Goal: Task Accomplishment & Management: Use online tool/utility

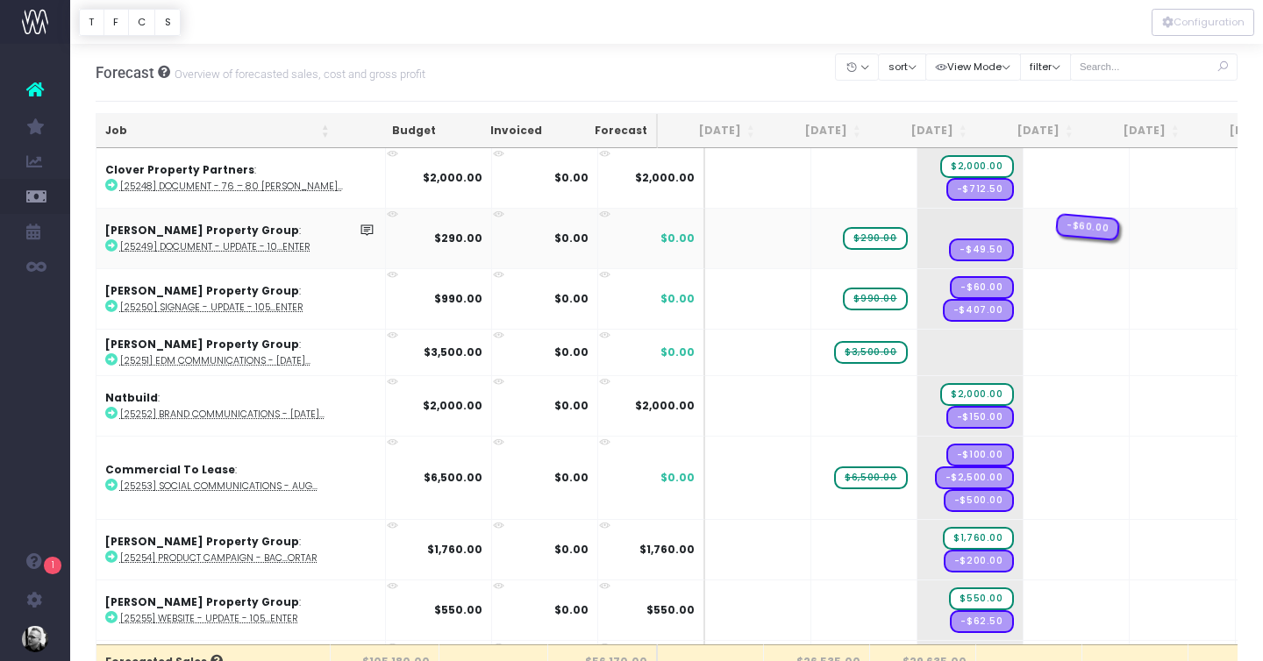
drag, startPoint x: 931, startPoint y: 222, endPoint x: 993, endPoint y: 226, distance: 62.4
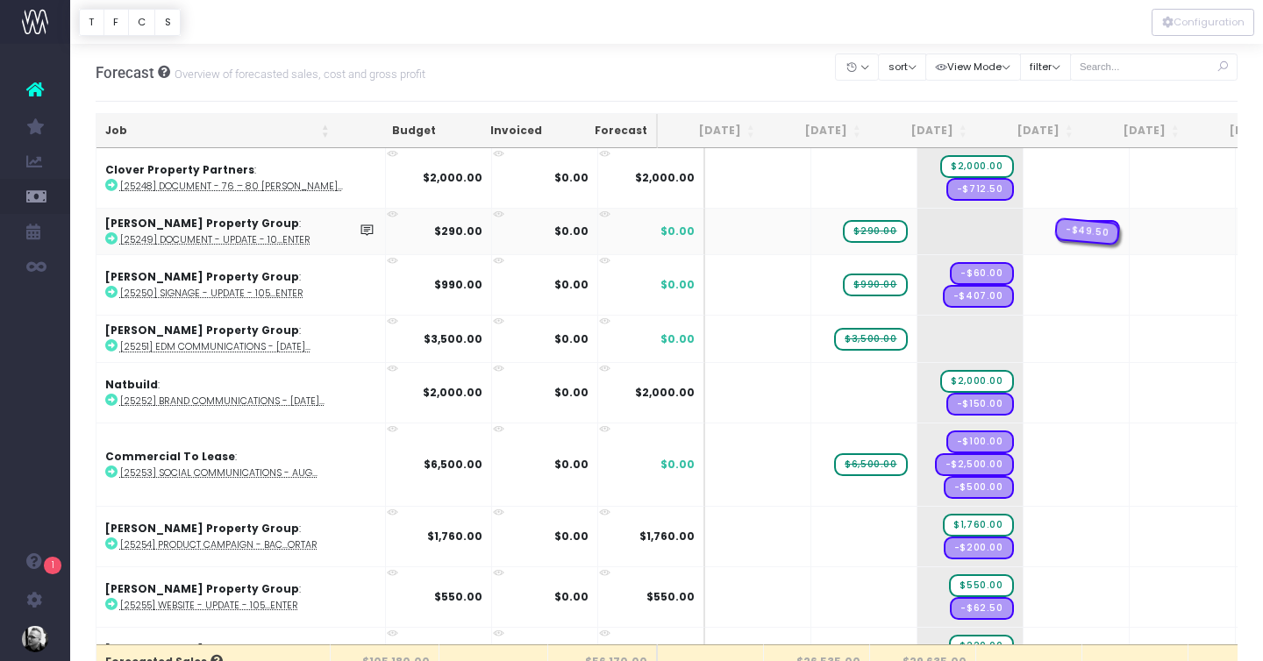
drag, startPoint x: 942, startPoint y: 230, endPoint x: 1035, endPoint y: 238, distance: 93.4
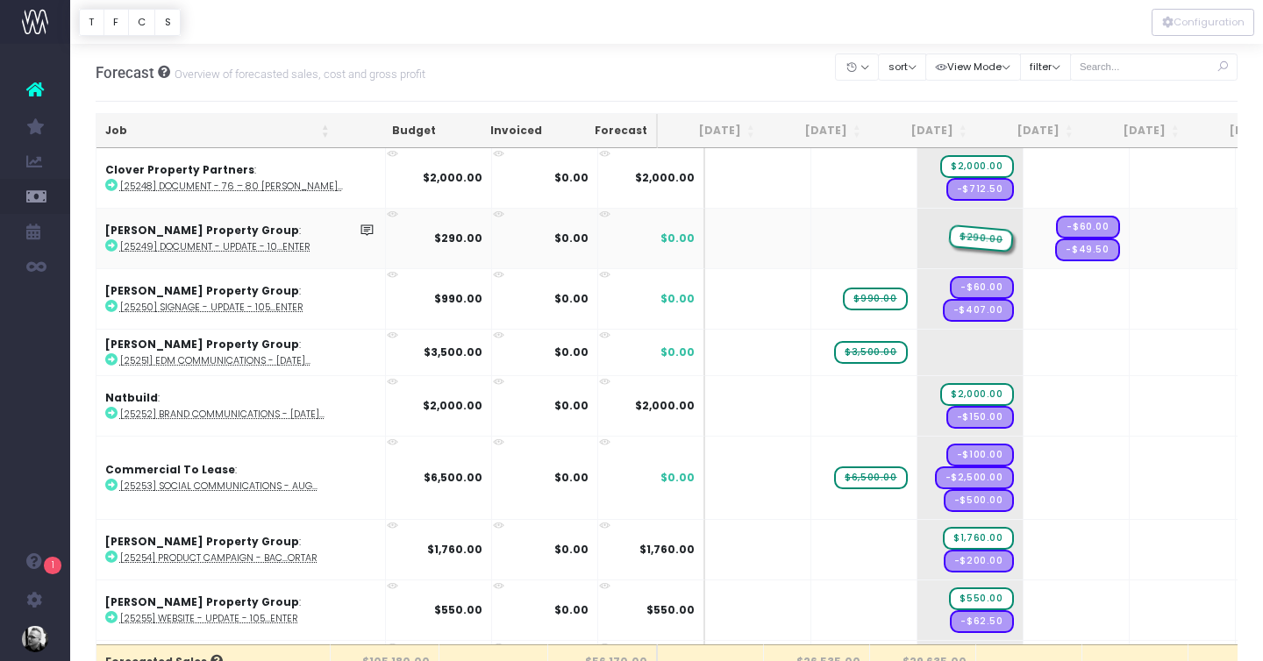
drag, startPoint x: 879, startPoint y: 238, endPoint x: 914, endPoint y: 238, distance: 34.2
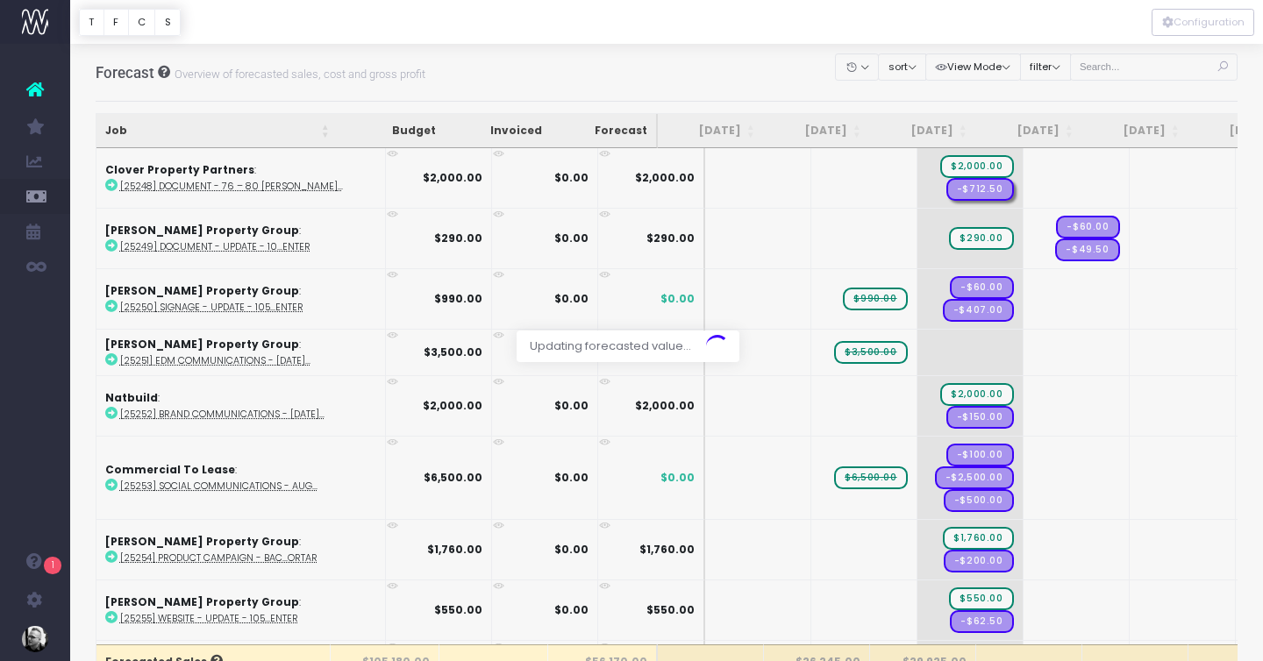
drag, startPoint x: 928, startPoint y: 188, endPoint x: 958, endPoint y: 188, distance: 30.7
click at [958, 188] on div at bounding box center [631, 330] width 1263 height 661
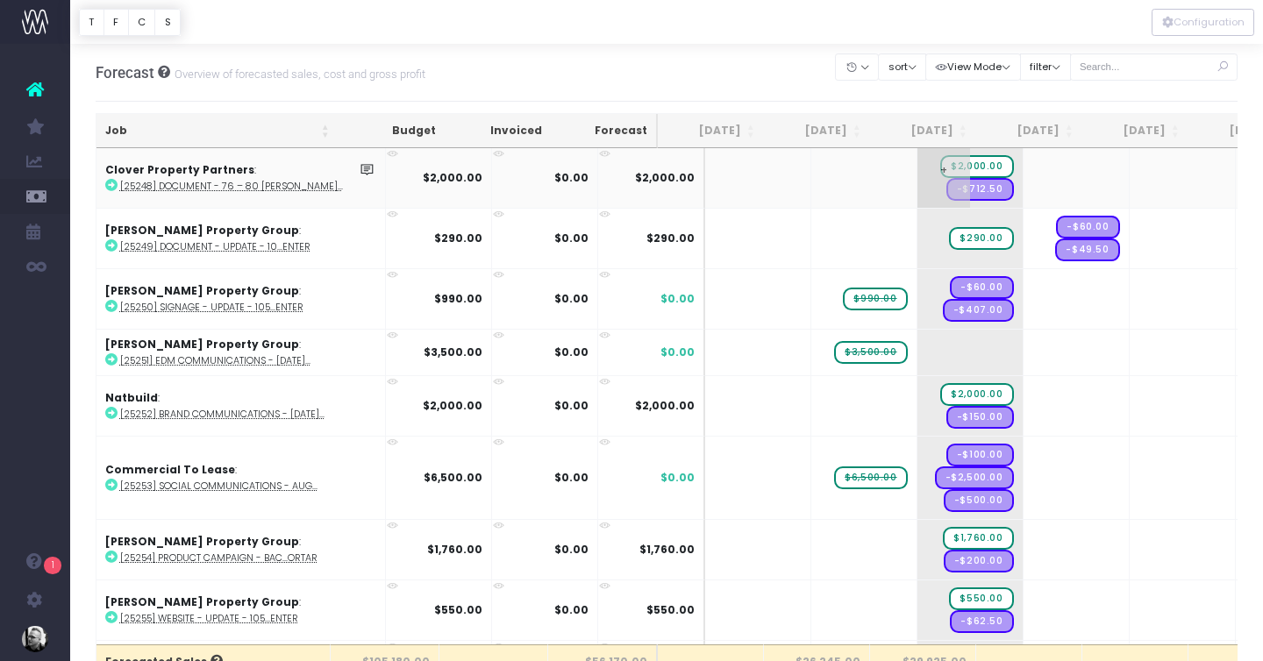
drag, startPoint x: 943, startPoint y: 193, endPoint x: 1007, endPoint y: 193, distance: 64.0
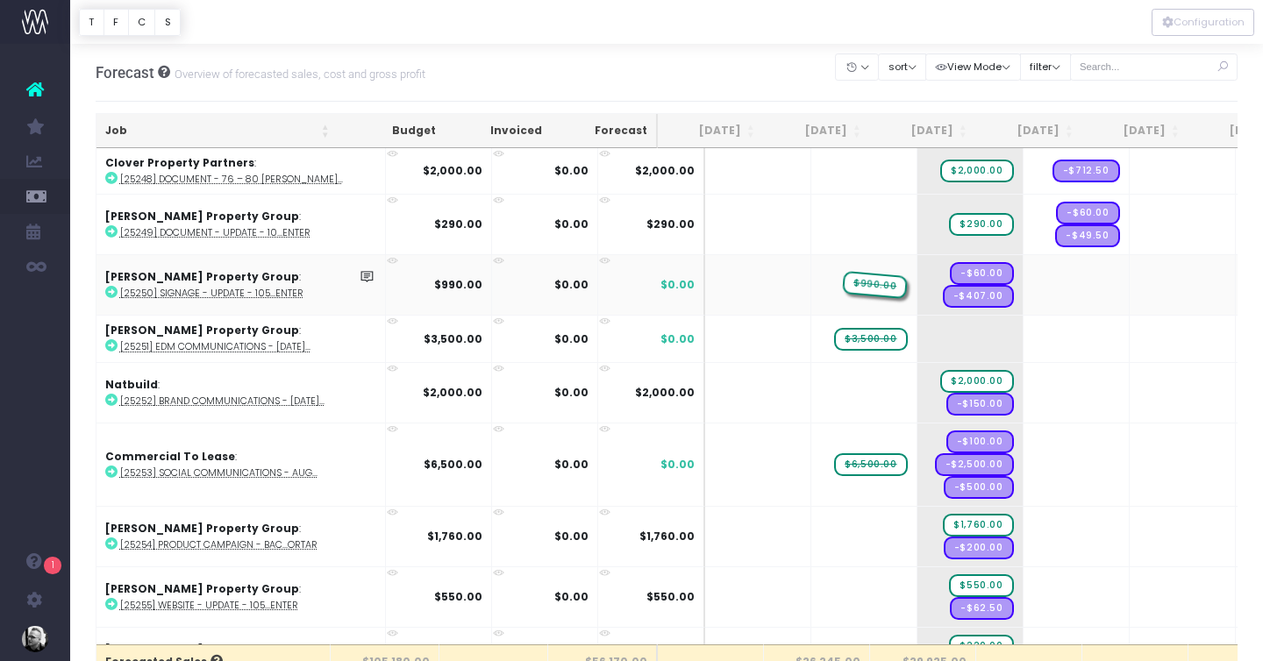
drag, startPoint x: 857, startPoint y: 280, endPoint x: 903, endPoint y: 280, distance: 46.5
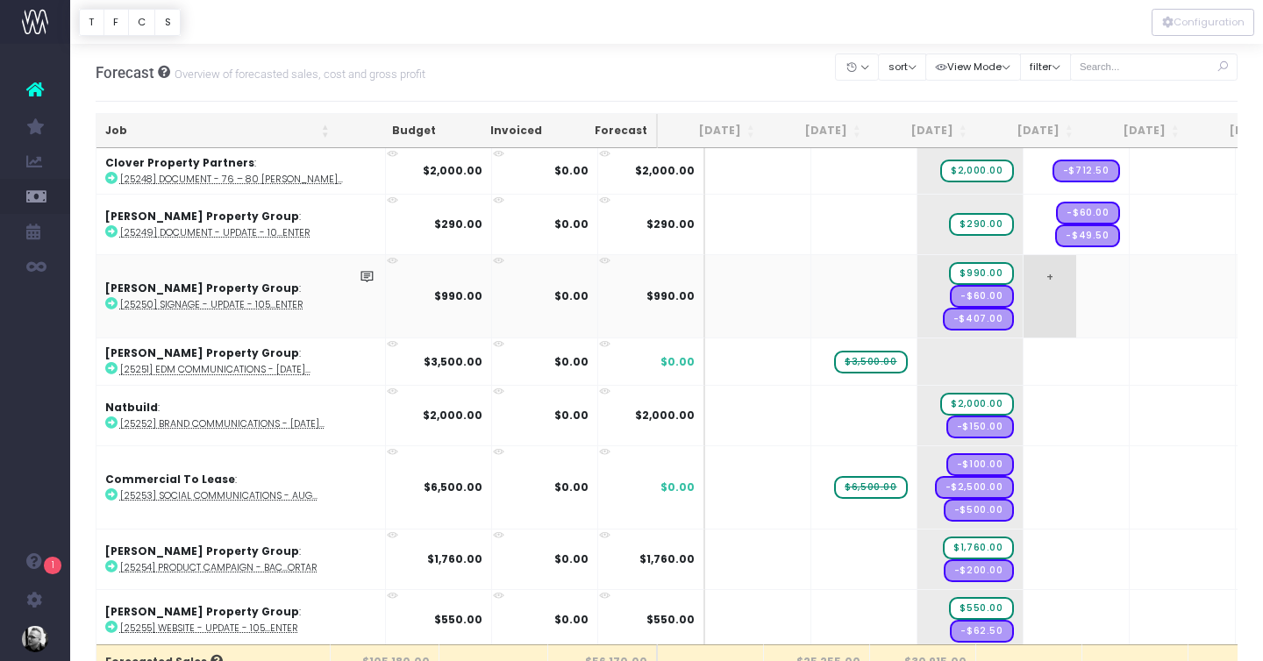
drag, startPoint x: 924, startPoint y: 269, endPoint x: 990, endPoint y: 272, distance: 65.8
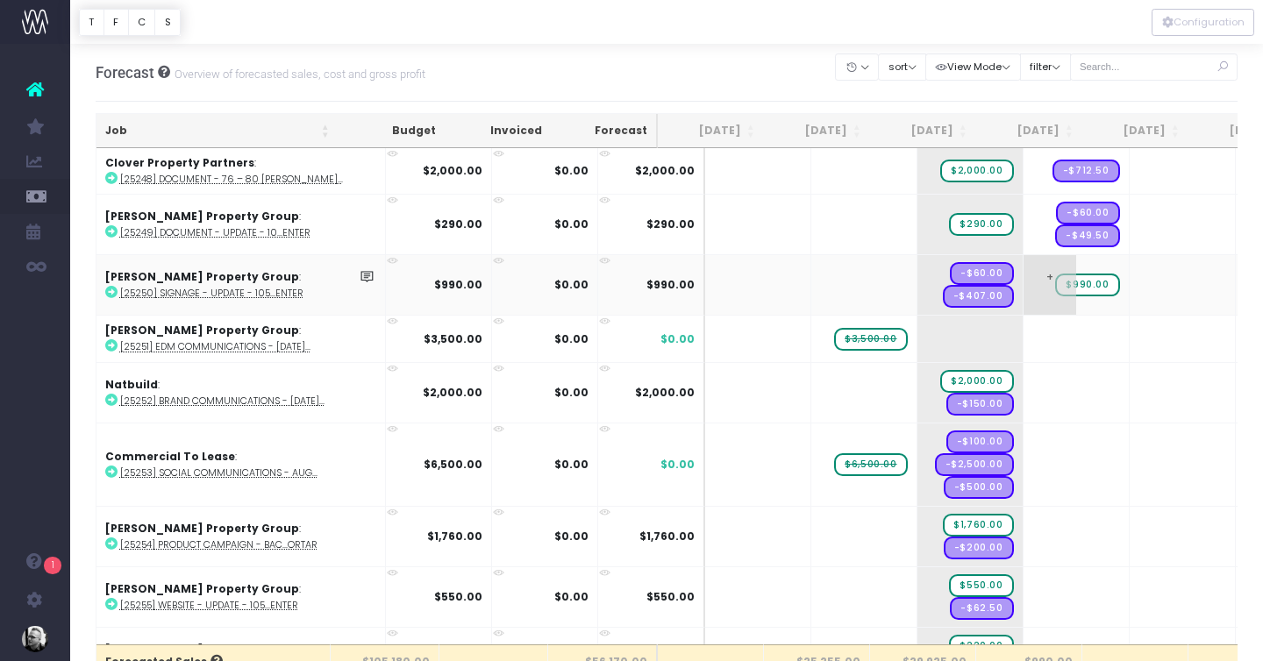
drag, startPoint x: 1052, startPoint y: 278, endPoint x: 953, endPoint y: 278, distance: 99.1
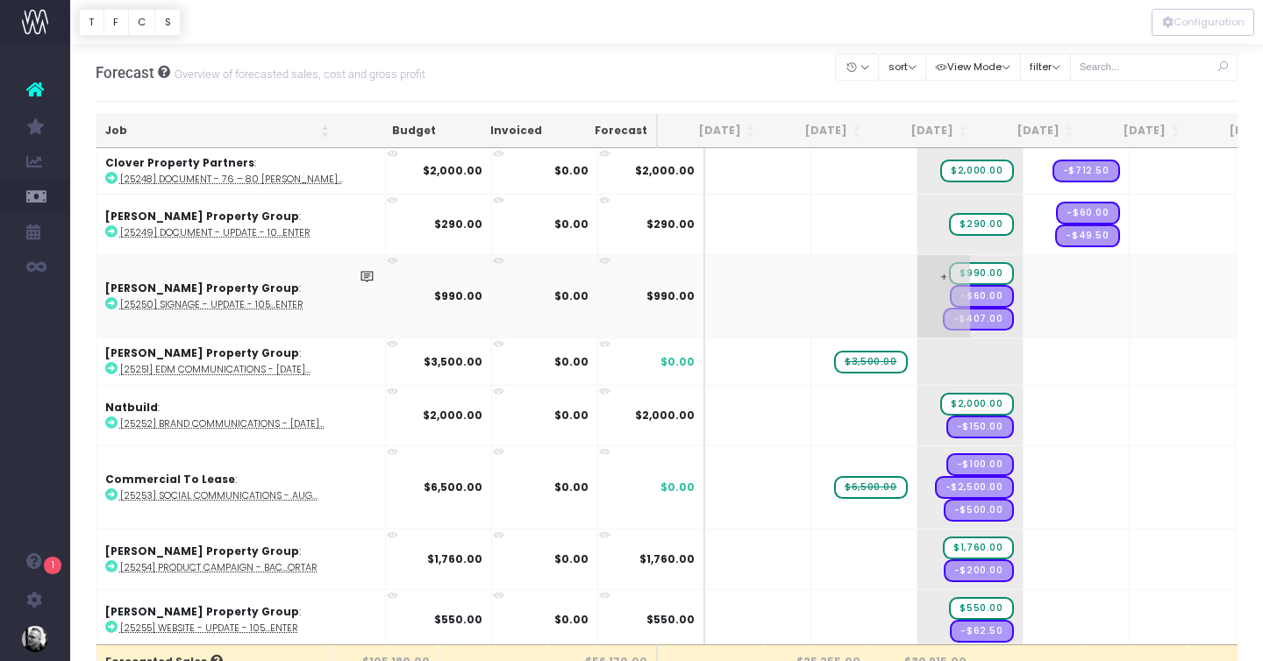
click at [949, 267] on span "$990.00" at bounding box center [981, 273] width 64 height 23
drag, startPoint x: 936, startPoint y: 297, endPoint x: 1009, endPoint y: 297, distance: 72.8
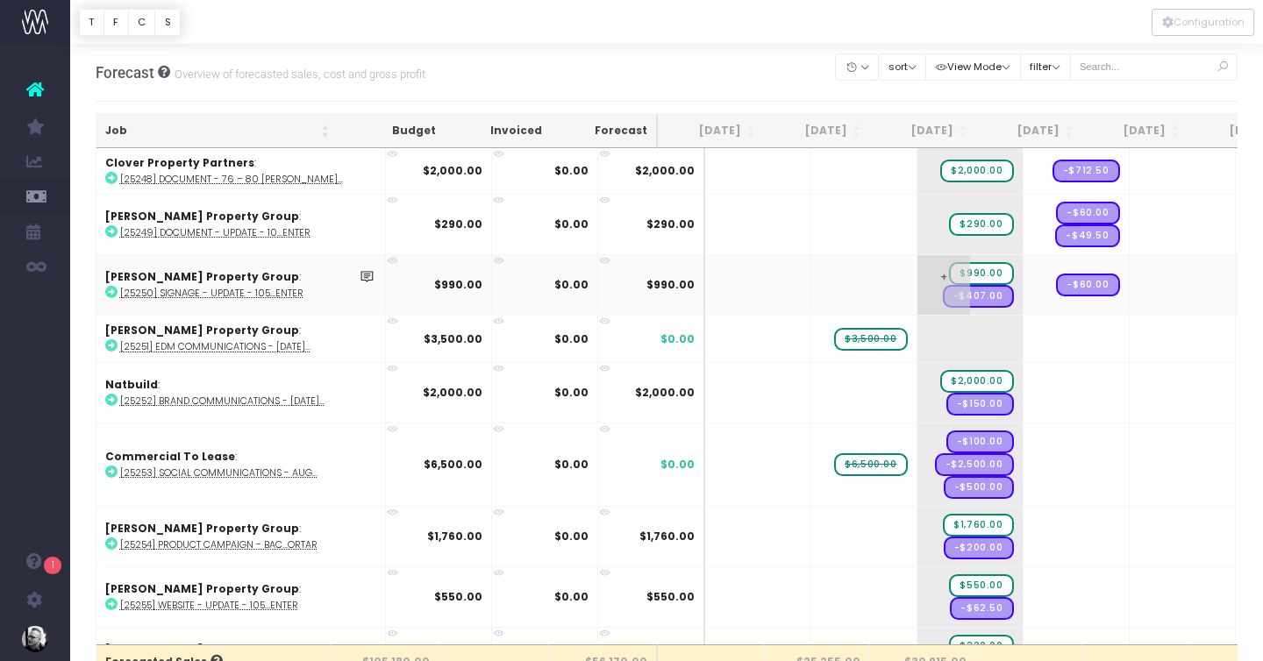
drag, startPoint x: 948, startPoint y: 295, endPoint x: 1023, endPoint y: 295, distance: 75.4
drag, startPoint x: 837, startPoint y: 338, endPoint x: 910, endPoint y: 340, distance: 72.8
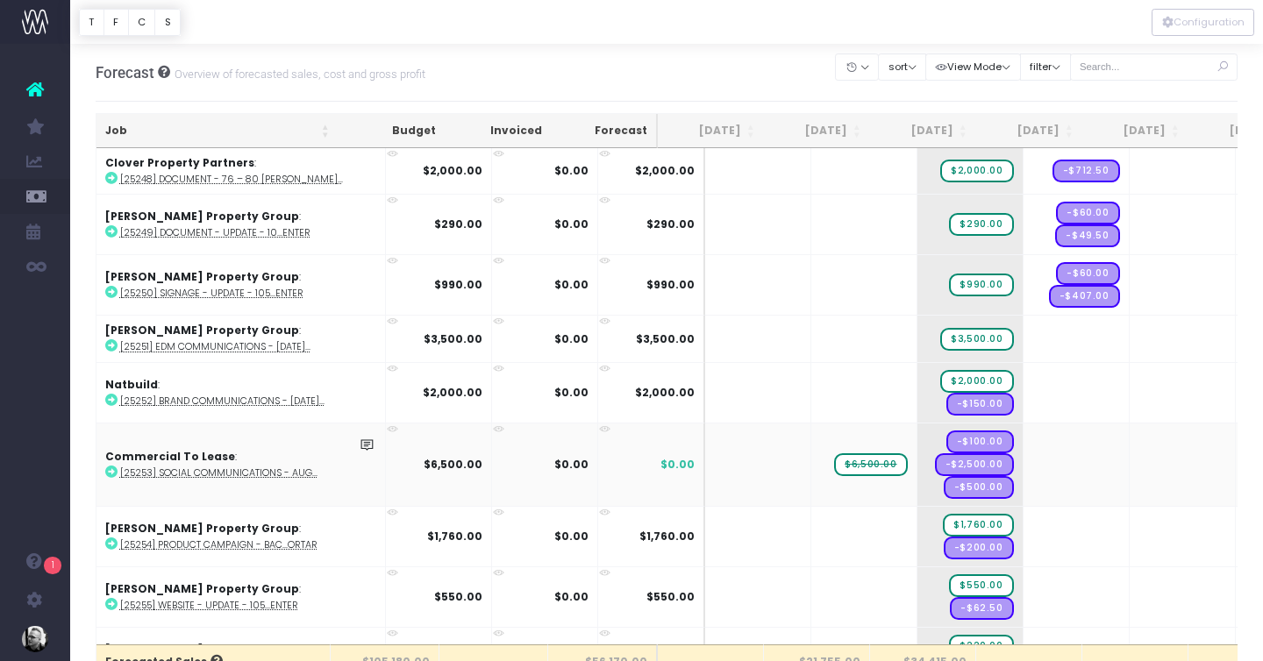
drag, startPoint x: 838, startPoint y: 459, endPoint x: 908, endPoint y: 459, distance: 69.3
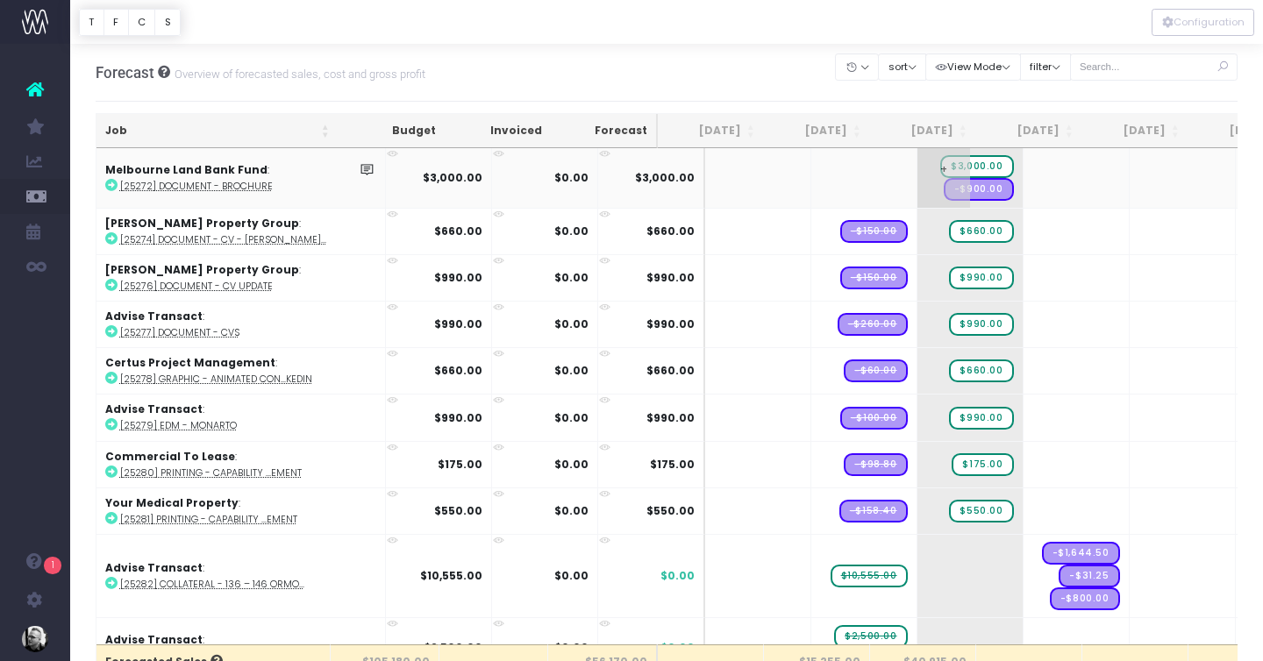
scroll to position [1447, 0]
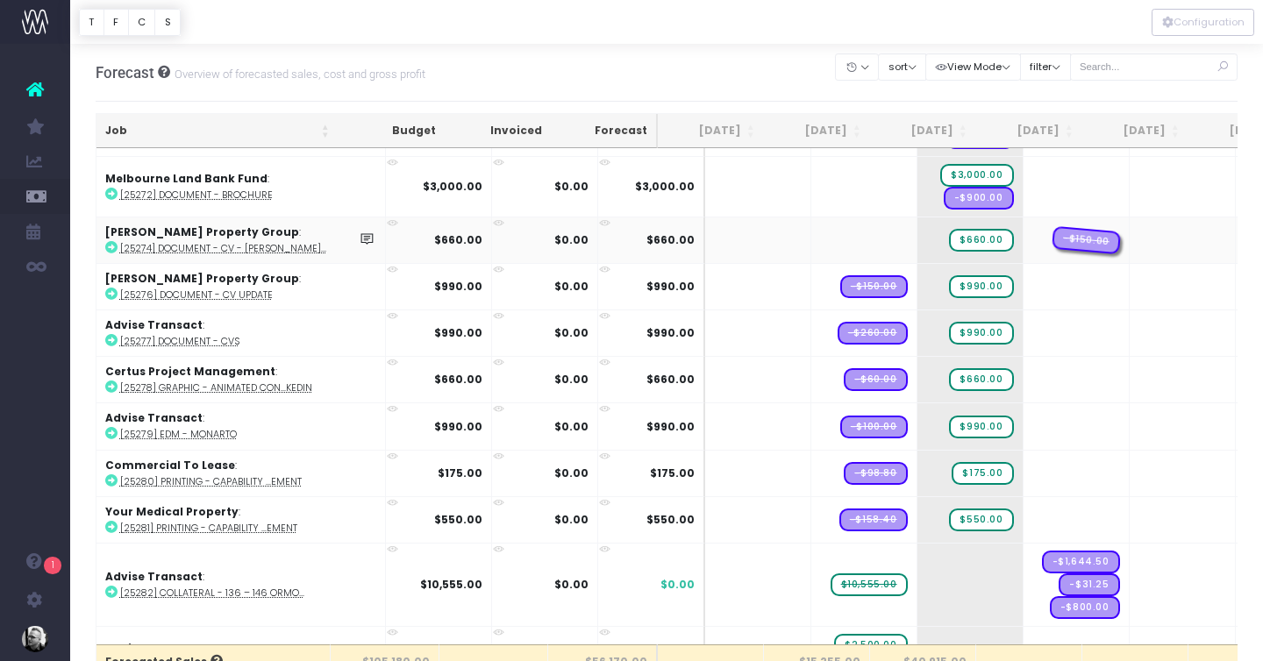
drag, startPoint x: 836, startPoint y: 235, endPoint x: 1046, endPoint y: 235, distance: 209.6
drag, startPoint x: 912, startPoint y: 283, endPoint x: 1015, endPoint y: 283, distance: 103.5
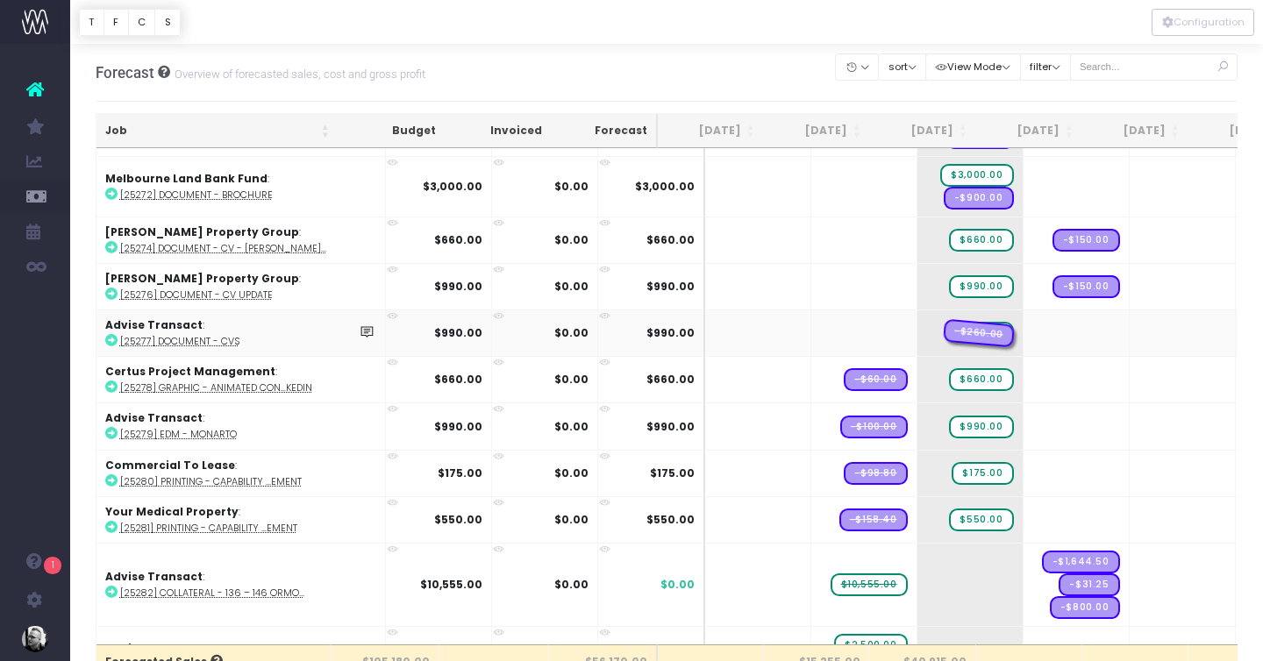
drag, startPoint x: 819, startPoint y: 329, endPoint x: 1038, endPoint y: 334, distance: 219.3
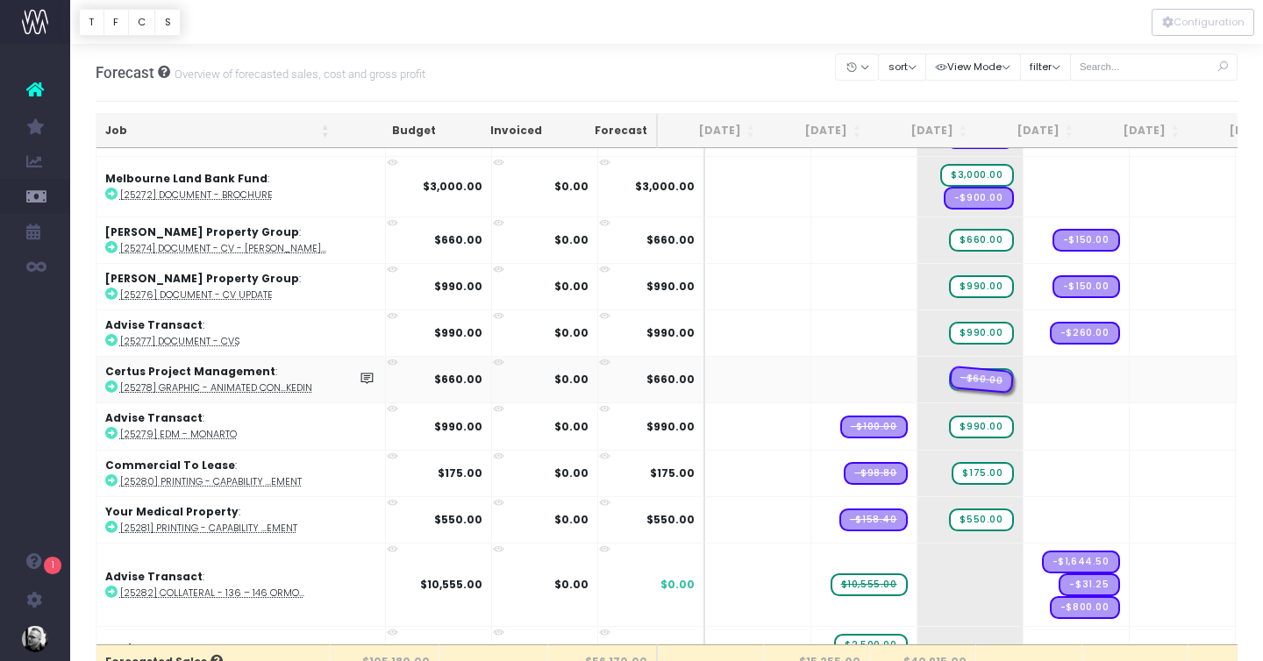
drag, startPoint x: 826, startPoint y: 378, endPoint x: 1026, endPoint y: 378, distance: 199.9
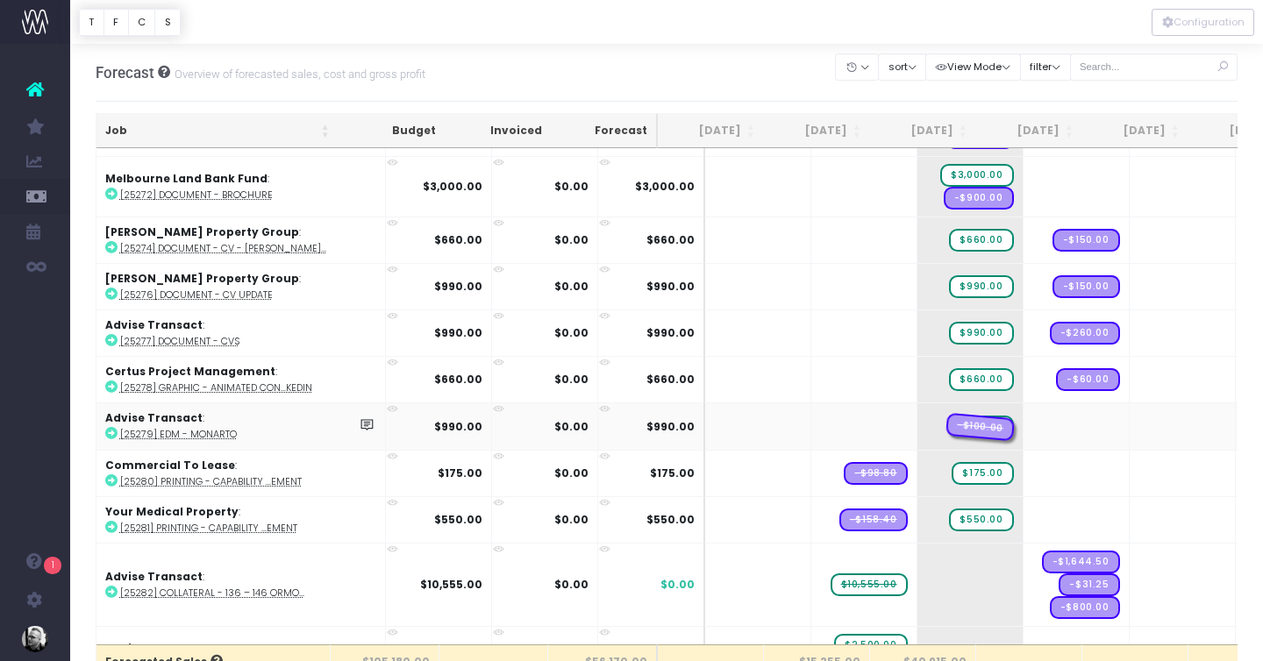
drag, startPoint x: 814, startPoint y: 424, endPoint x: 1034, endPoint y: 424, distance: 220.1
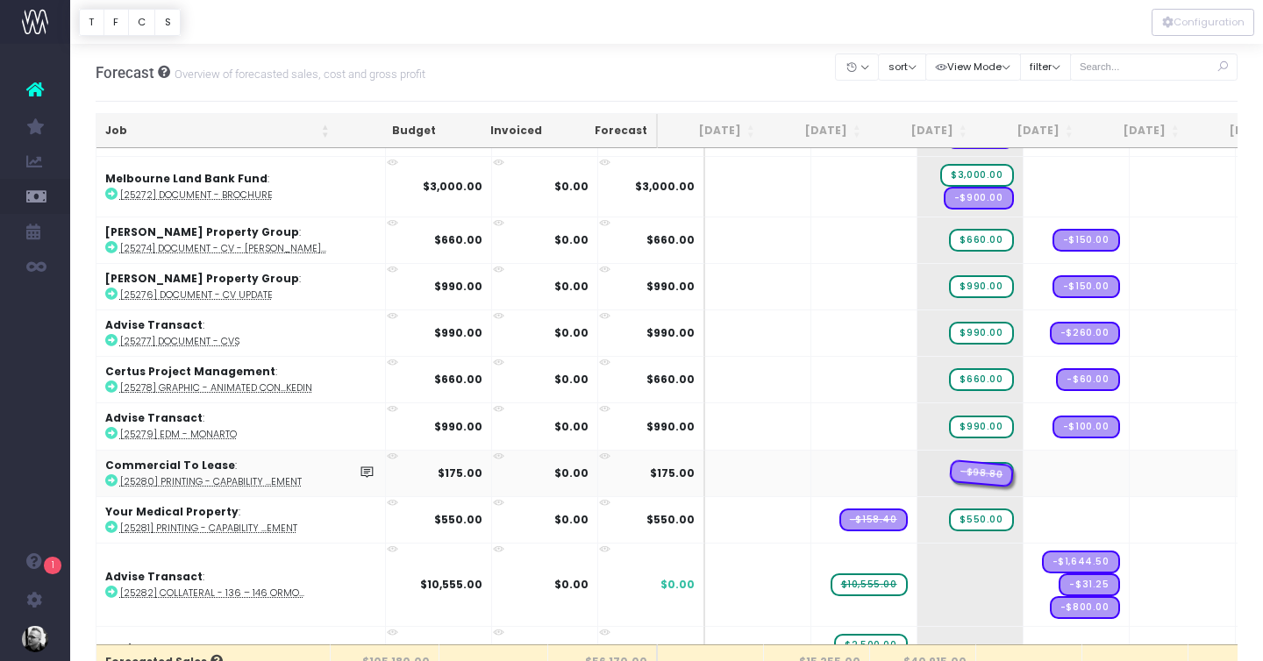
drag, startPoint x: 820, startPoint y: 469, endPoint x: 1034, endPoint y: 469, distance: 213.9
drag, startPoint x: 831, startPoint y: 512, endPoint x: 1014, endPoint y: 516, distance: 182.4
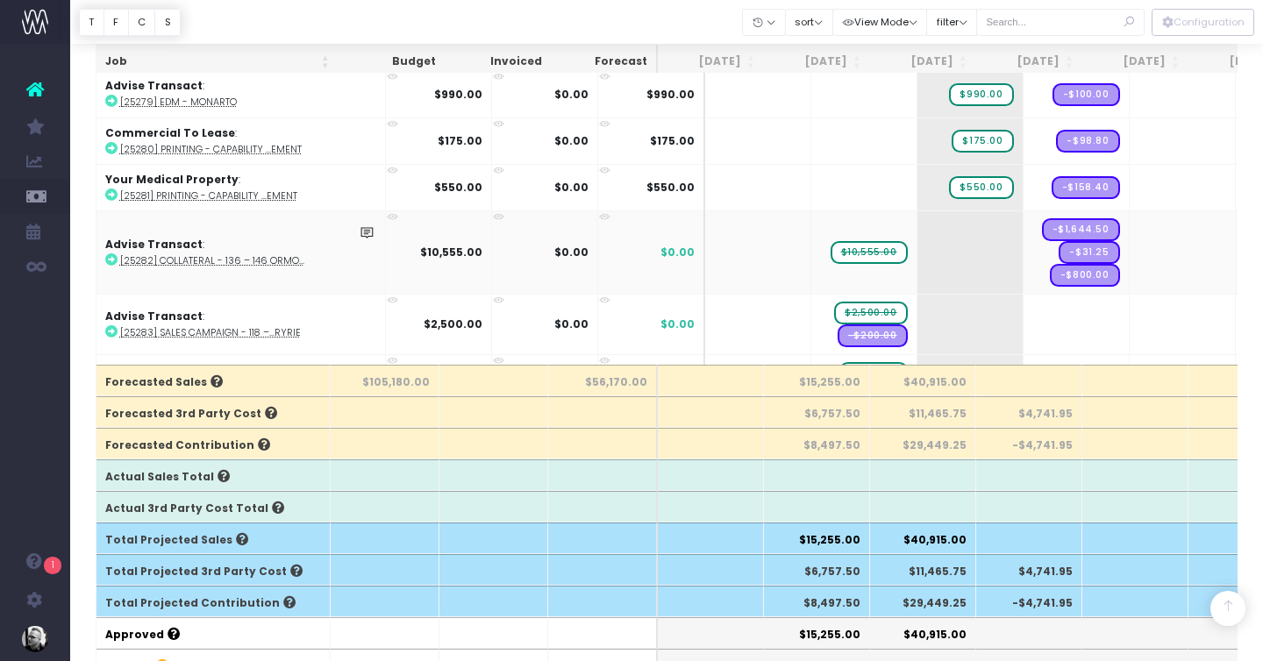
scroll to position [1550, 0]
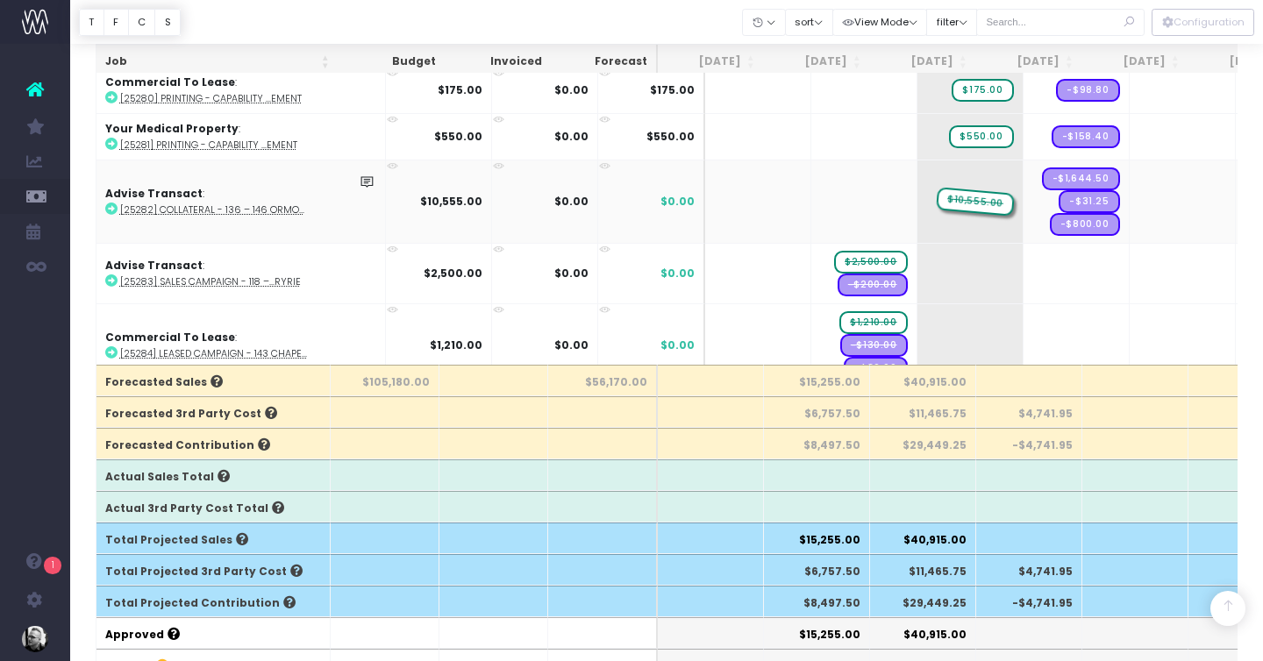
drag, startPoint x: 828, startPoint y: 194, endPoint x: 911, endPoint y: 194, distance: 83.3
drag, startPoint x: 827, startPoint y: 261, endPoint x: 897, endPoint y: 260, distance: 70.2
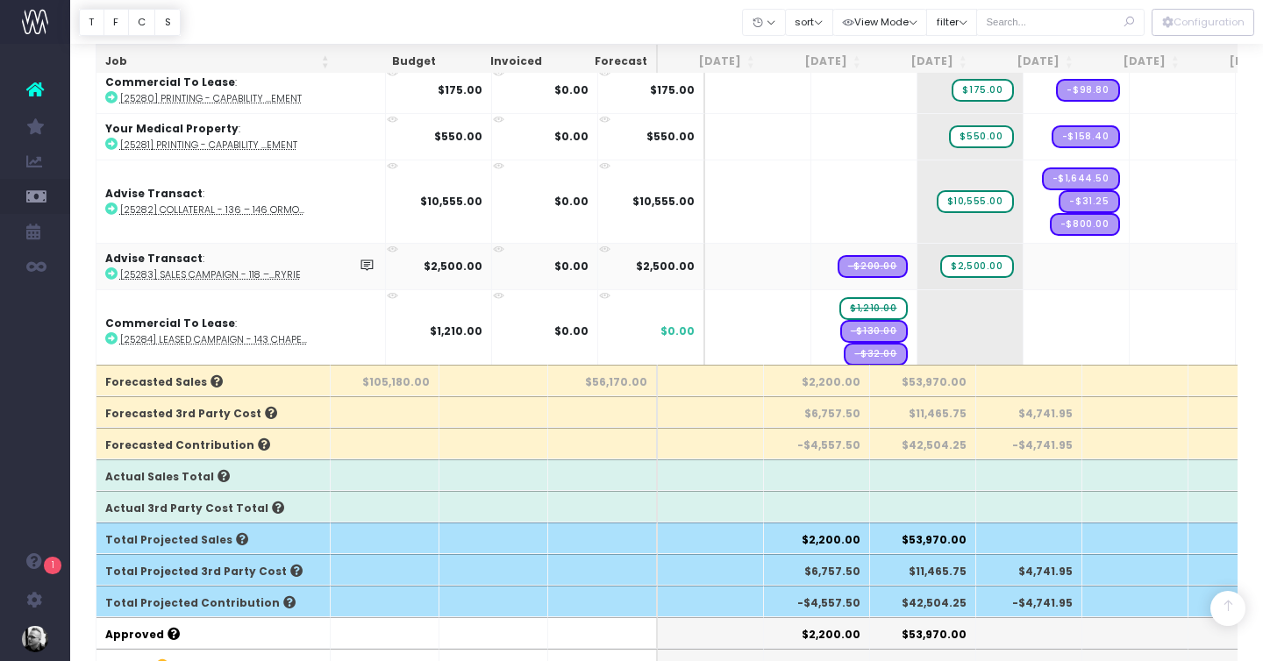
drag, startPoint x: 824, startPoint y: 266, endPoint x: 1028, endPoint y: 267, distance: 203.4
drag, startPoint x: 828, startPoint y: 304, endPoint x: 910, endPoint y: 304, distance: 82.4
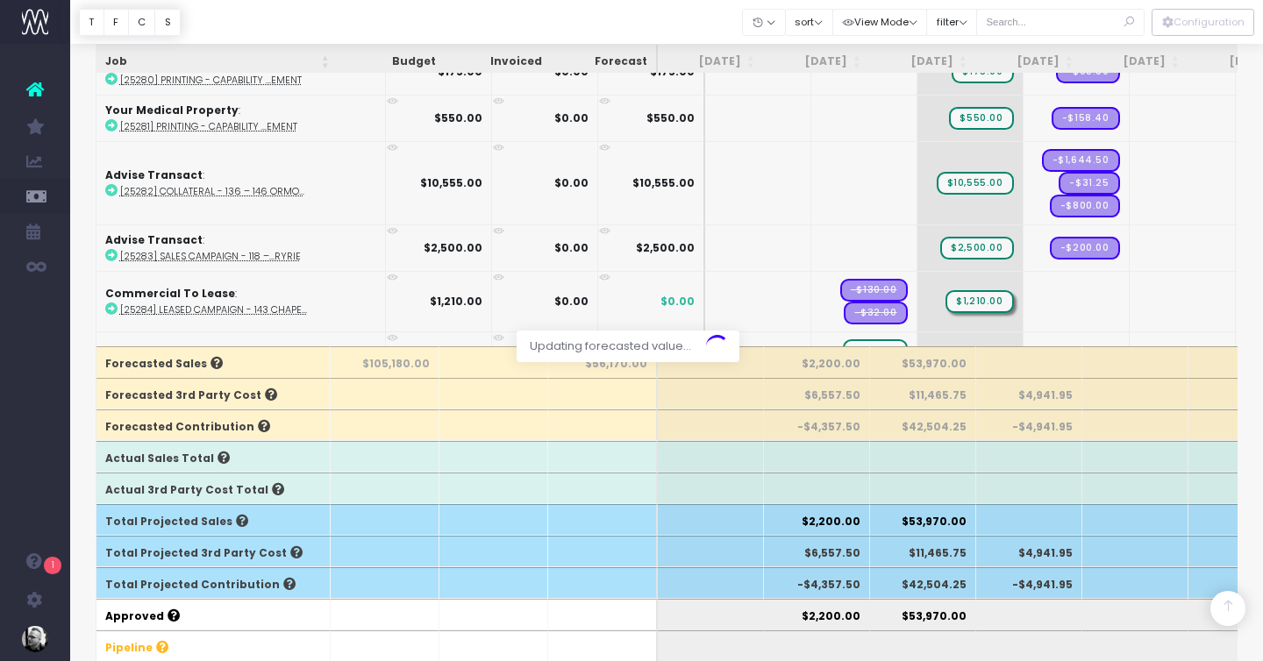
scroll to position [303, 0]
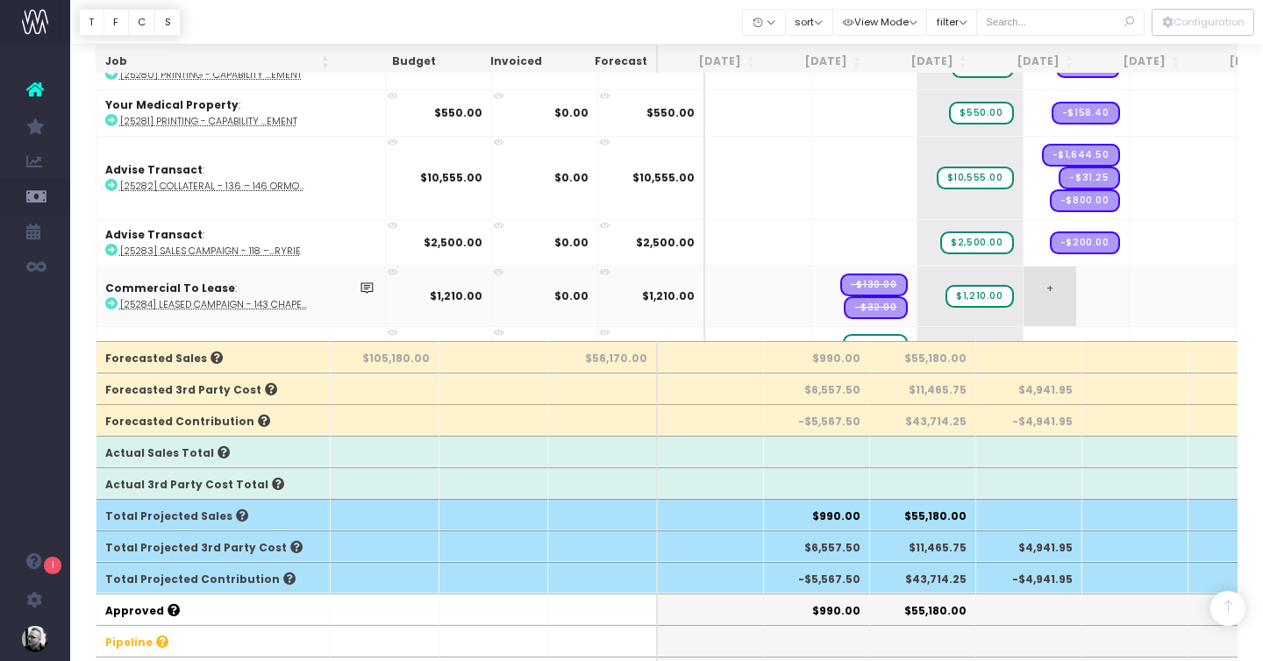
drag, startPoint x: 824, startPoint y: 282, endPoint x: 987, endPoint y: 285, distance: 163.1
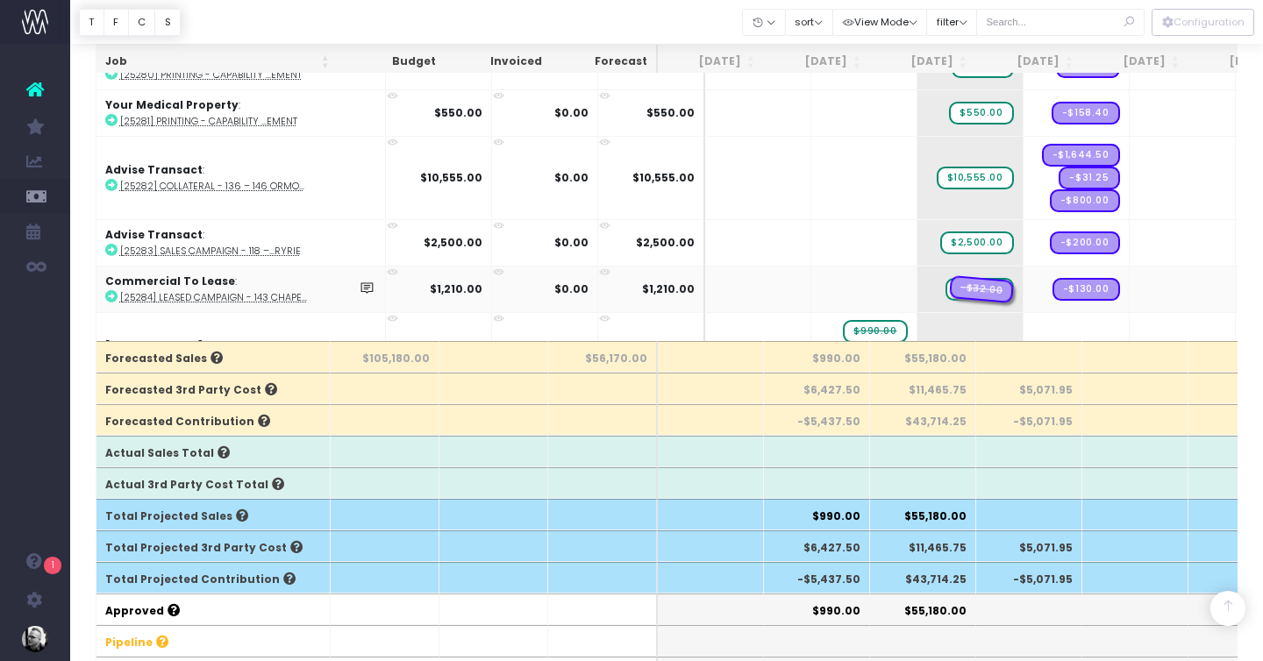
drag, startPoint x: 826, startPoint y: 288, endPoint x: 1004, endPoint y: 288, distance: 178.0
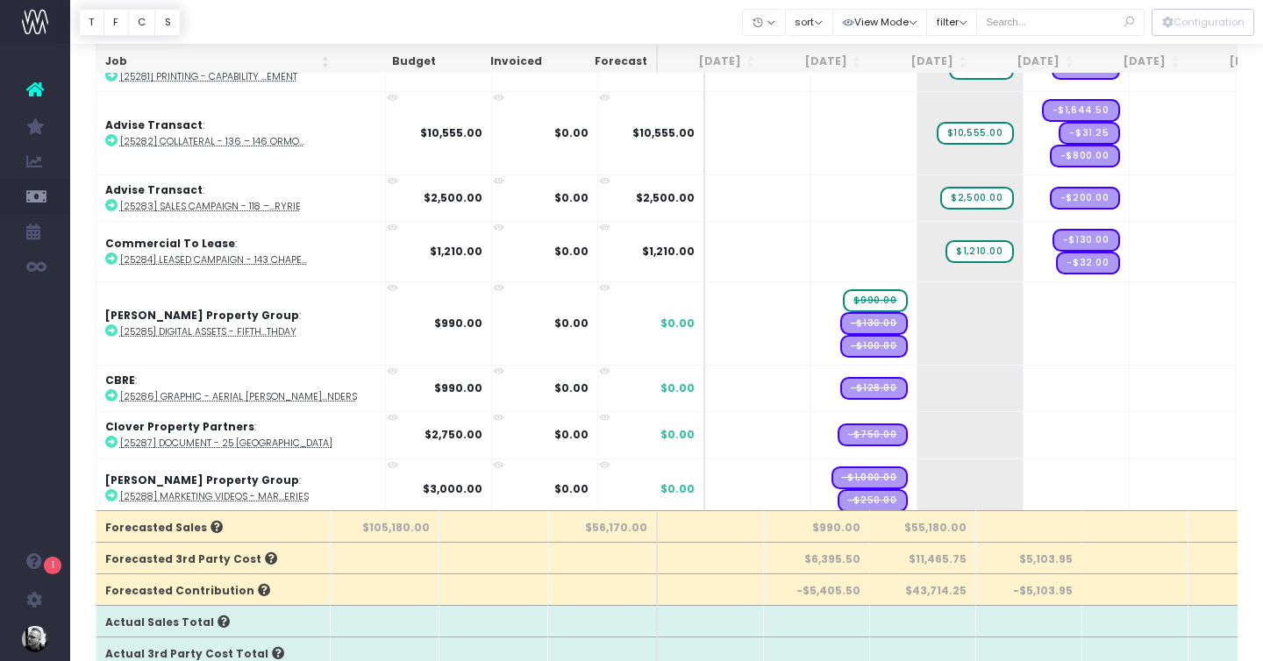
scroll to position [1844, 0]
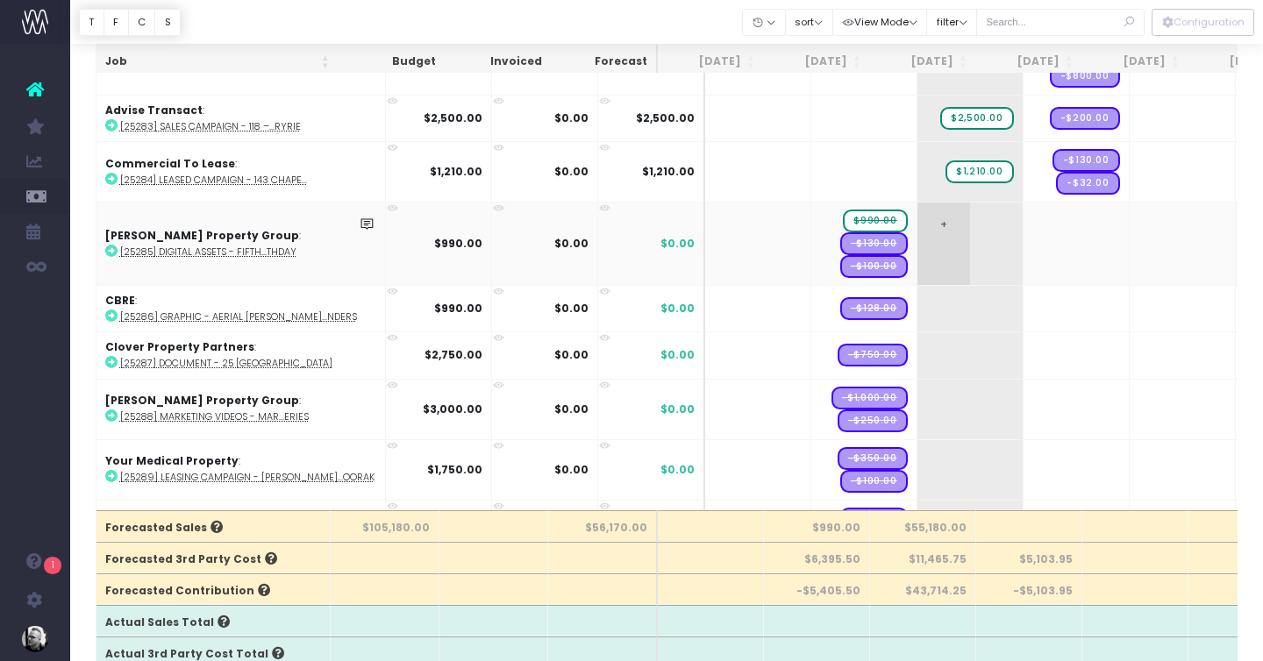
drag, startPoint x: 819, startPoint y: 221, endPoint x: 894, endPoint y: 221, distance: 75.4
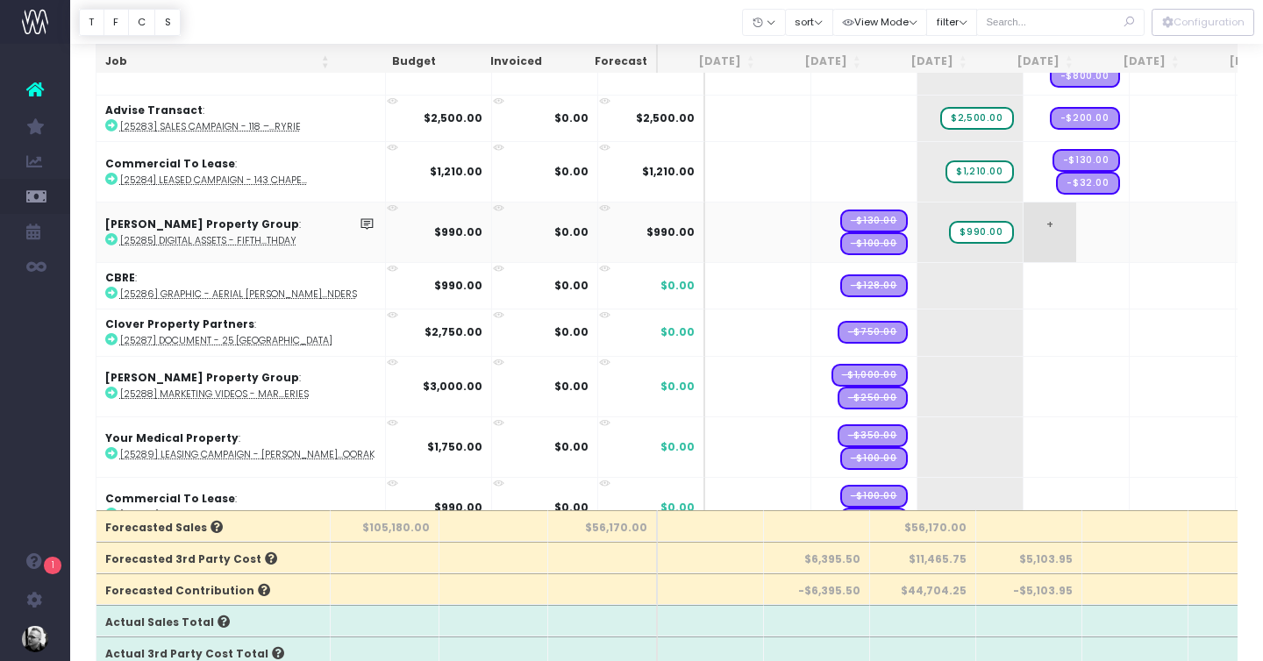
drag, startPoint x: 817, startPoint y: 217, endPoint x: 989, endPoint y: 217, distance: 171.9
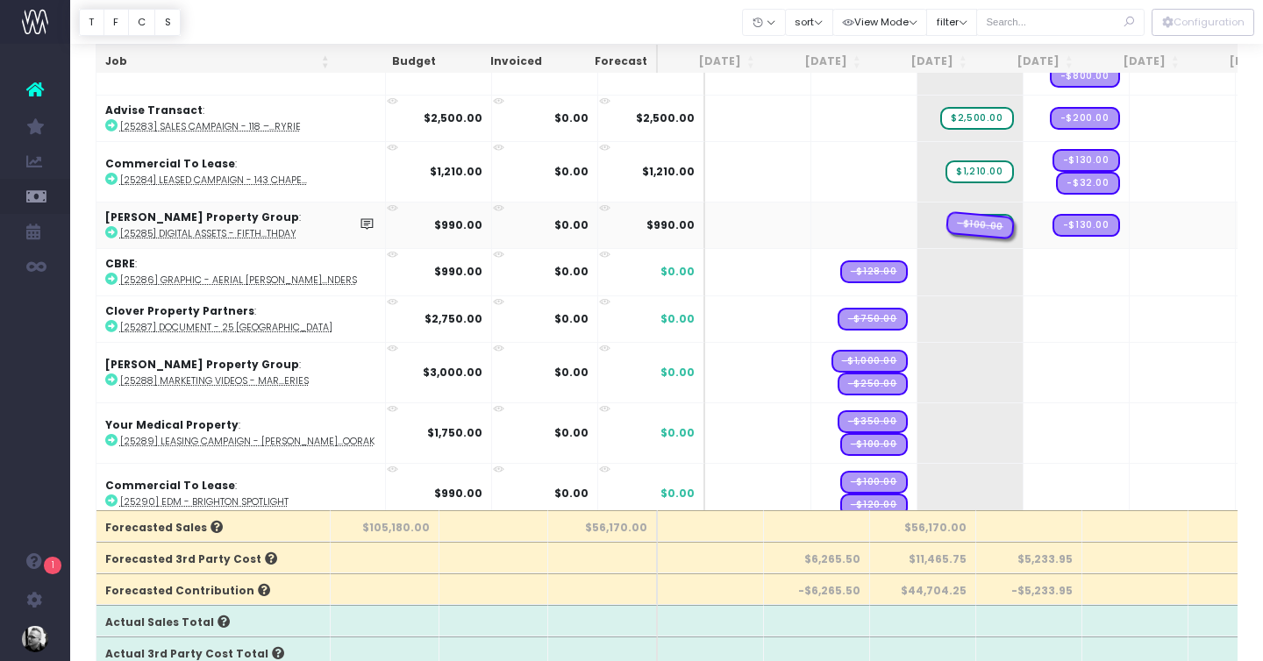
drag, startPoint x: 822, startPoint y: 222, endPoint x: 977, endPoint y: 222, distance: 154.3
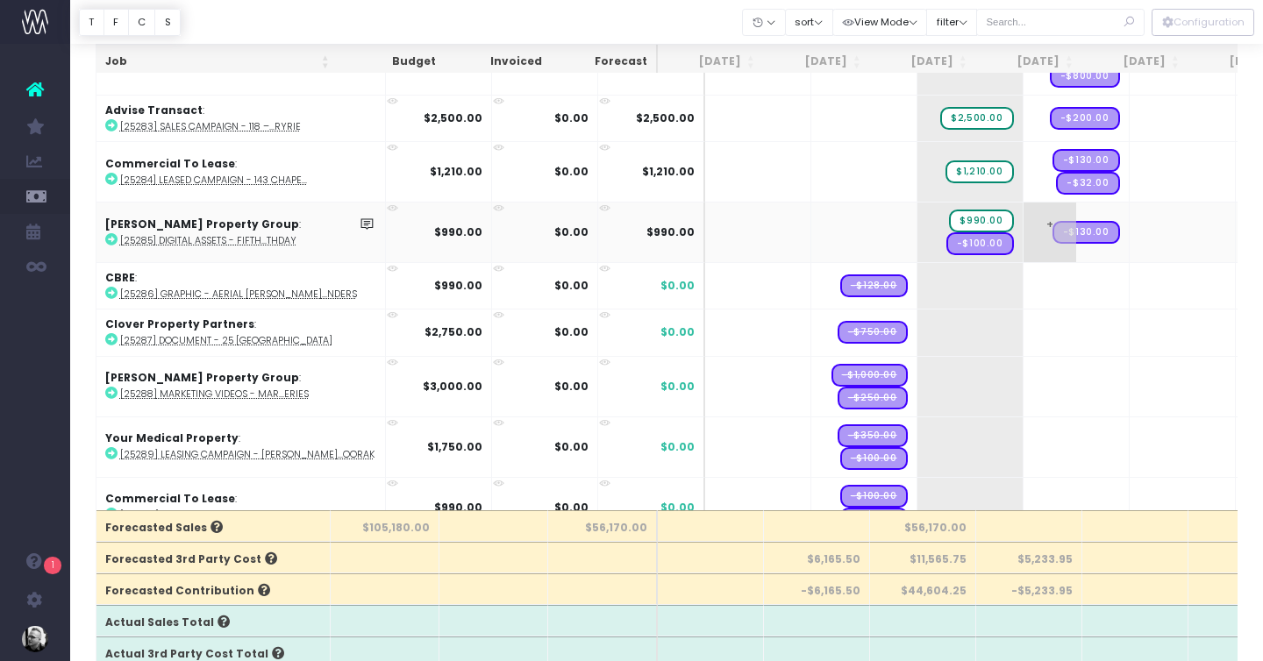
drag, startPoint x: 931, startPoint y: 241, endPoint x: 987, endPoint y: 241, distance: 56.1
click at [1052, 225] on span "-$130.00" at bounding box center [1086, 221] width 68 height 23
click at [1052, 218] on span "-$130.00" at bounding box center [1086, 221] width 68 height 23
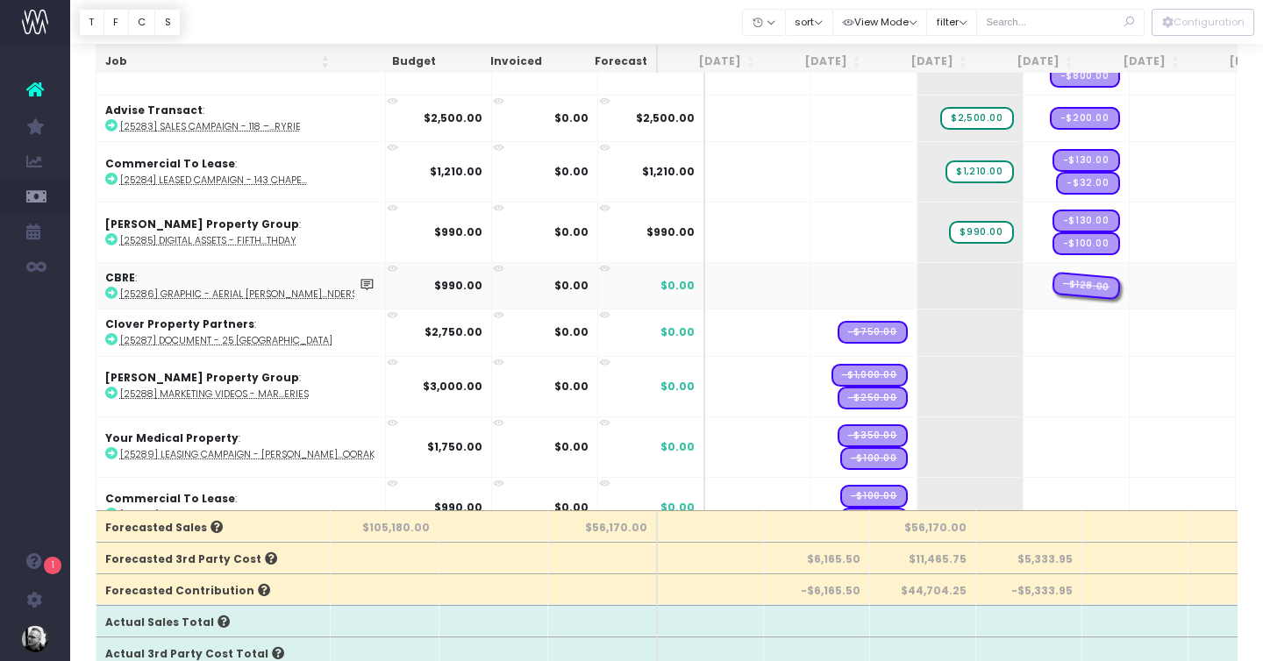
drag, startPoint x: 819, startPoint y: 285, endPoint x: 996, endPoint y: 284, distance: 177.1
click at [917, 286] on span "+" at bounding box center [943, 286] width 53 height 46
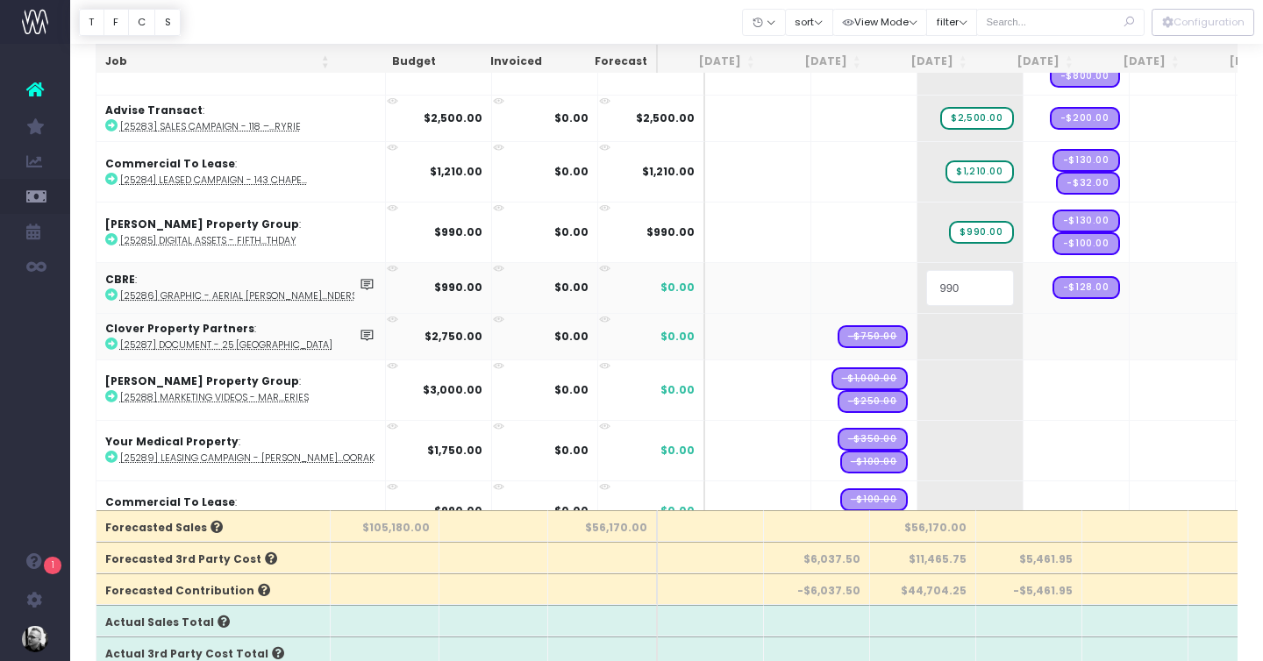
click at [830, 344] on body "Oh my... this is bad. wayahead wasn't able to load this page. Please contact su…" at bounding box center [631, 196] width 1263 height 661
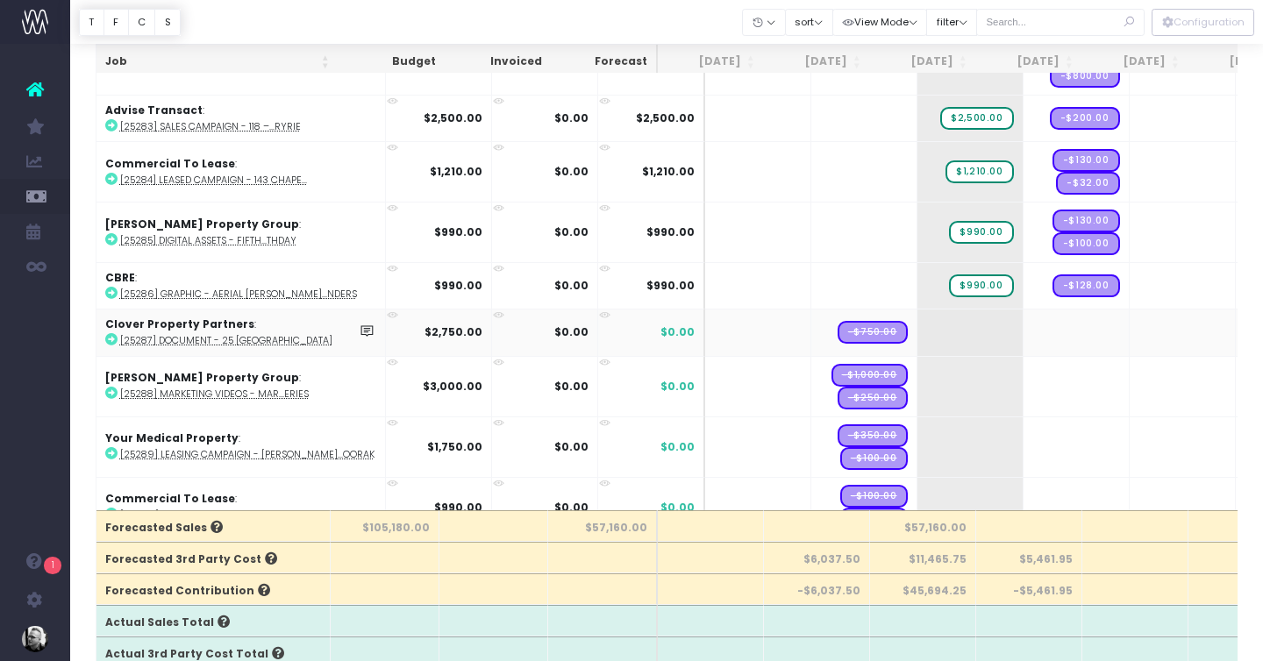
click at [837, 329] on span "-$750.00" at bounding box center [872, 332] width 70 height 23
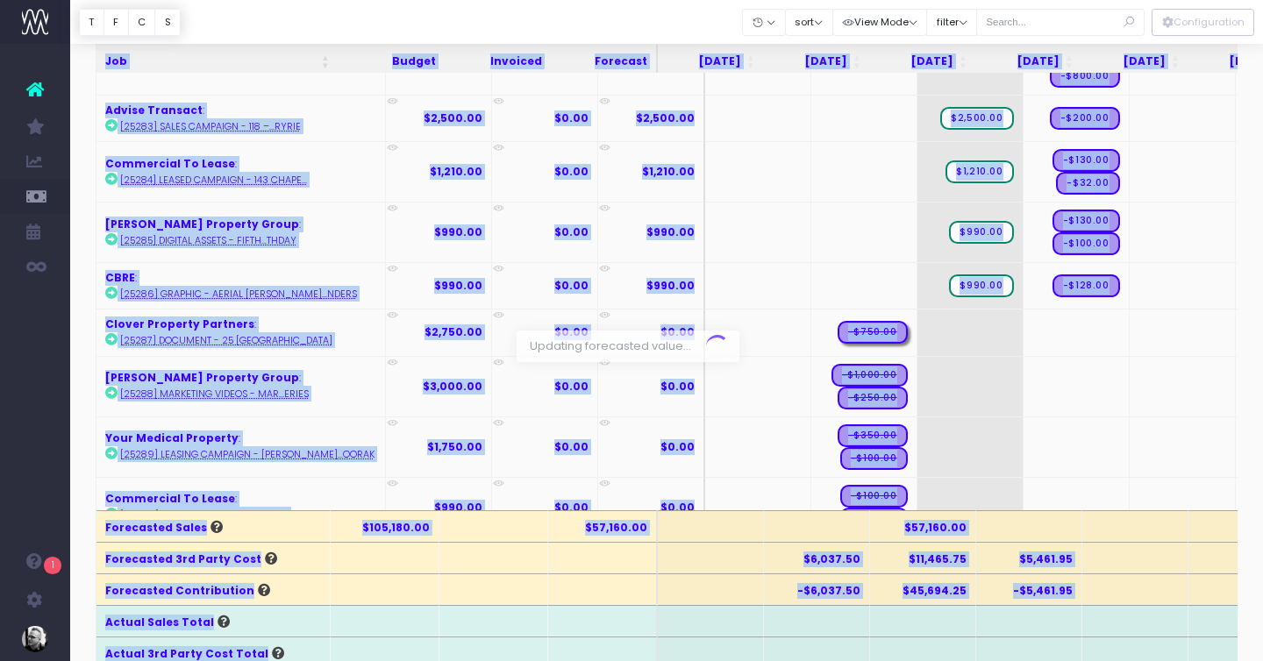
drag, startPoint x: 815, startPoint y: 329, endPoint x: 987, endPoint y: 333, distance: 171.9
click at [827, 284] on div at bounding box center [631, 330] width 1263 height 661
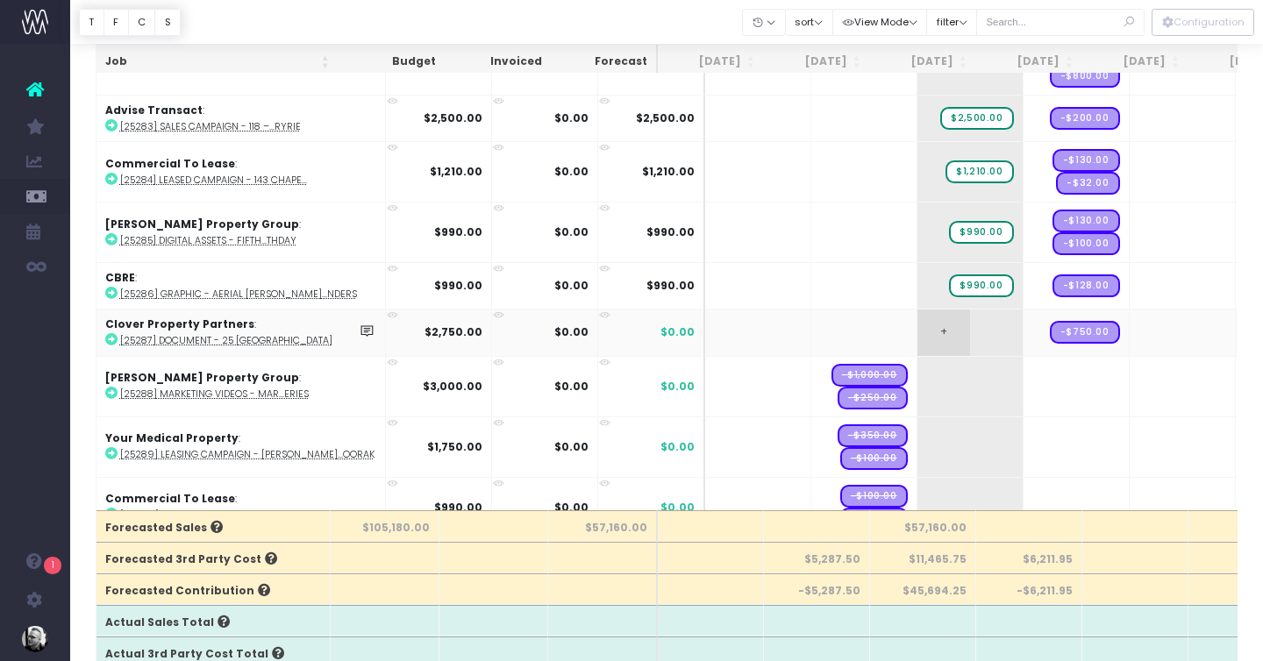
click at [952, 318] on td "+" at bounding box center [970, 332] width 106 height 46
click at [921, 325] on span "+" at bounding box center [943, 333] width 53 height 46
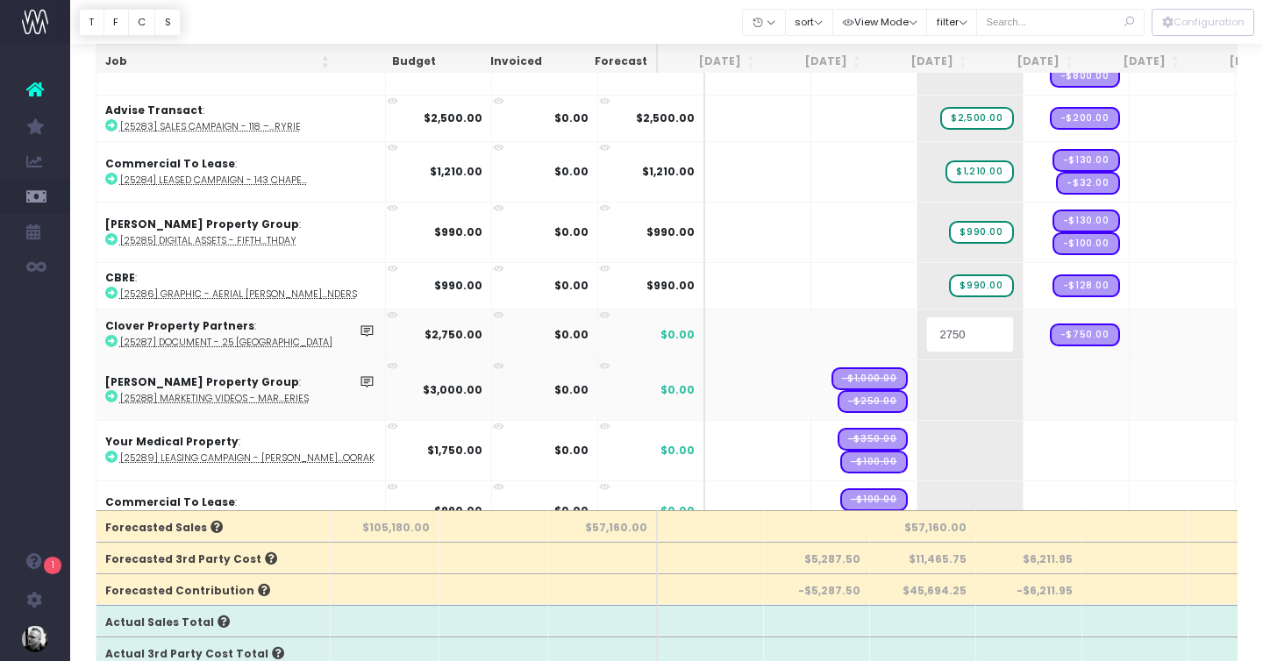
click at [808, 391] on body "Oh my... this is bad. wayahead wasn't able to load this page. Please contact su…" at bounding box center [631, 196] width 1263 height 661
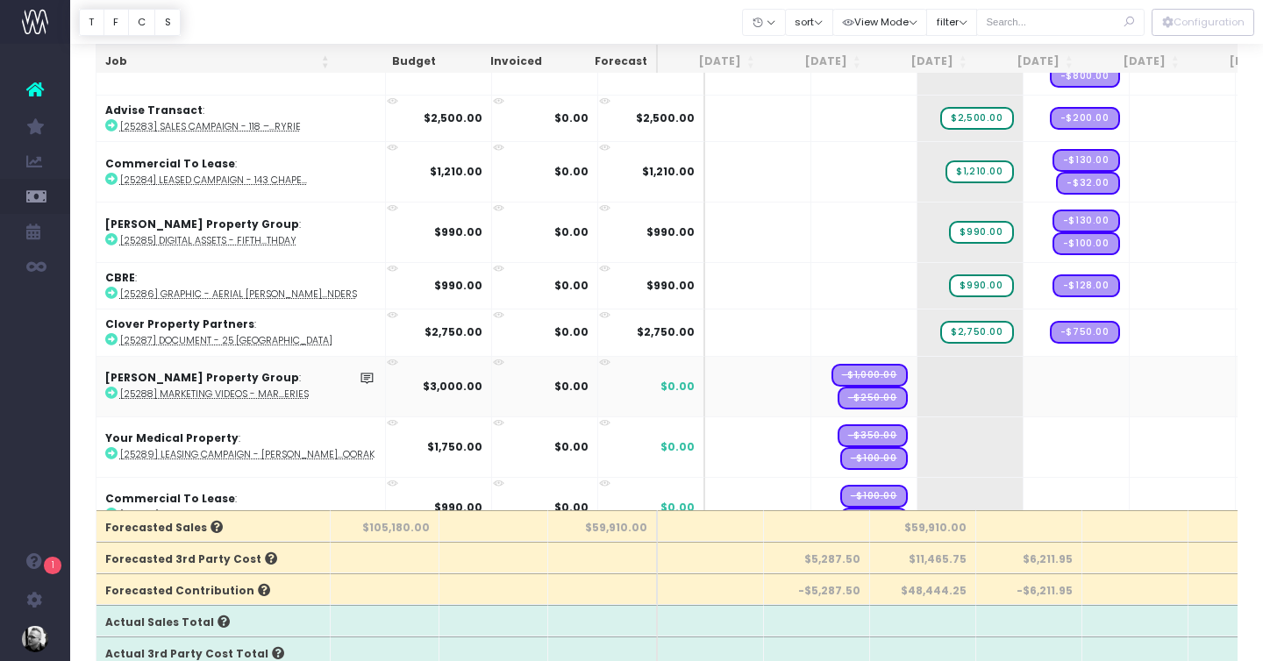
drag, startPoint x: 818, startPoint y: 371, endPoint x: 1000, endPoint y: 369, distance: 182.4
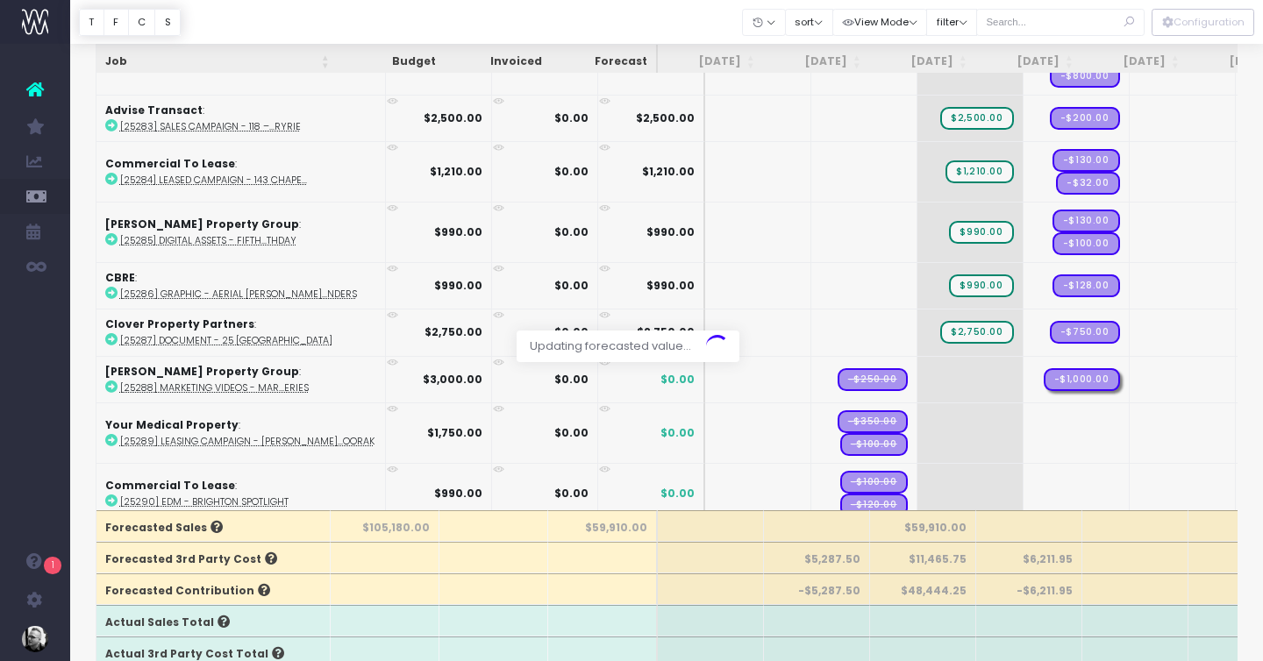
click at [821, 374] on div at bounding box center [631, 330] width 1263 height 661
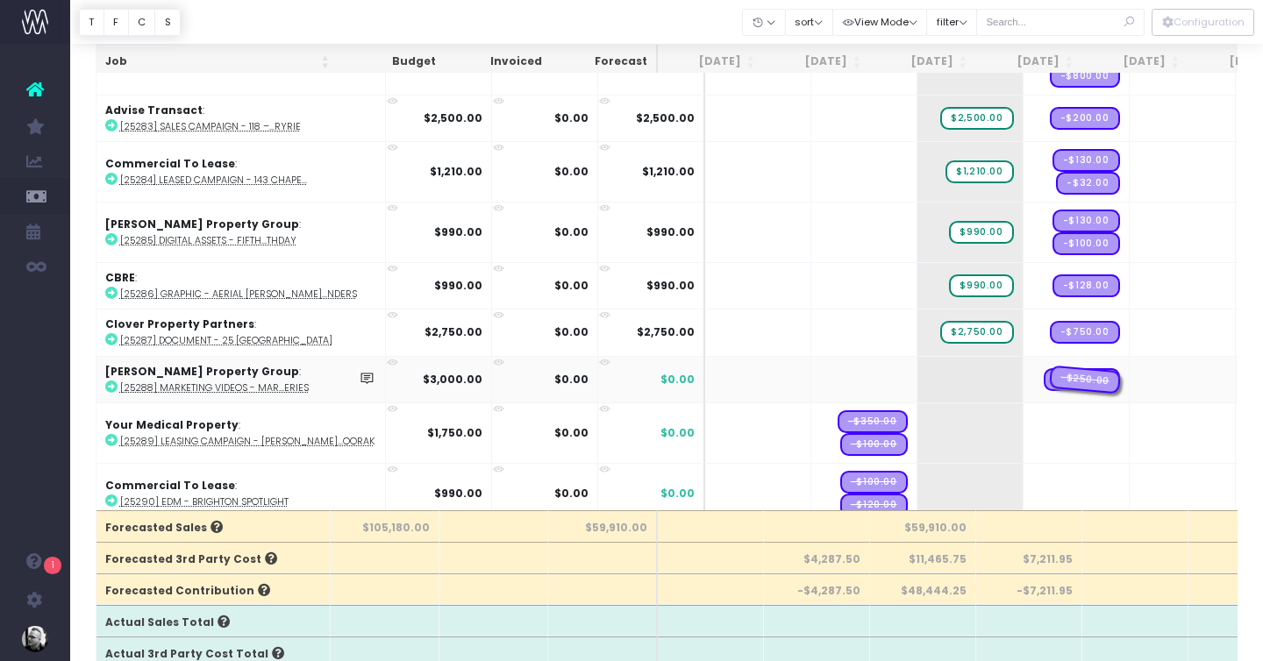
drag, startPoint x: 815, startPoint y: 374, endPoint x: 1053, endPoint y: 374, distance: 237.6
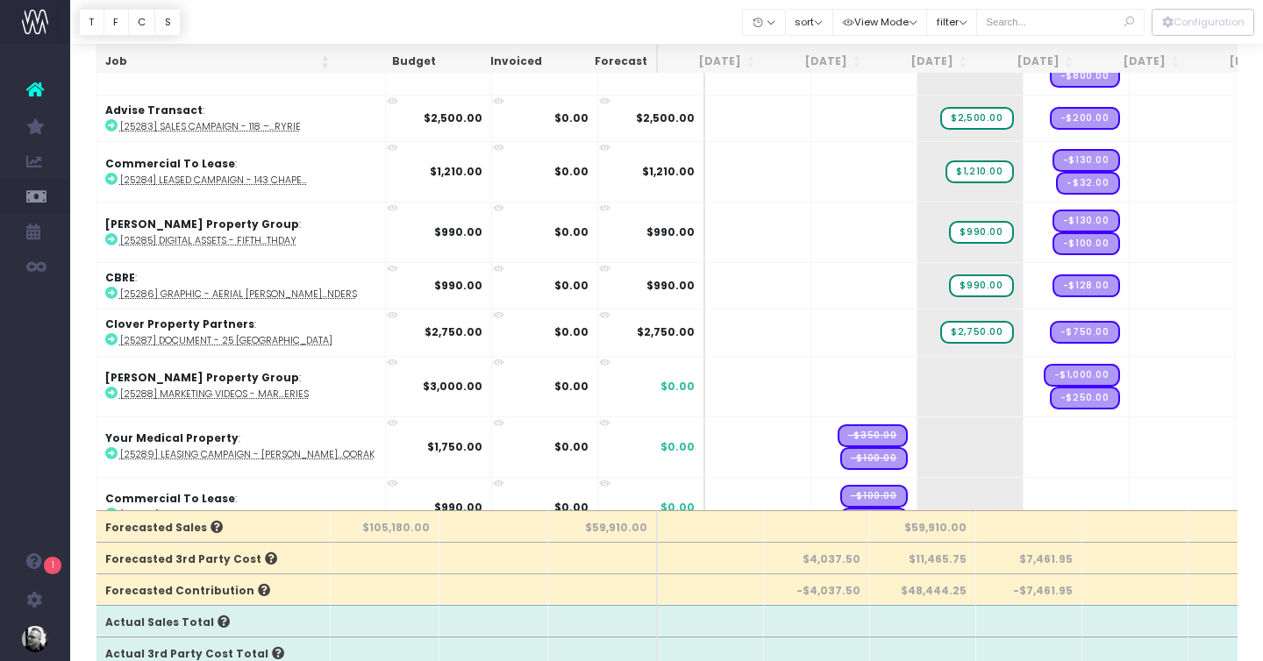
click at [914, 376] on div at bounding box center [631, 330] width 1263 height 661
click at [944, 379] on td "+" at bounding box center [970, 386] width 106 height 61
click at [917, 379] on span "+" at bounding box center [943, 387] width 53 height 60
click at [917, 374] on span "+" at bounding box center [943, 387] width 53 height 60
click at [1050, 337] on body "Oh my... this is bad. wayahead wasn't able to load this page. Please contact su…" at bounding box center [631, 196] width 1263 height 661
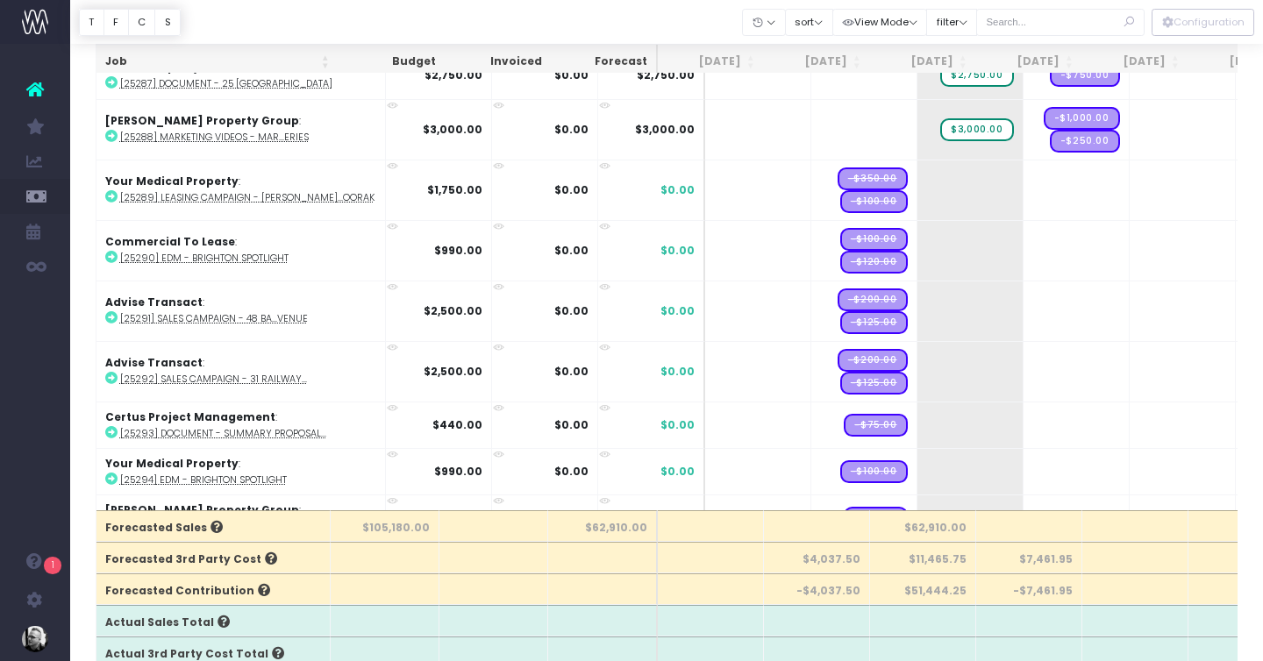
scroll to position [2103, 0]
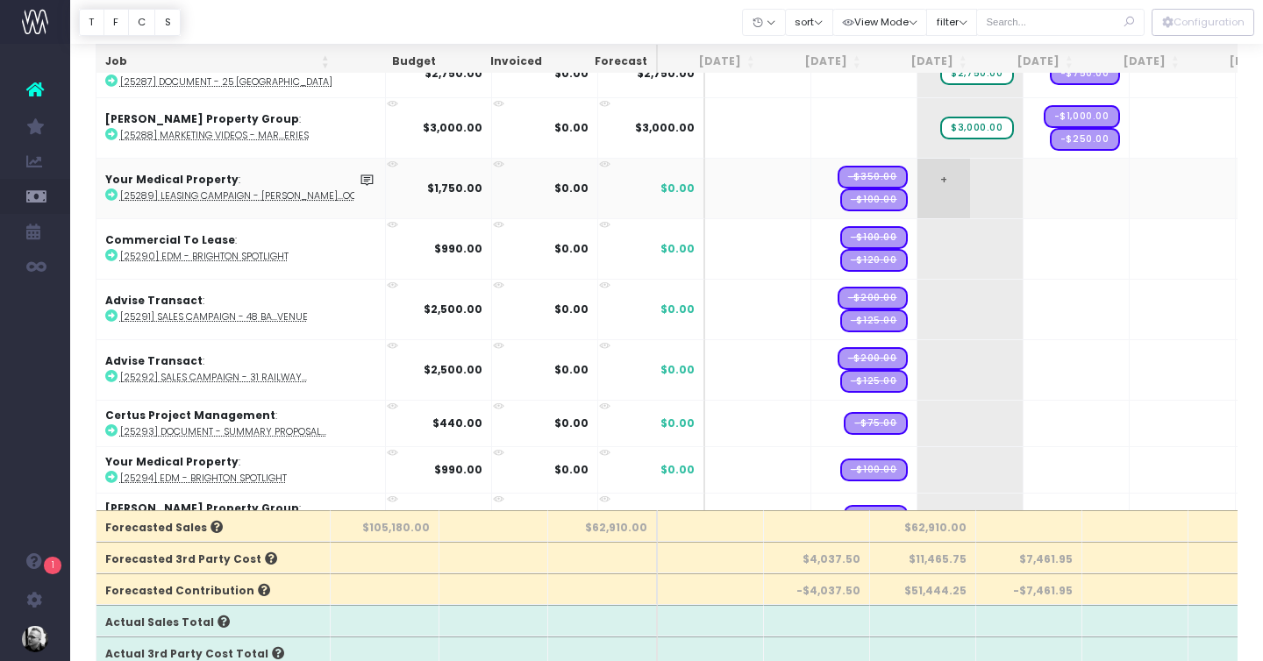
click at [917, 170] on span "+" at bounding box center [943, 189] width 53 height 60
click at [834, 174] on body "Oh my... this is bad. wayahead wasn't able to load this page. Please contact su…" at bounding box center [631, 196] width 1263 height 661
drag, startPoint x: 815, startPoint y: 174, endPoint x: 1033, endPoint y: 185, distance: 218.6
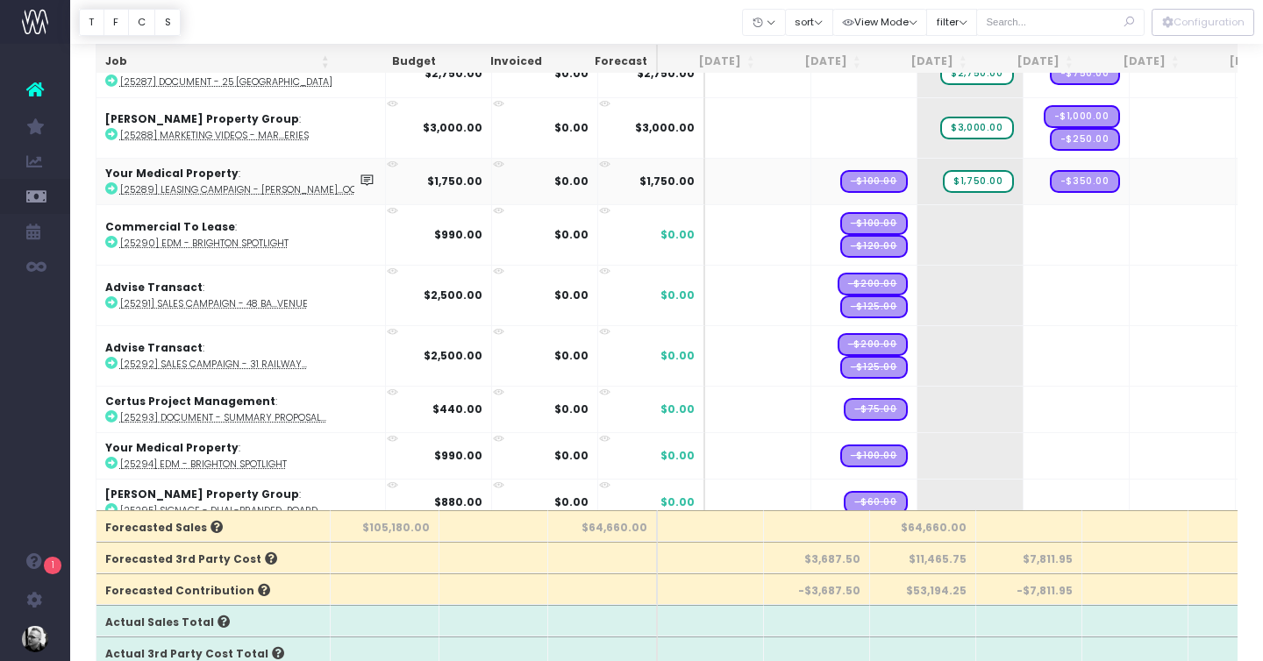
drag, startPoint x: 821, startPoint y: 176, endPoint x: 1043, endPoint y: 176, distance: 222.7
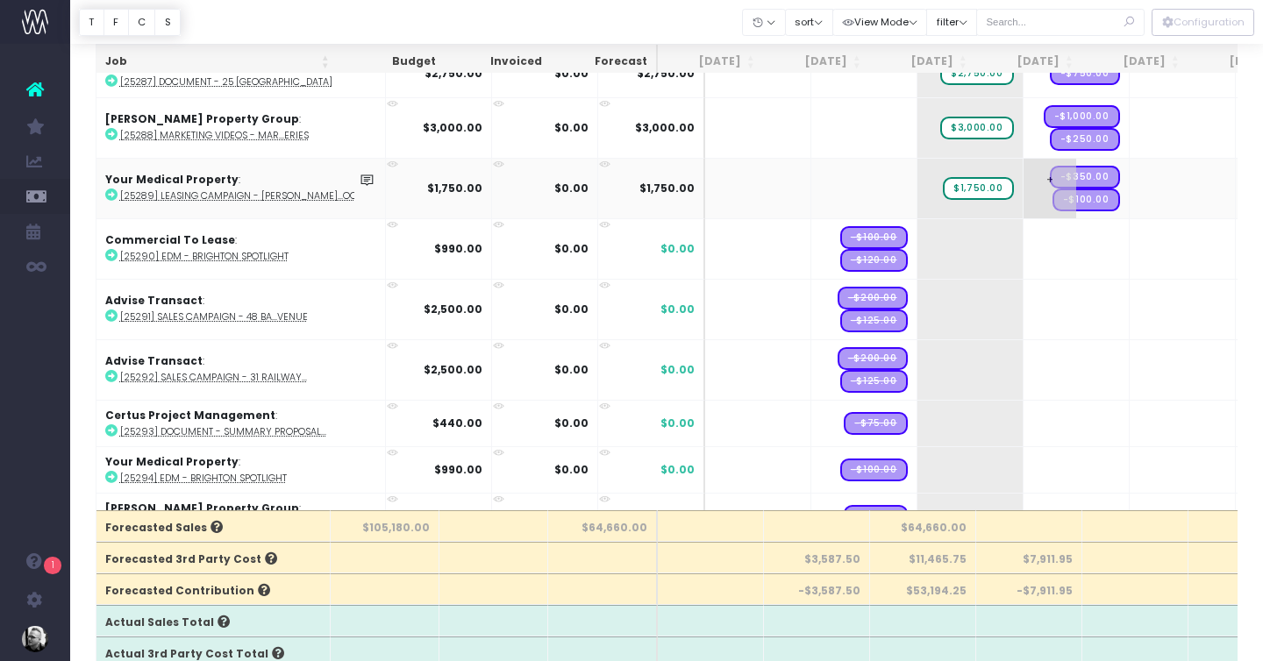
click at [1054, 173] on span "-$350.00" at bounding box center [1085, 177] width 70 height 23
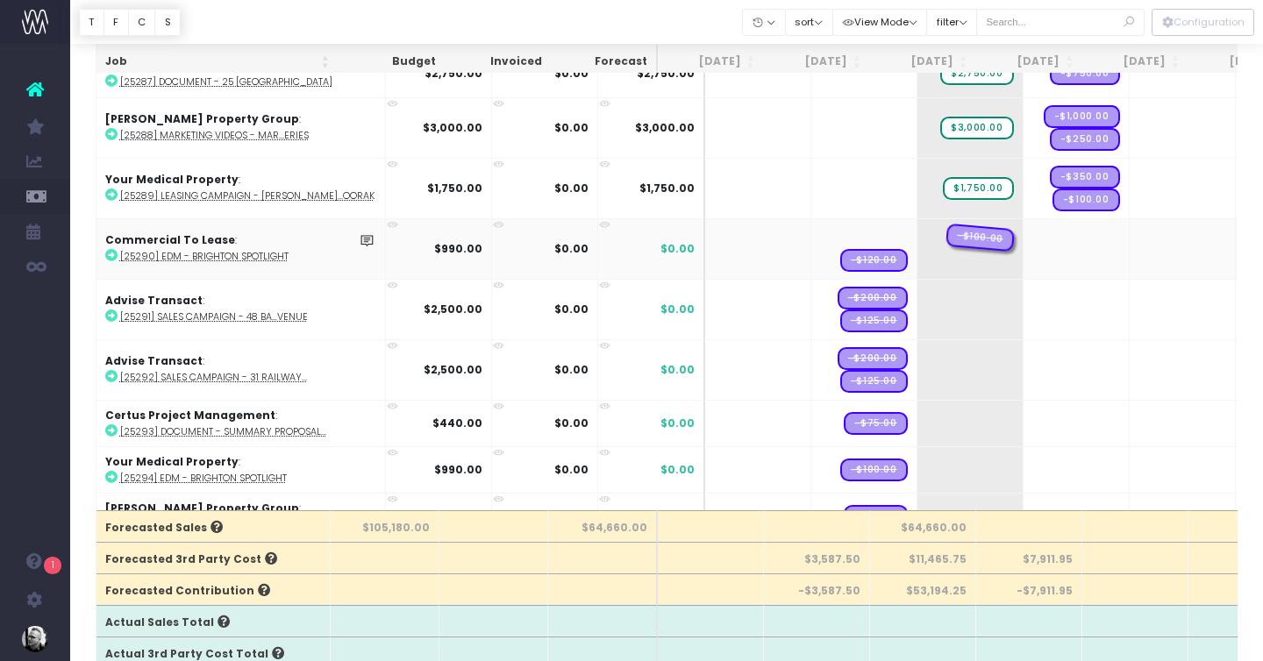
drag, startPoint x: 819, startPoint y: 233, endPoint x: 1043, endPoint y: 227, distance: 224.6
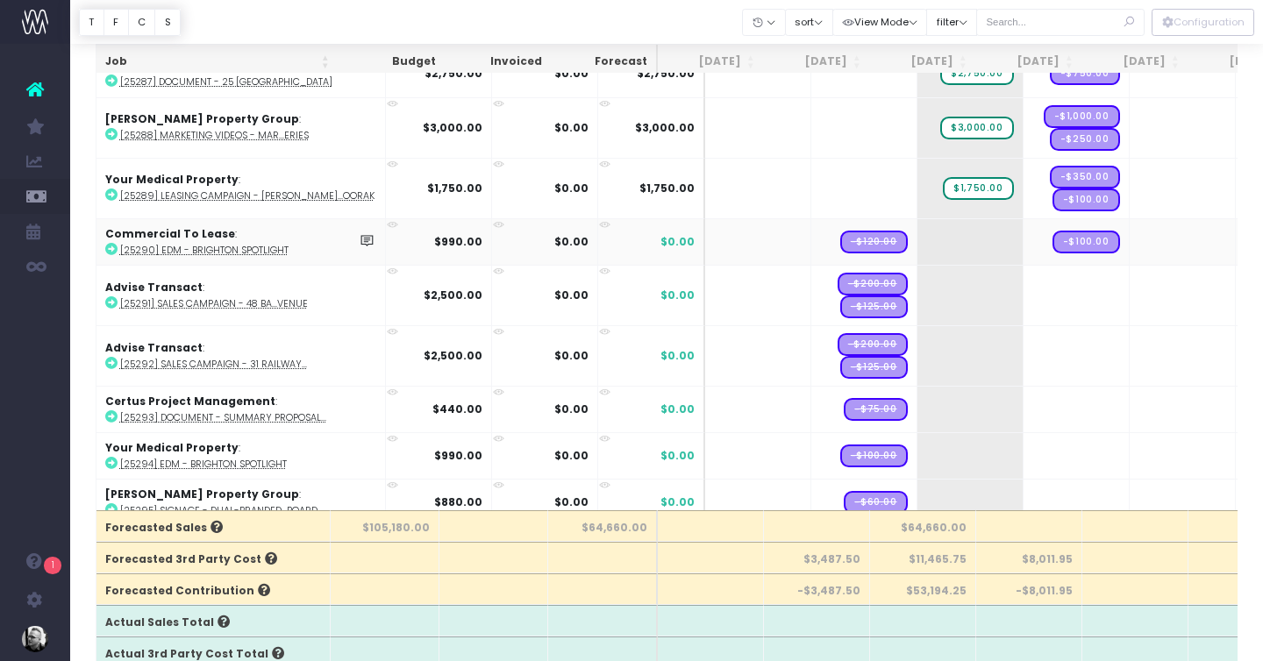
click at [840, 250] on span "-$120.00" at bounding box center [874, 242] width 68 height 23
drag, startPoint x: 825, startPoint y: 239, endPoint x: 1014, endPoint y: 239, distance: 189.4
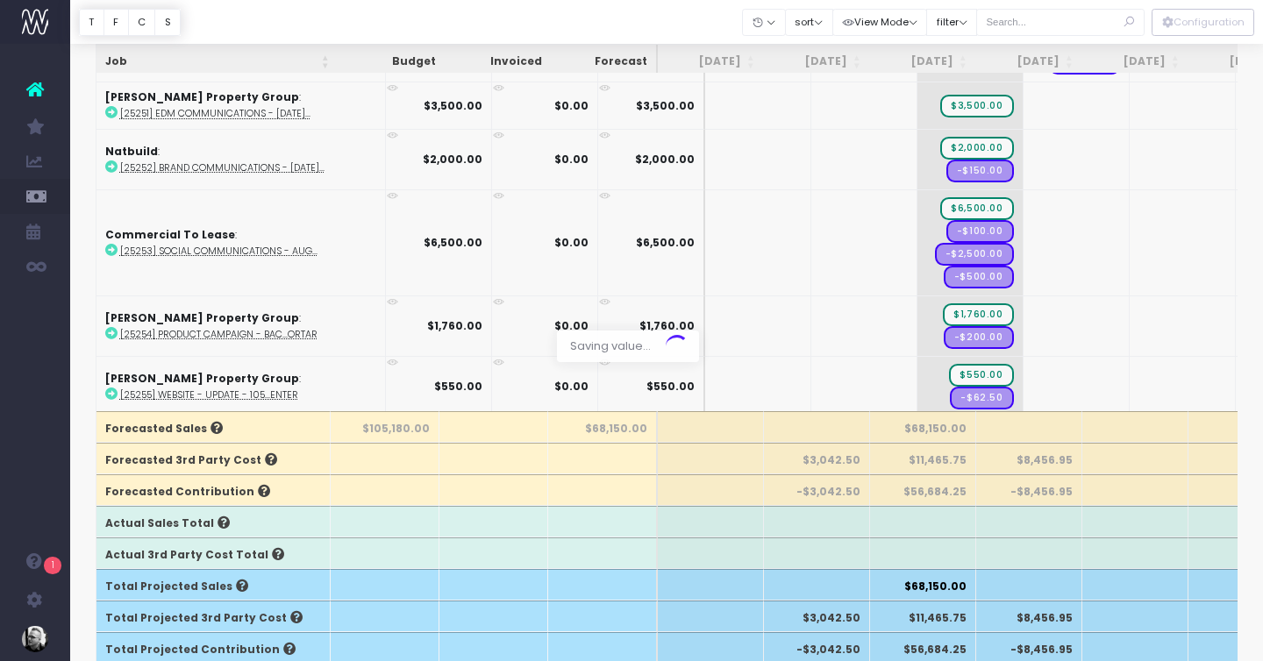
scroll to position [2103, 0]
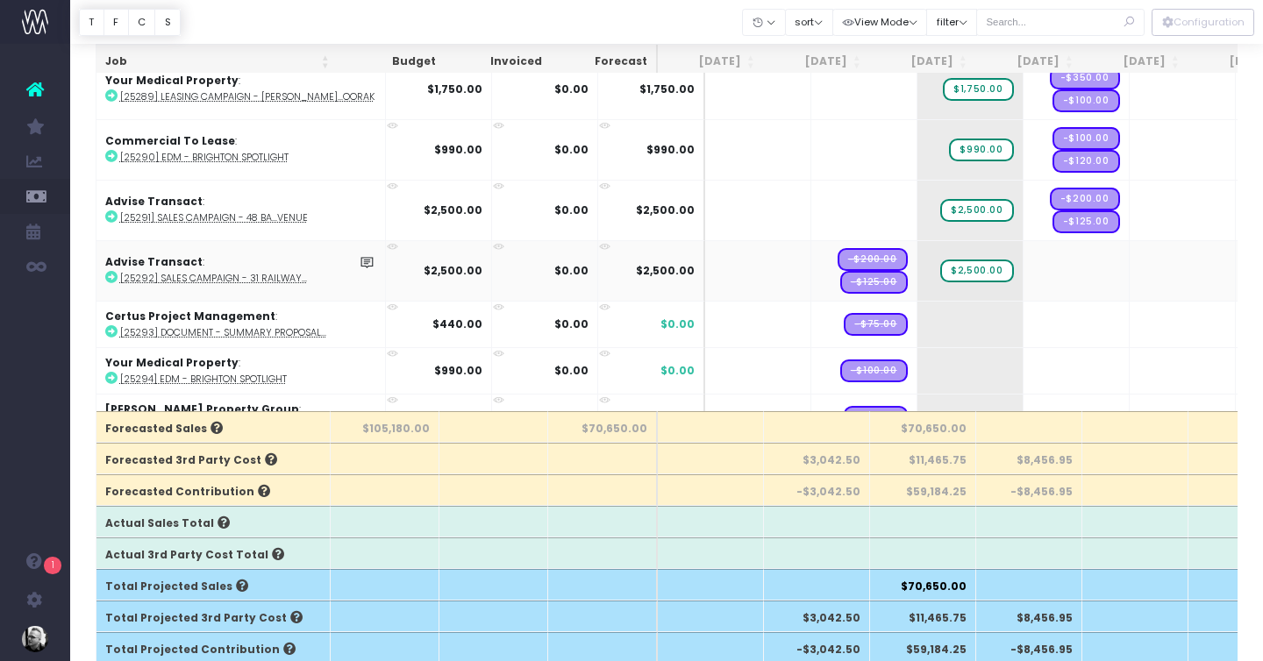
drag, startPoint x: 825, startPoint y: 257, endPoint x: 1014, endPoint y: 257, distance: 189.4
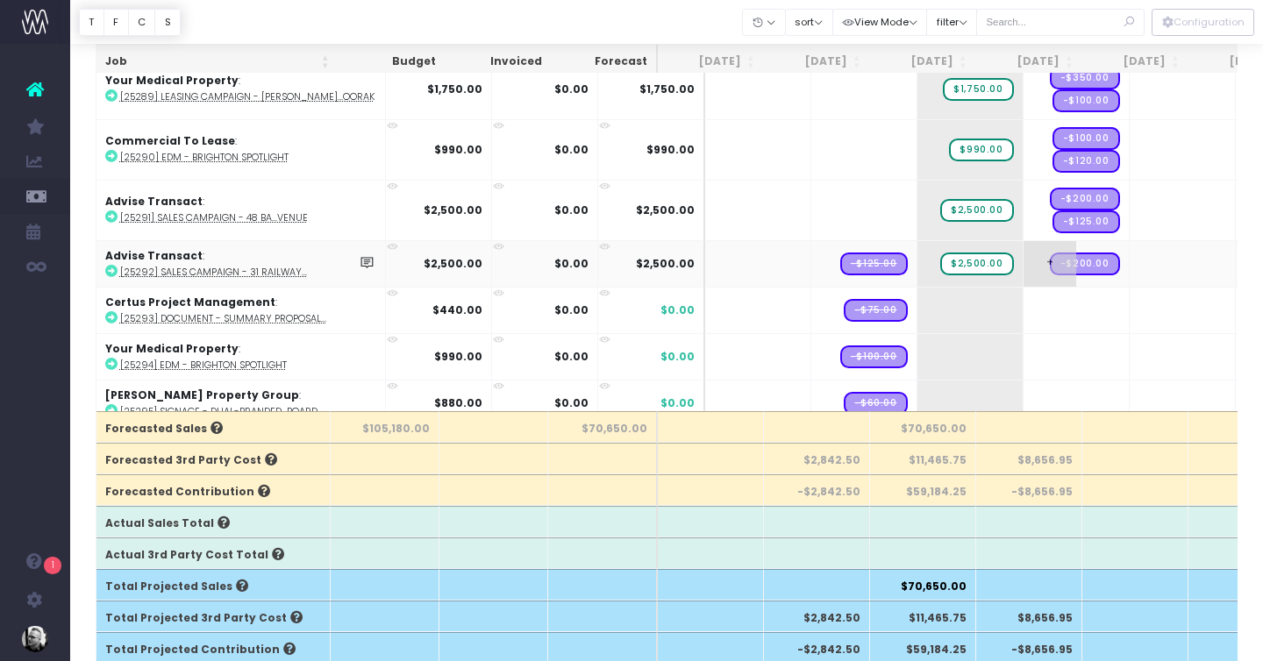
drag, startPoint x: 815, startPoint y: 260, endPoint x: 1006, endPoint y: 260, distance: 191.1
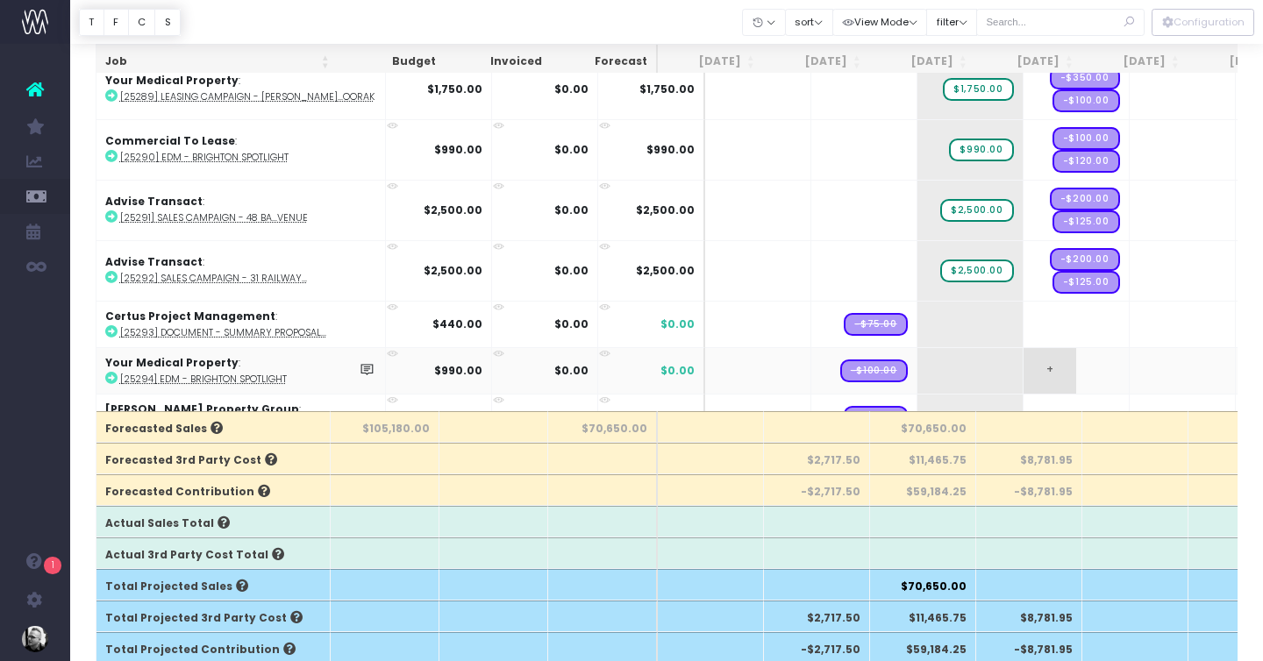
drag, startPoint x: 833, startPoint y: 324, endPoint x: 1022, endPoint y: 348, distance: 191.0
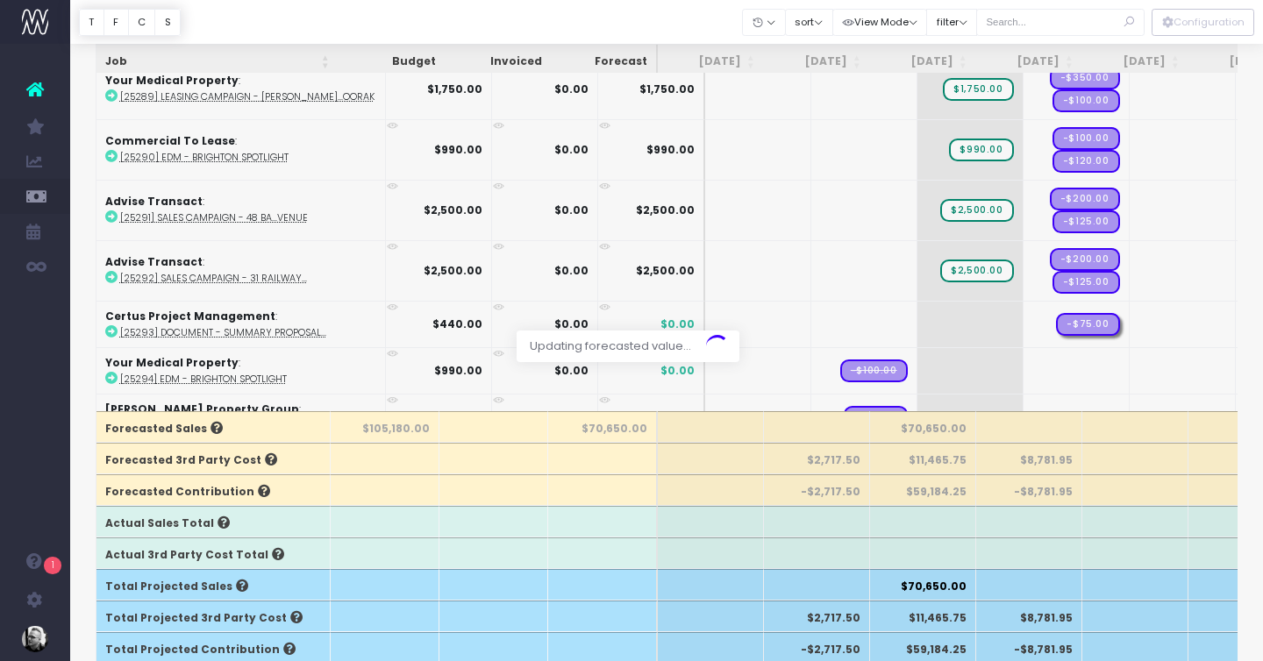
click at [948, 326] on div at bounding box center [631, 330] width 1263 height 661
drag, startPoint x: 906, startPoint y: 321, endPoint x: 928, endPoint y: 321, distance: 21.9
click at [906, 321] on div at bounding box center [631, 330] width 1263 height 661
click at [917, 320] on span "+" at bounding box center [943, 325] width 53 height 46
click at [917, 319] on span "+" at bounding box center [943, 325] width 53 height 46
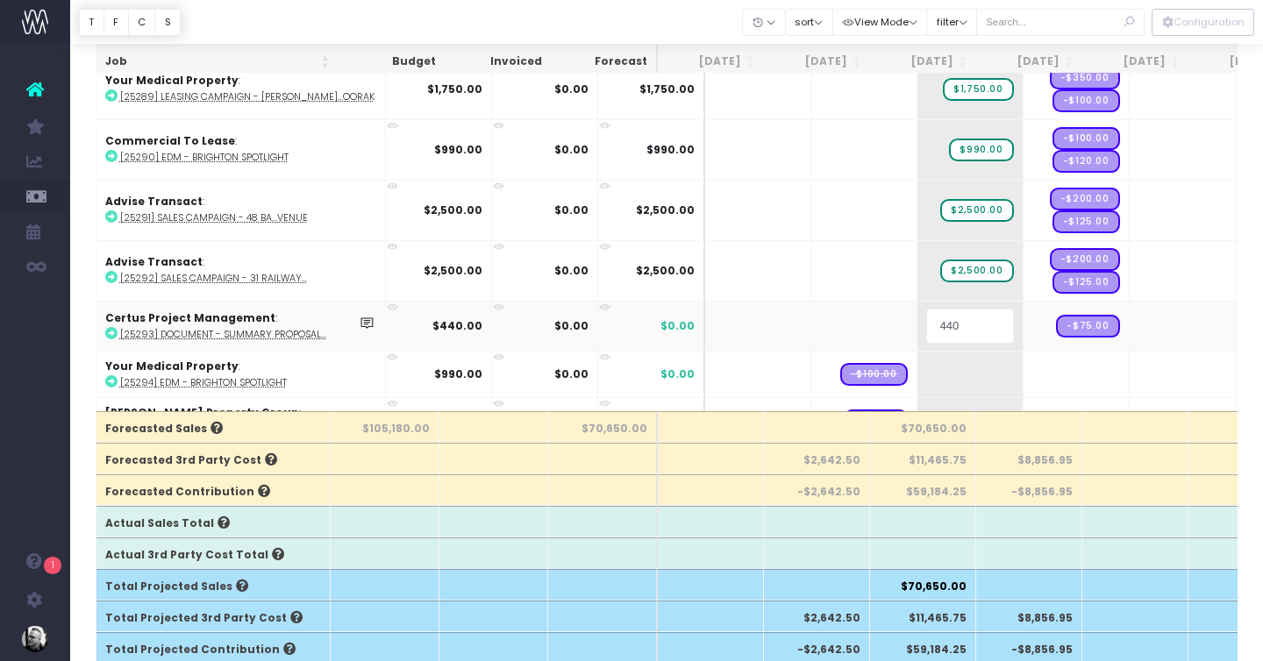
click at [886, 300] on body "Oh my... this is bad. wayahead wasn't able to load this page. Please contact su…" at bounding box center [631, 97] width 1263 height 661
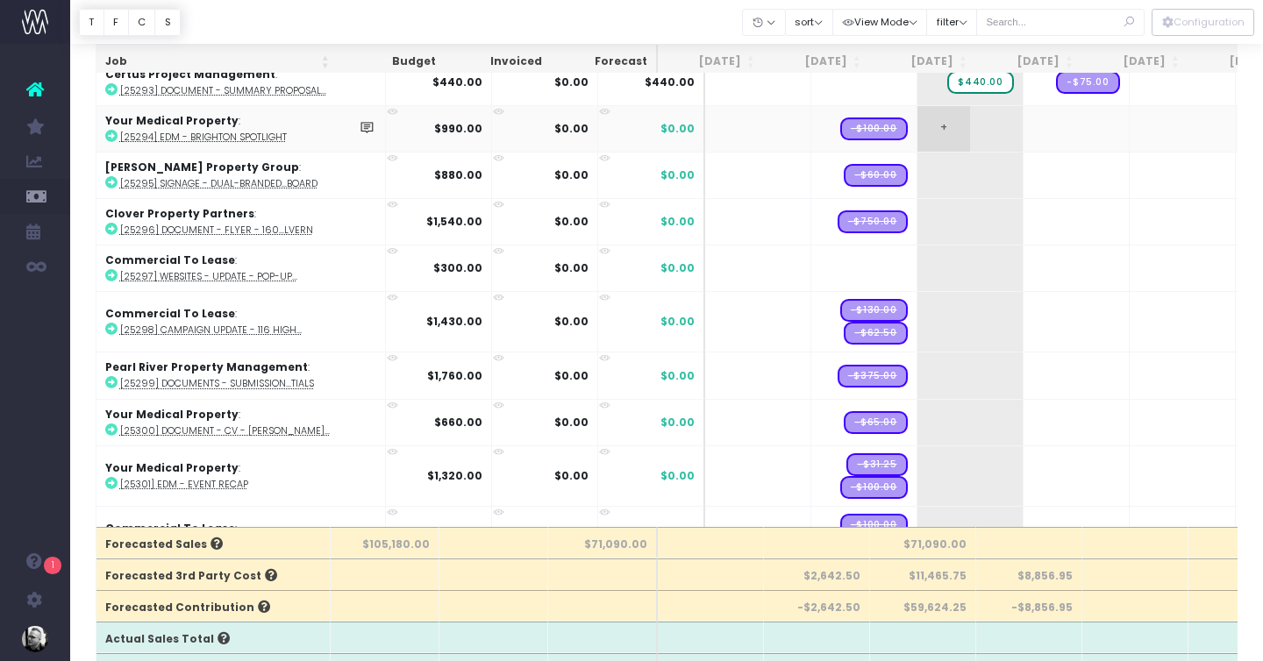
scroll to position [2426, 0]
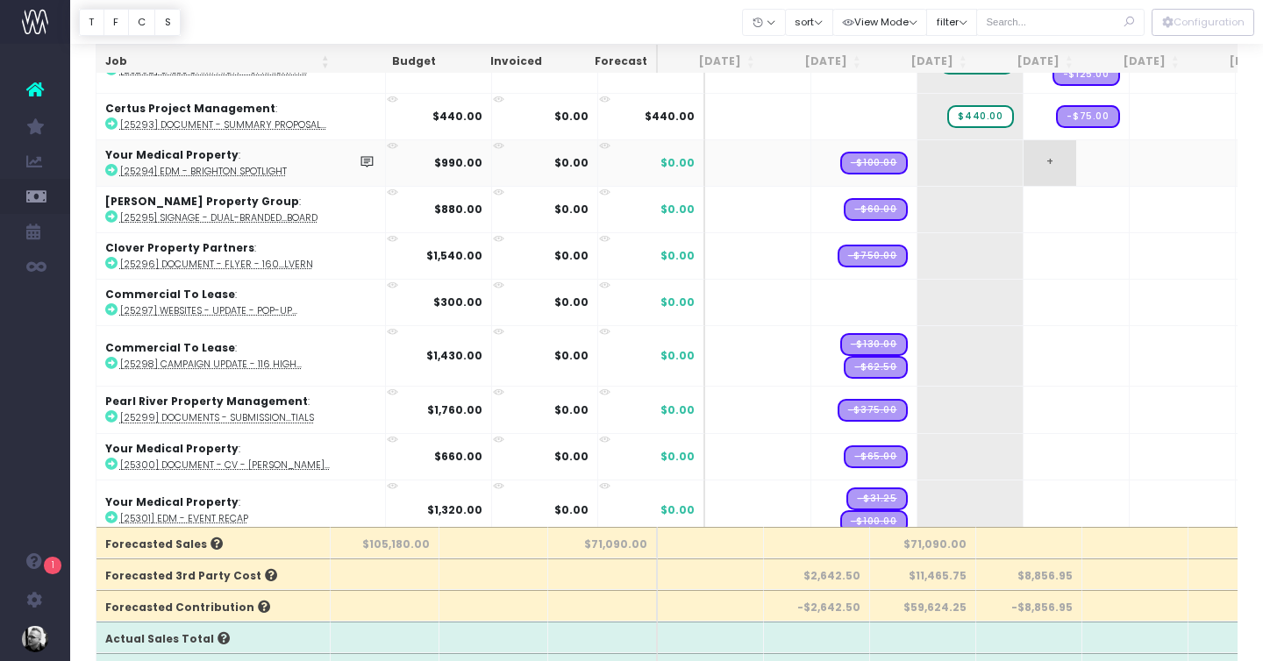
drag, startPoint x: 844, startPoint y: 158, endPoint x: 1026, endPoint y: 158, distance: 182.4
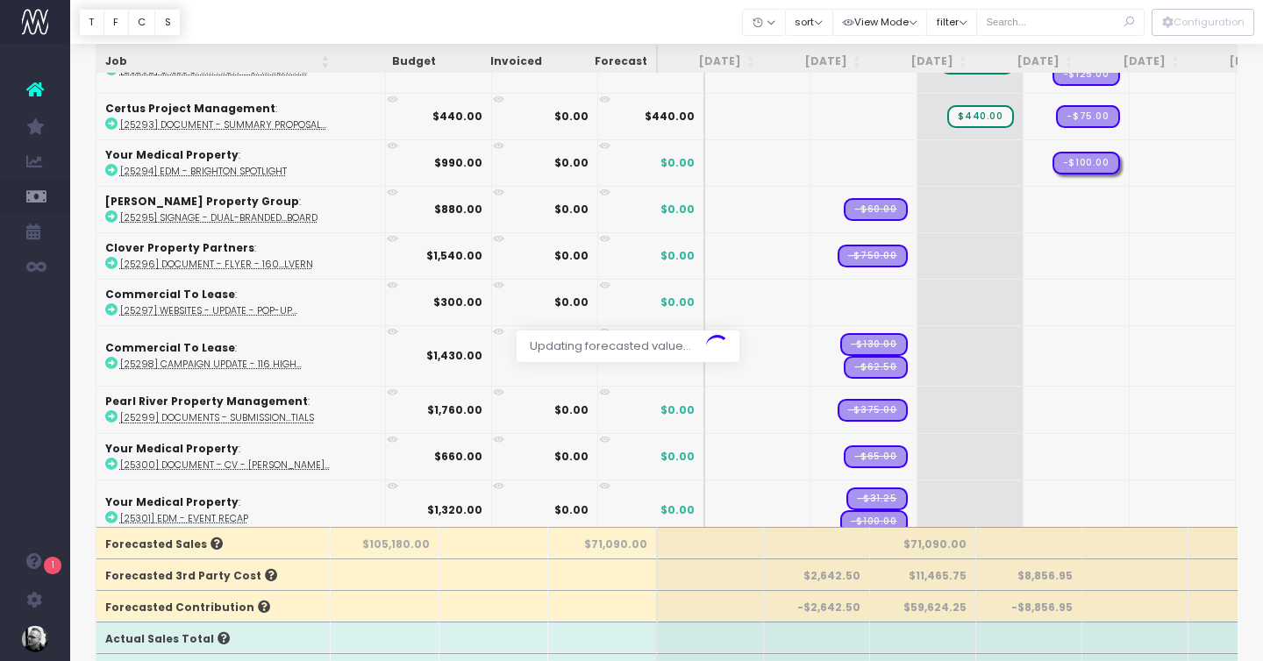
click at [911, 162] on div at bounding box center [631, 330] width 1263 height 661
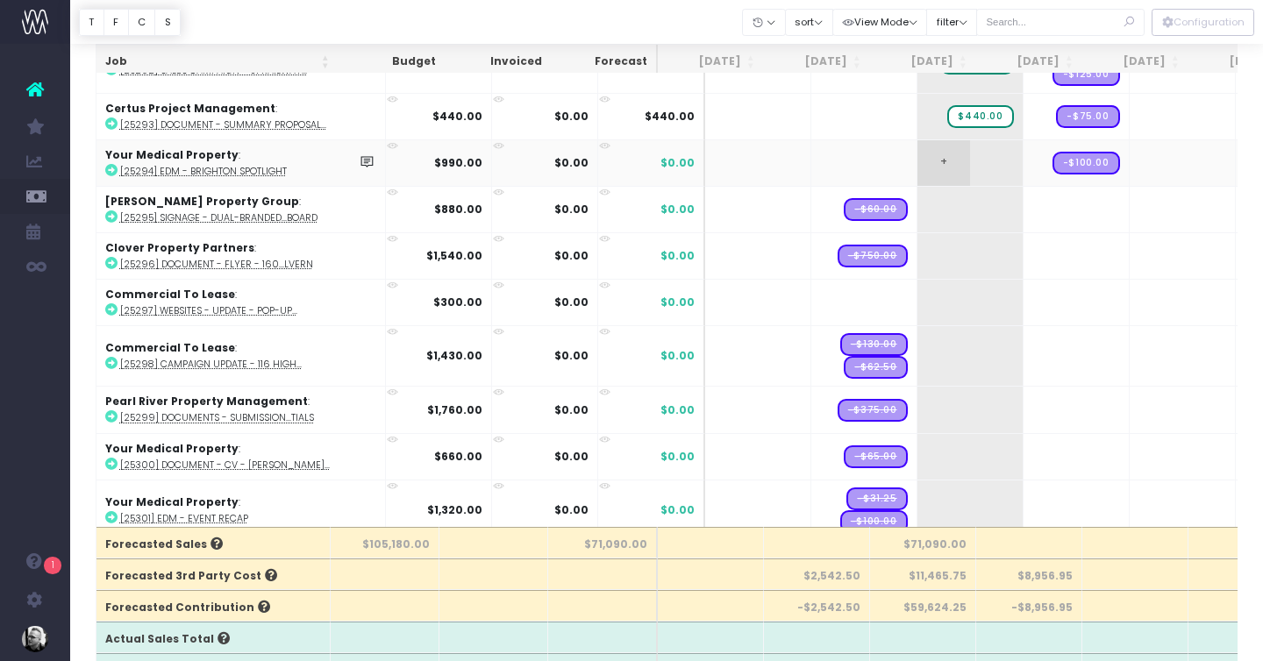
click at [917, 161] on span "+" at bounding box center [943, 163] width 53 height 46
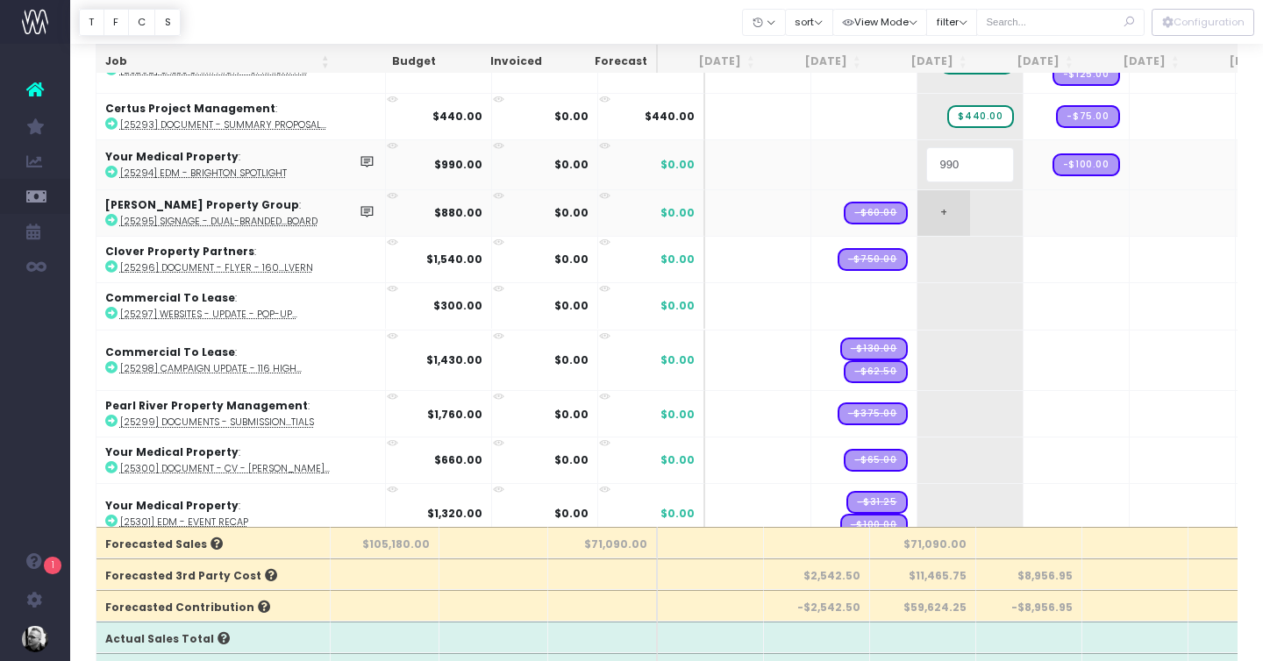
click at [908, 205] on body "Oh my... this is bad. wayahead wasn't able to load this page. Please contact su…" at bounding box center [631, 213] width 1263 height 661
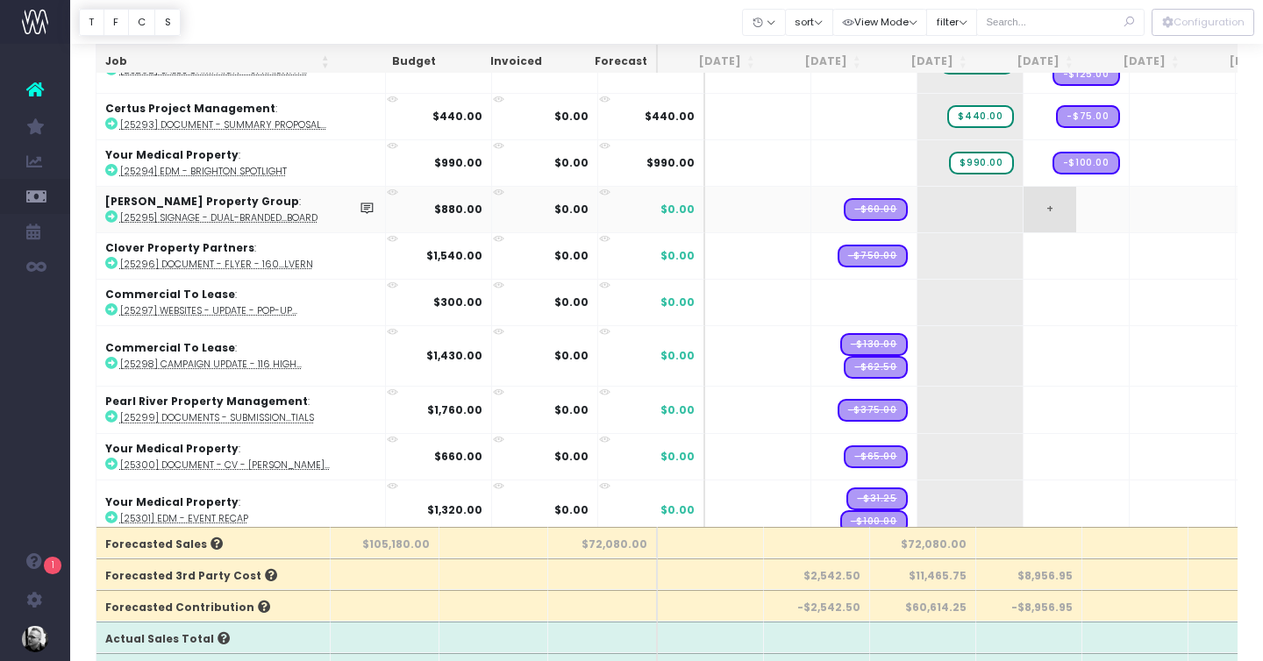
drag, startPoint x: 844, startPoint y: 210, endPoint x: 1002, endPoint y: 218, distance: 158.1
click at [917, 206] on span "+" at bounding box center [943, 210] width 53 height 46
click at [870, 199] on body "Oh my... this is bad. wayahead wasn't able to load this page. Please contact su…" at bounding box center [631, 213] width 1263 height 661
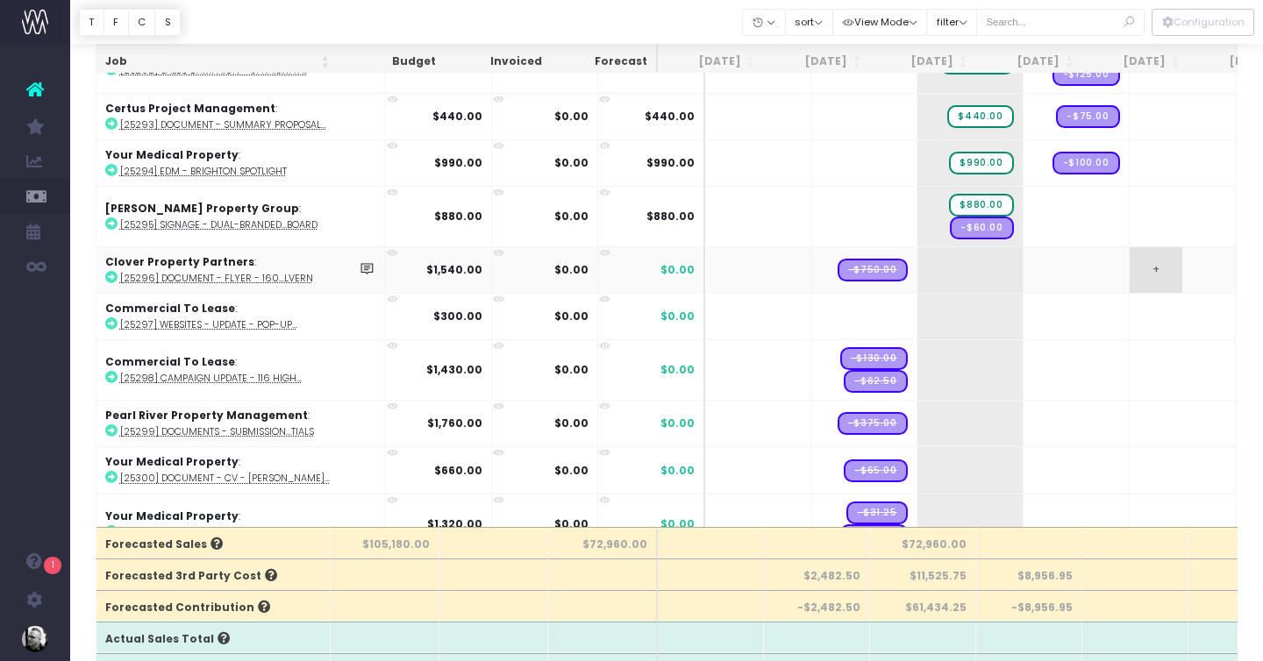
drag, startPoint x: 831, startPoint y: 270, endPoint x: 1088, endPoint y: 268, distance: 256.9
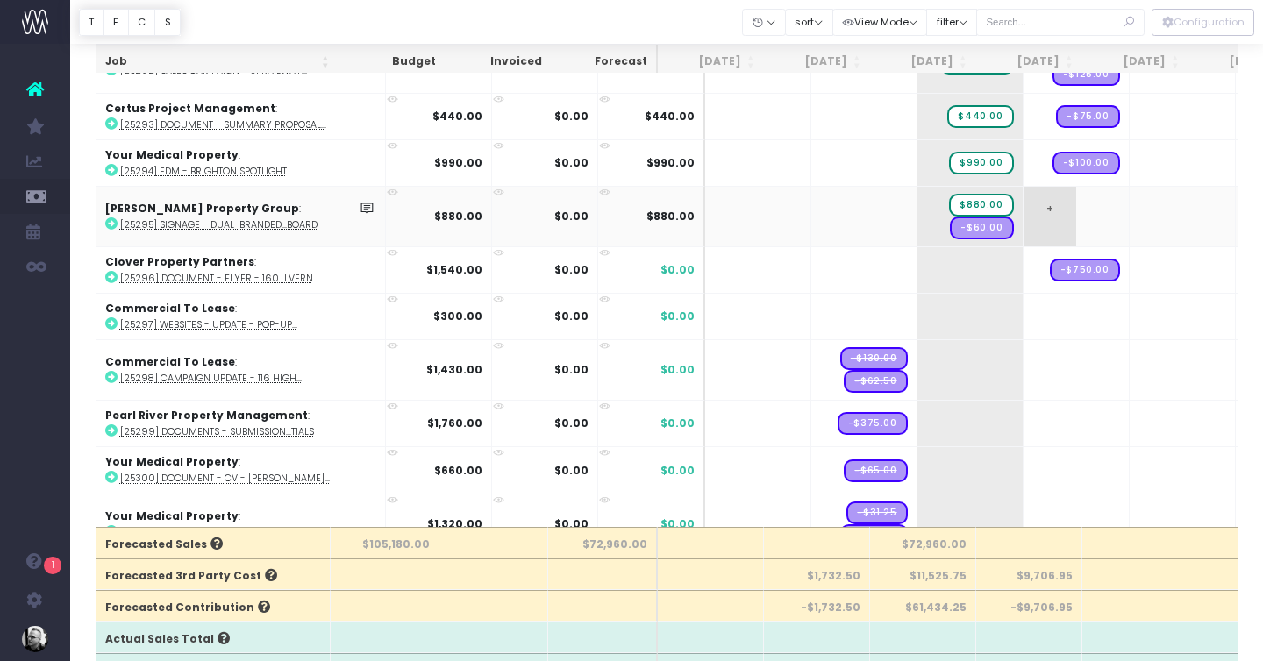
drag, startPoint x: 935, startPoint y: 224, endPoint x: 991, endPoint y: 224, distance: 56.1
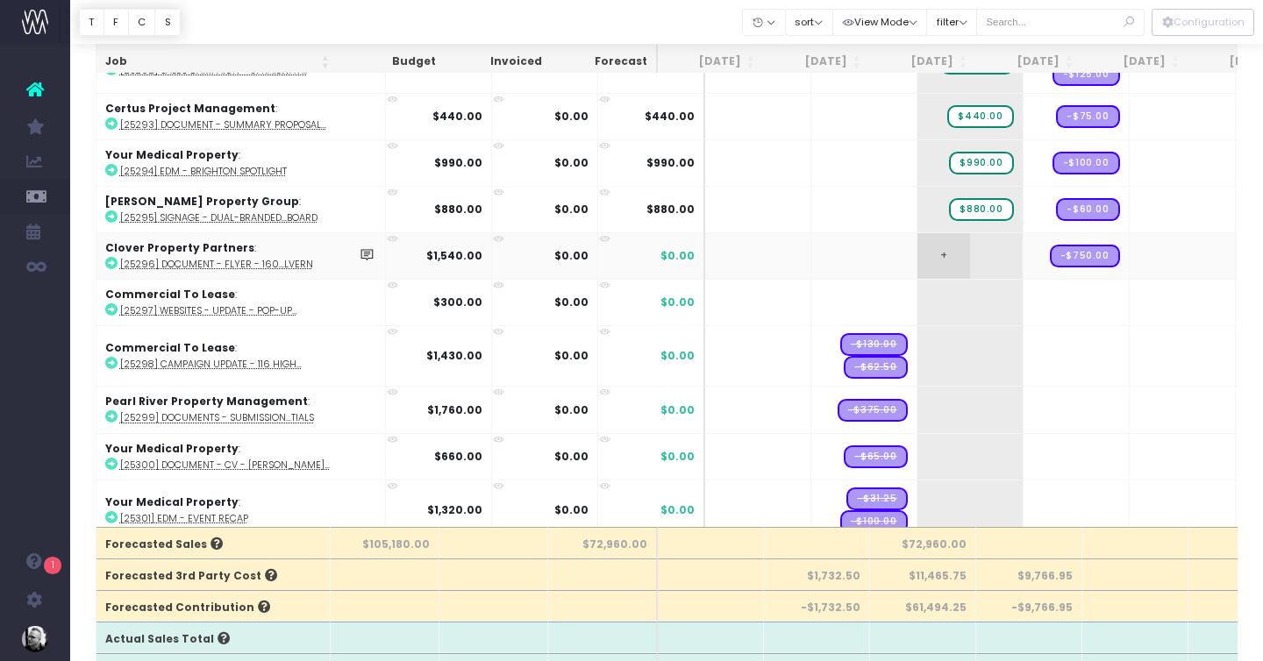
click at [924, 251] on td "+" at bounding box center [970, 255] width 106 height 46
click at [917, 255] on span "+" at bounding box center [943, 256] width 53 height 46
click at [920, 295] on body "Oh my... this is bad. wayahead wasn't able to load this page. Please contact su…" at bounding box center [631, 213] width 1263 height 661
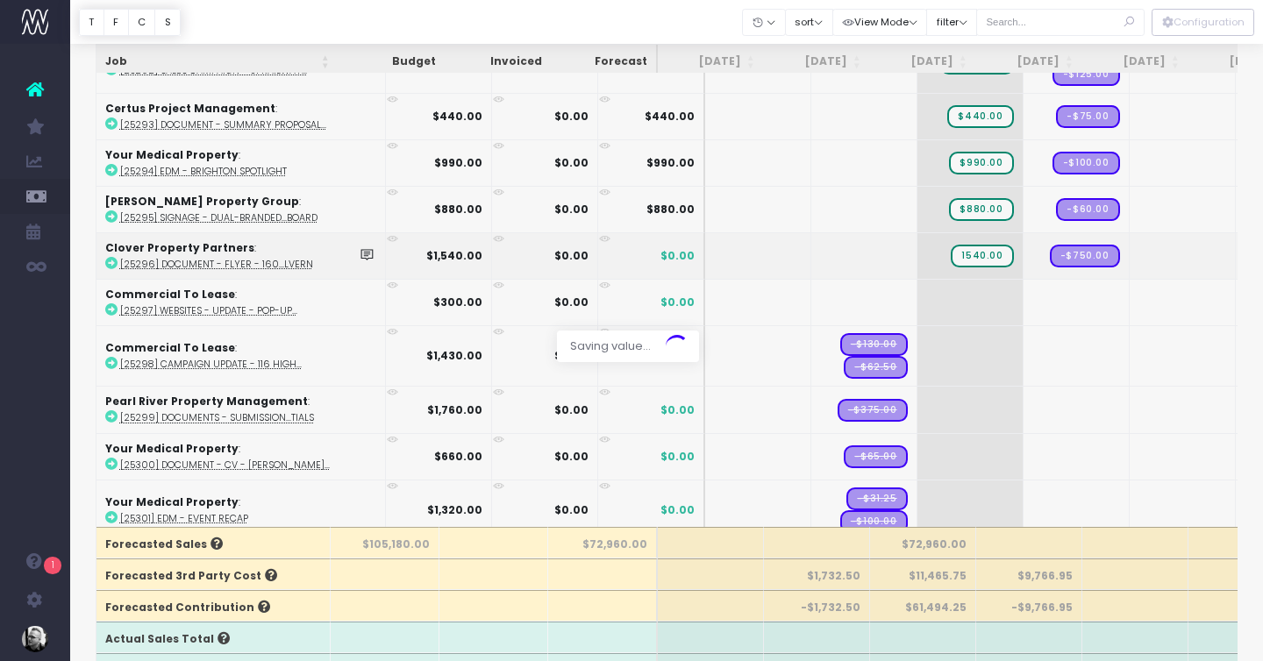
click at [893, 297] on div at bounding box center [631, 330] width 1263 height 661
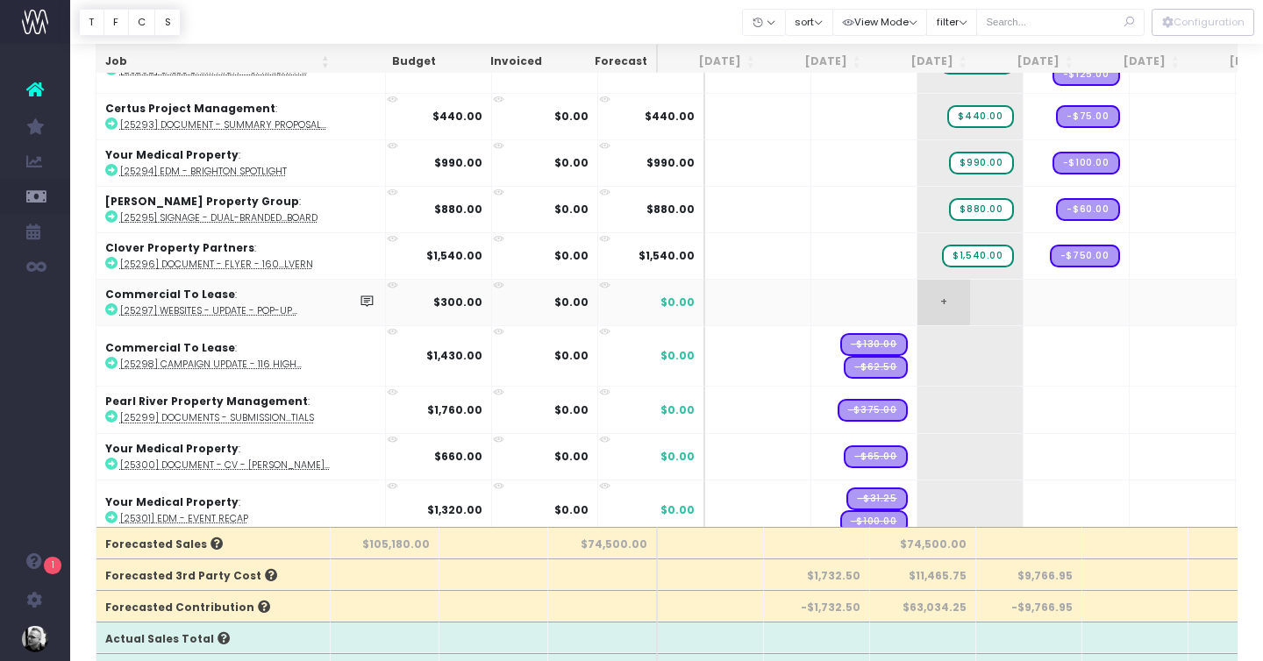
click at [917, 294] on span "+" at bounding box center [943, 303] width 53 height 46
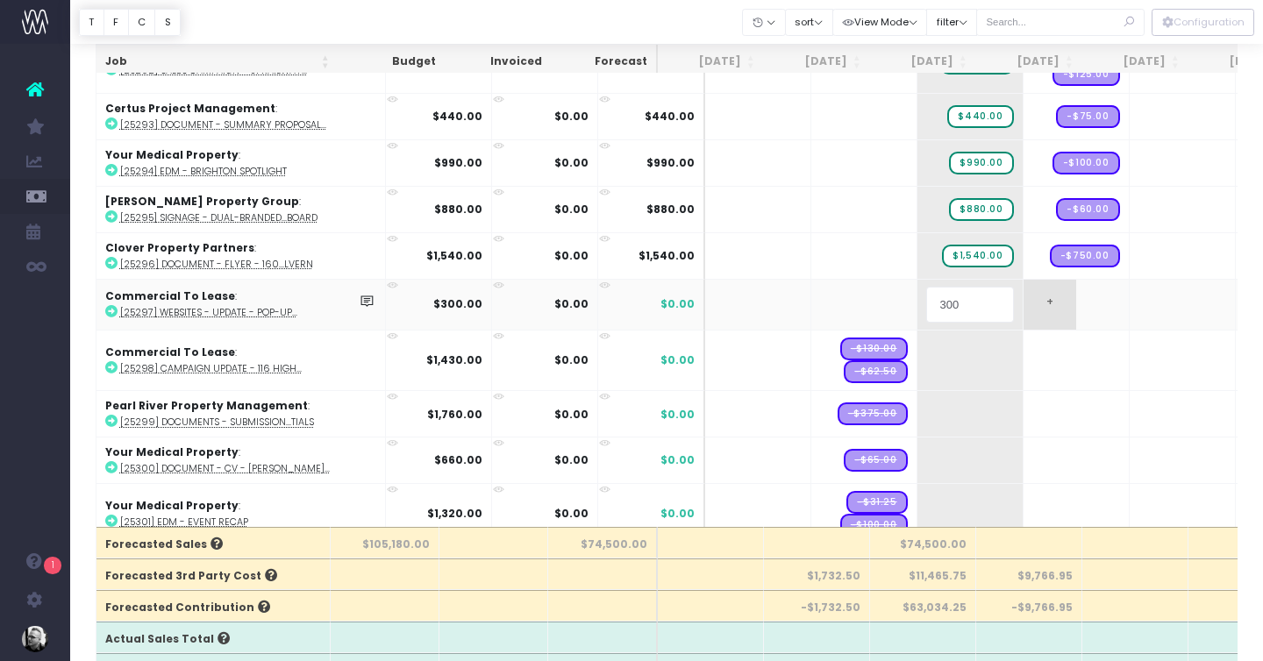
click at [1024, 321] on body "Oh my... this is bad. wayahead wasn't able to load this page. Please contact su…" at bounding box center [631, 213] width 1263 height 661
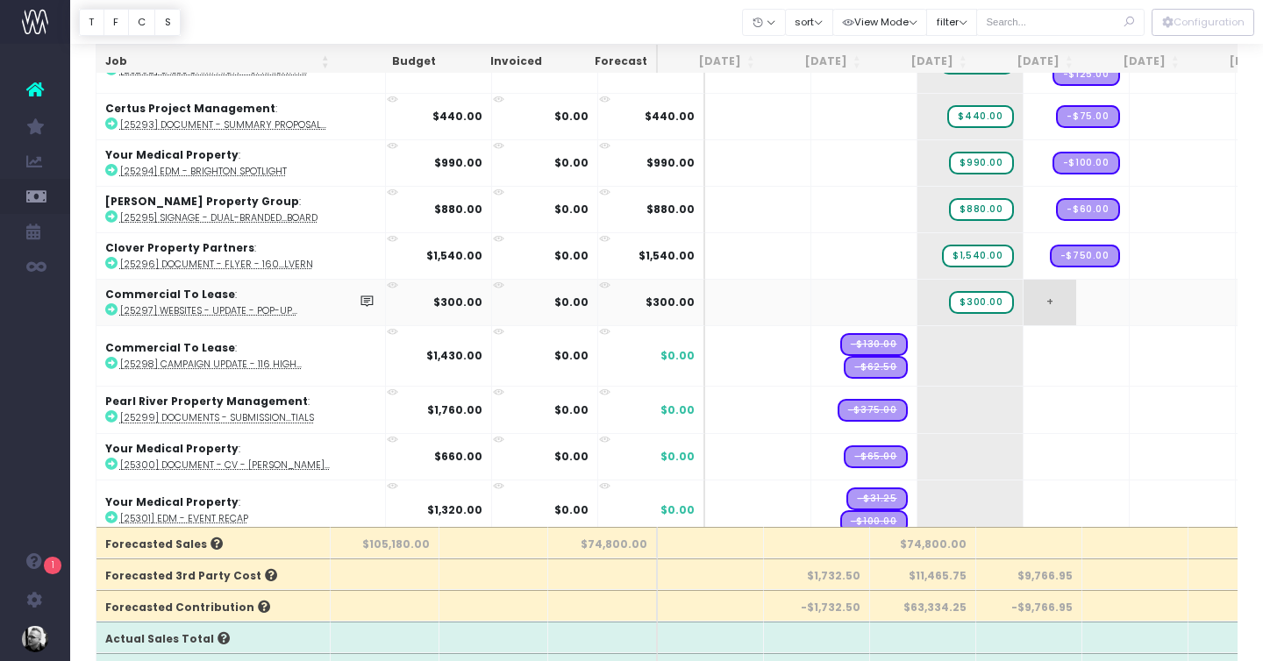
click at [1023, 304] on span "+" at bounding box center [1049, 303] width 53 height 46
drag, startPoint x: 814, startPoint y: 342, endPoint x: 1029, endPoint y: 342, distance: 215.7
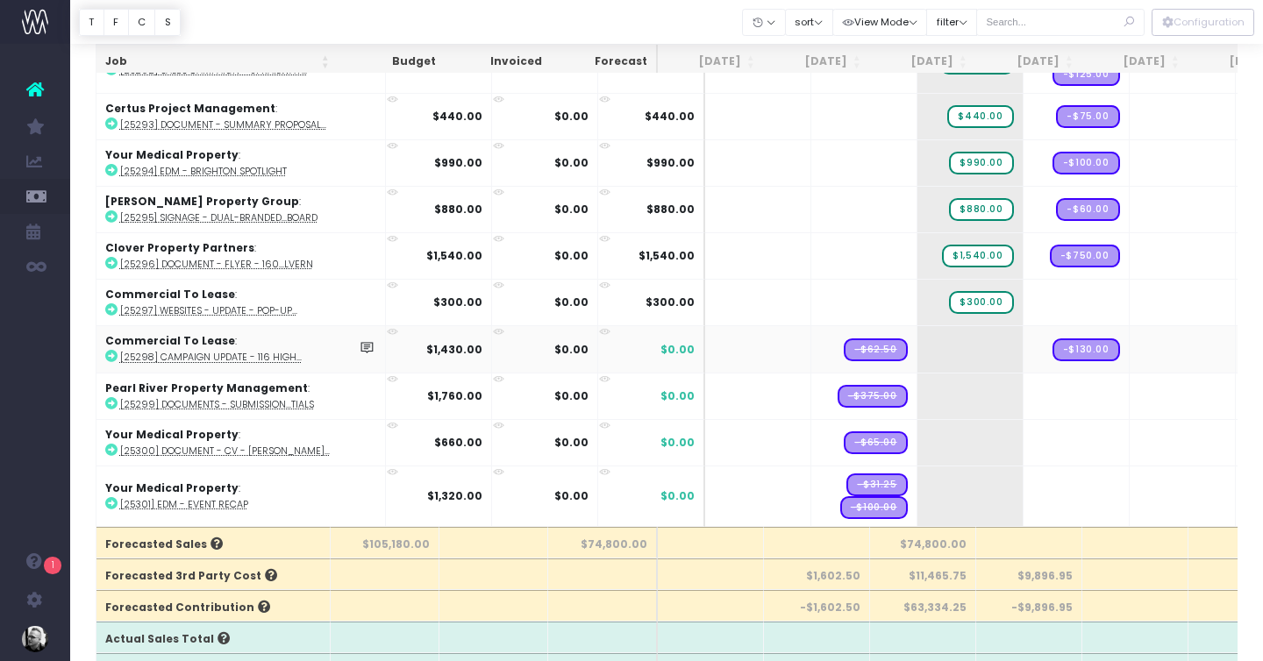
drag, startPoint x: 826, startPoint y: 348, endPoint x: 1029, endPoint y: 348, distance: 202.5
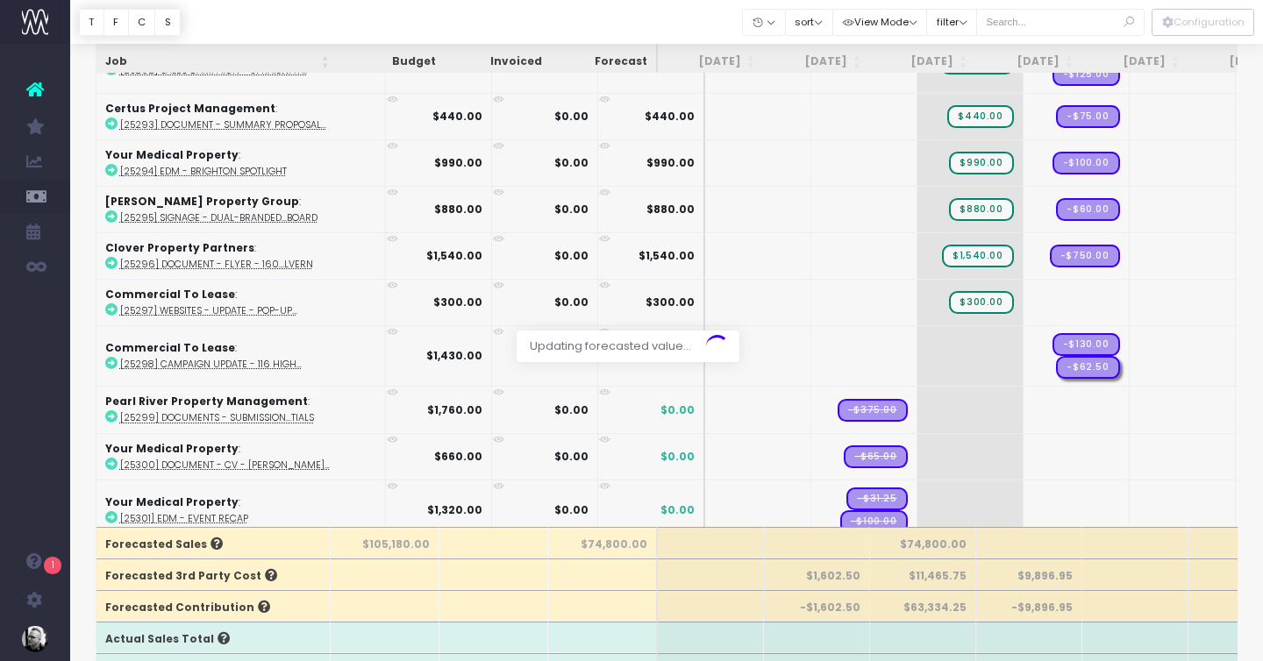
click at [903, 331] on div at bounding box center [631, 330] width 1263 height 661
click at [917, 353] on span "+" at bounding box center [943, 356] width 53 height 60
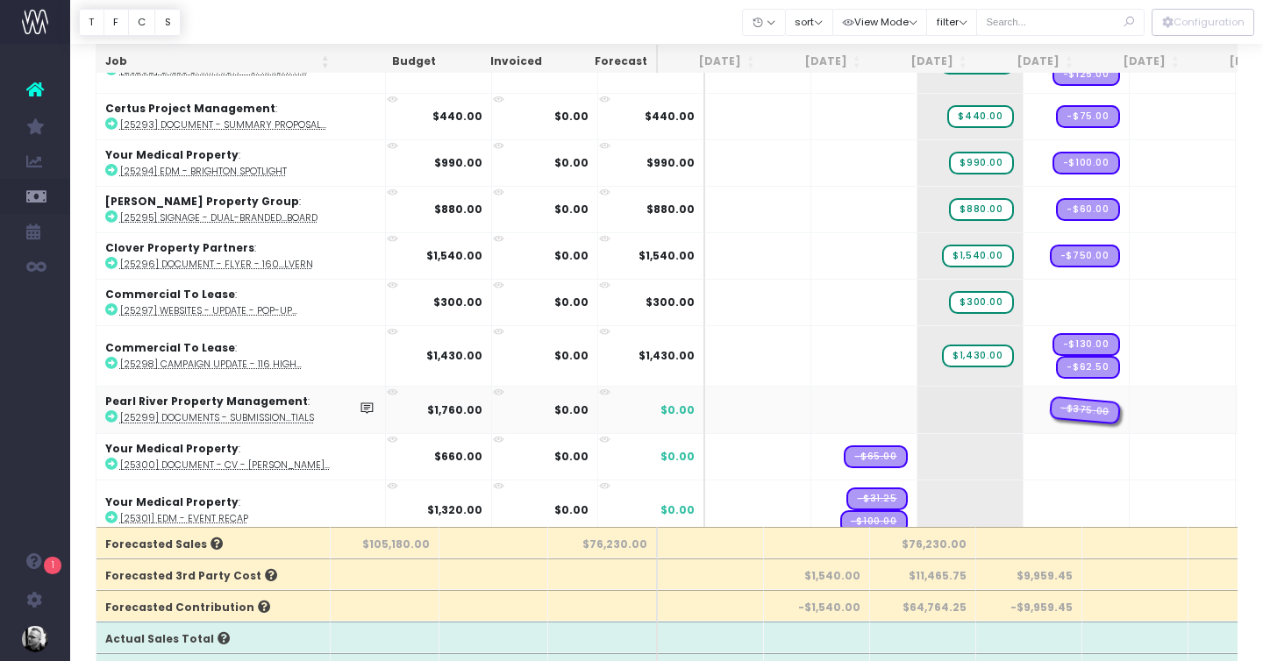
drag, startPoint x: 811, startPoint y: 405, endPoint x: 993, endPoint y: 408, distance: 182.4
click at [917, 408] on span "+" at bounding box center [943, 410] width 53 height 46
click at [917, 407] on span "+" at bounding box center [943, 410] width 53 height 46
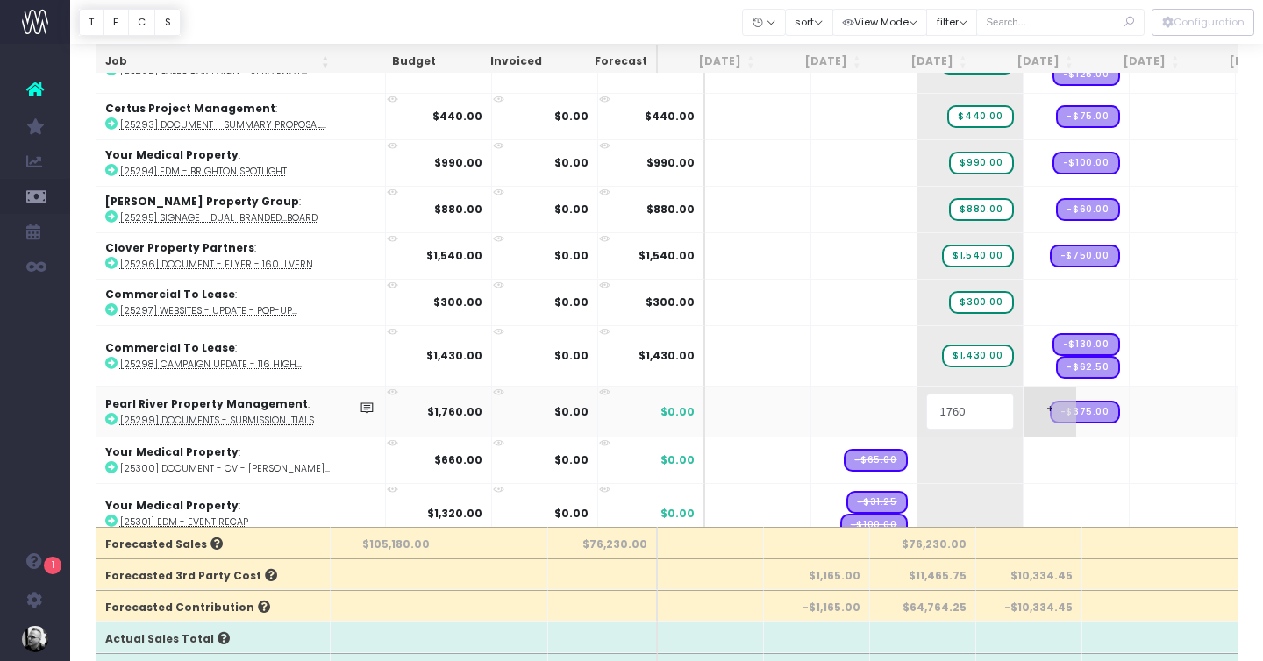
click at [1064, 425] on body "Oh my... this is bad. wayahead wasn't able to load this page. Please contact su…" at bounding box center [631, 213] width 1263 height 661
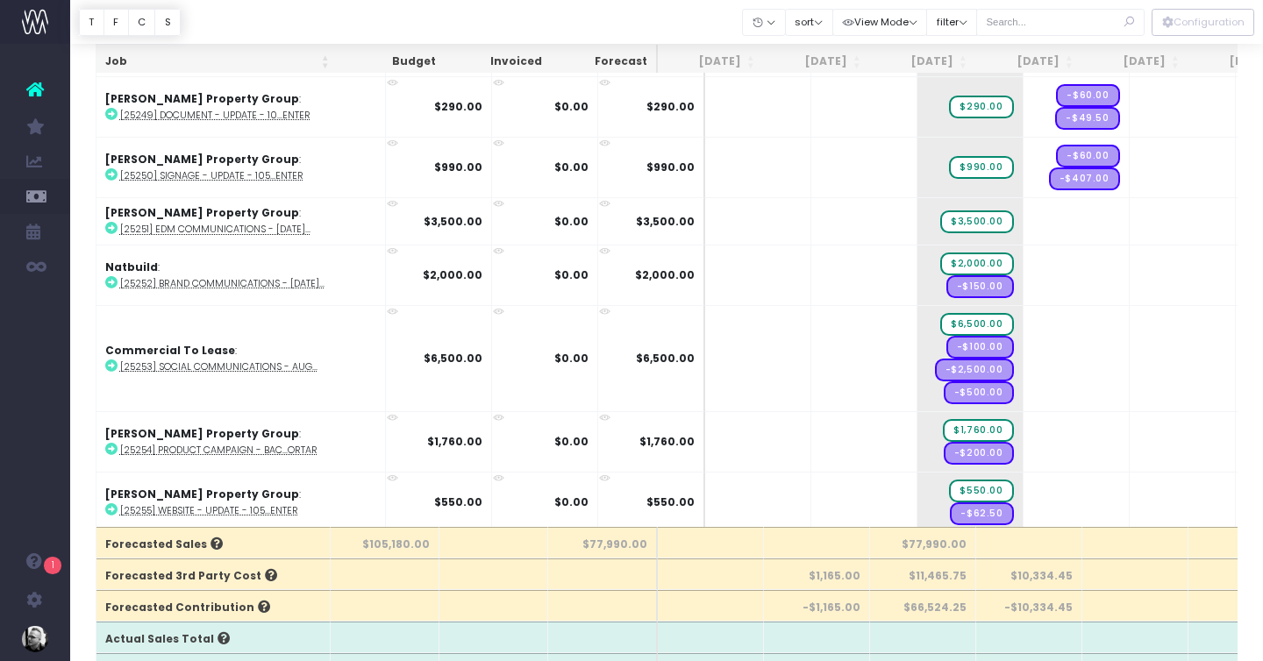
scroll to position [2426, 0]
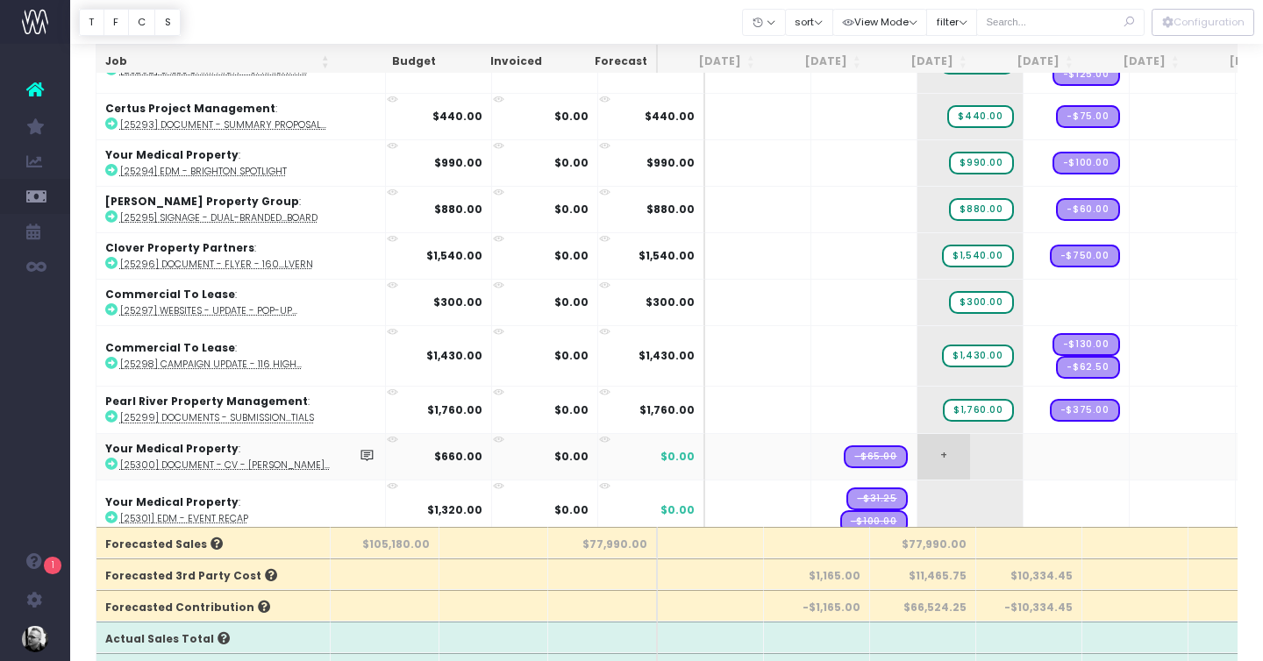
click at [917, 443] on span "+" at bounding box center [943, 457] width 53 height 46
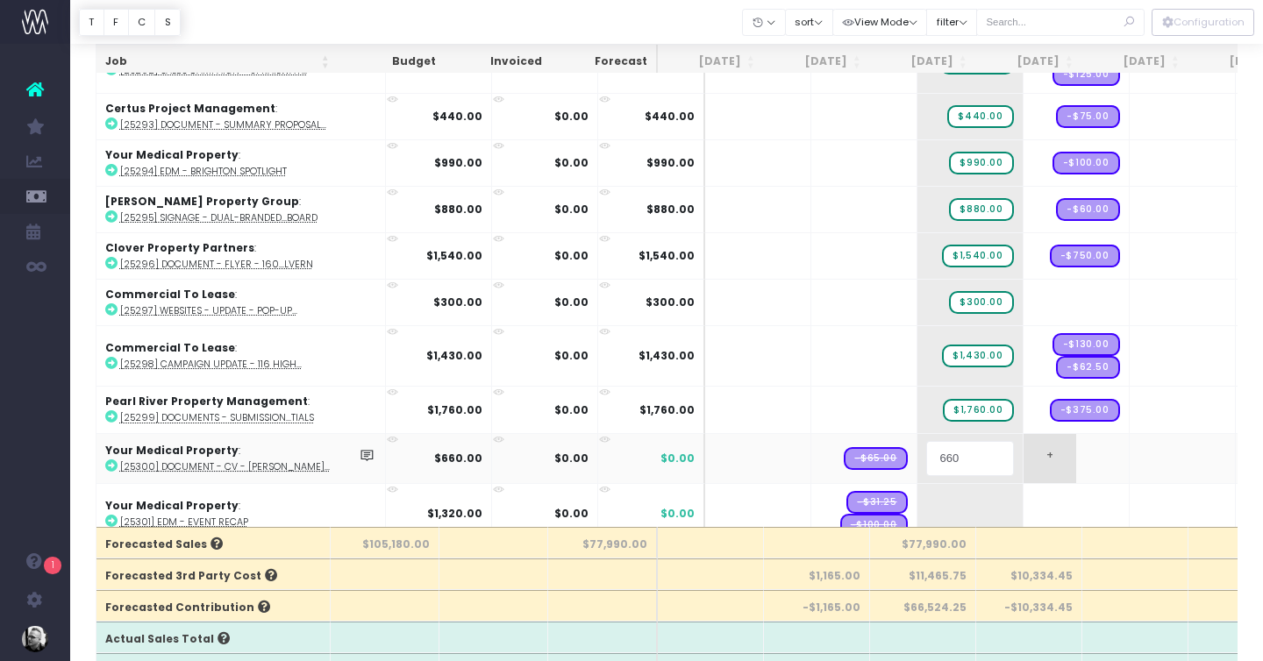
click at [1004, 444] on body "Oh my... this is bad. wayahead wasn't able to load this page. Please contact su…" at bounding box center [631, 213] width 1263 height 661
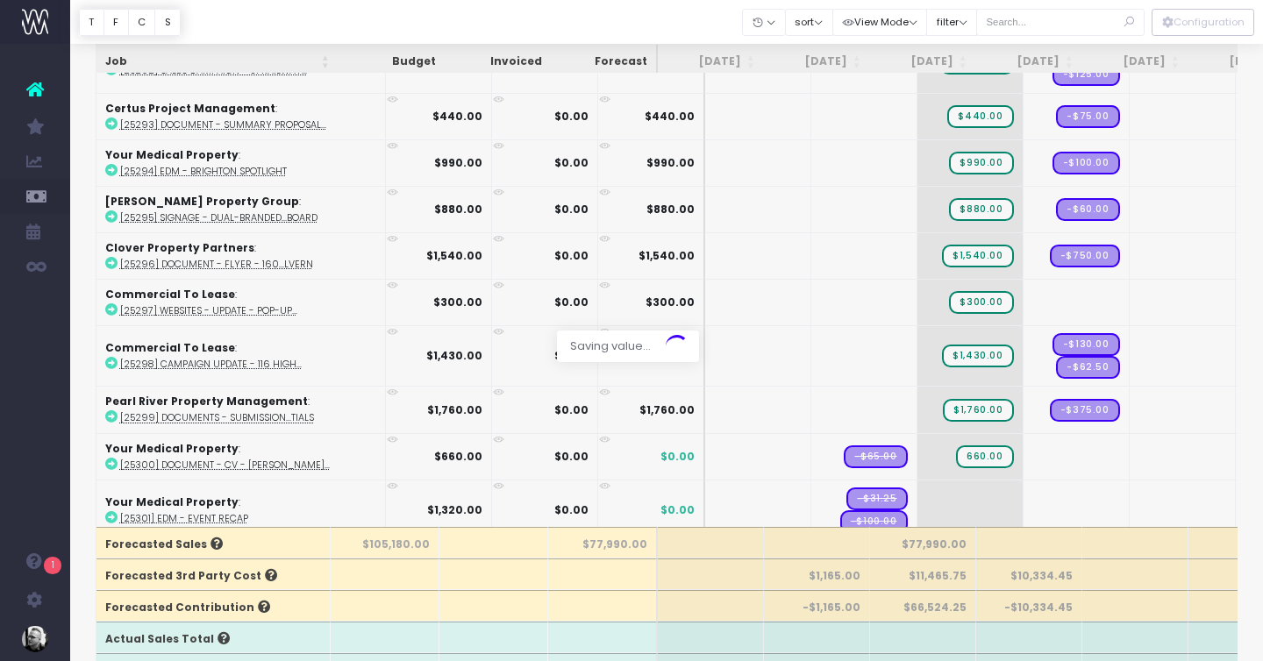
click at [825, 448] on div at bounding box center [631, 330] width 1263 height 661
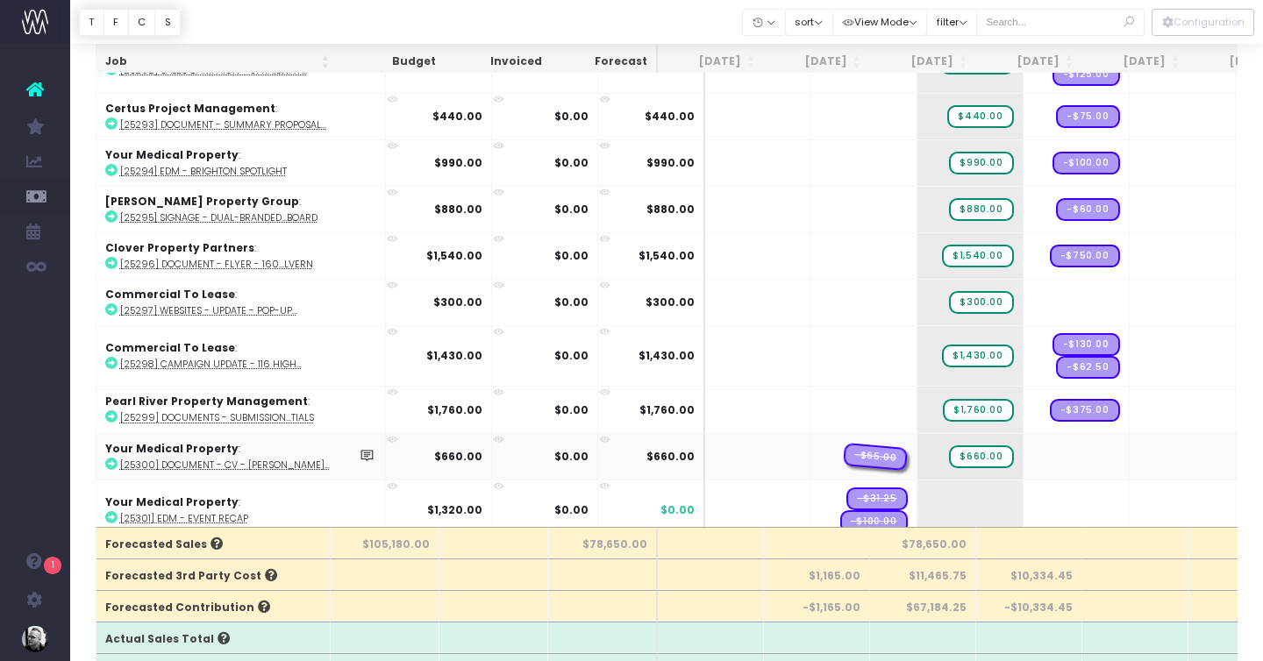
drag, startPoint x: 827, startPoint y: 453, endPoint x: 1030, endPoint y: 450, distance: 203.5
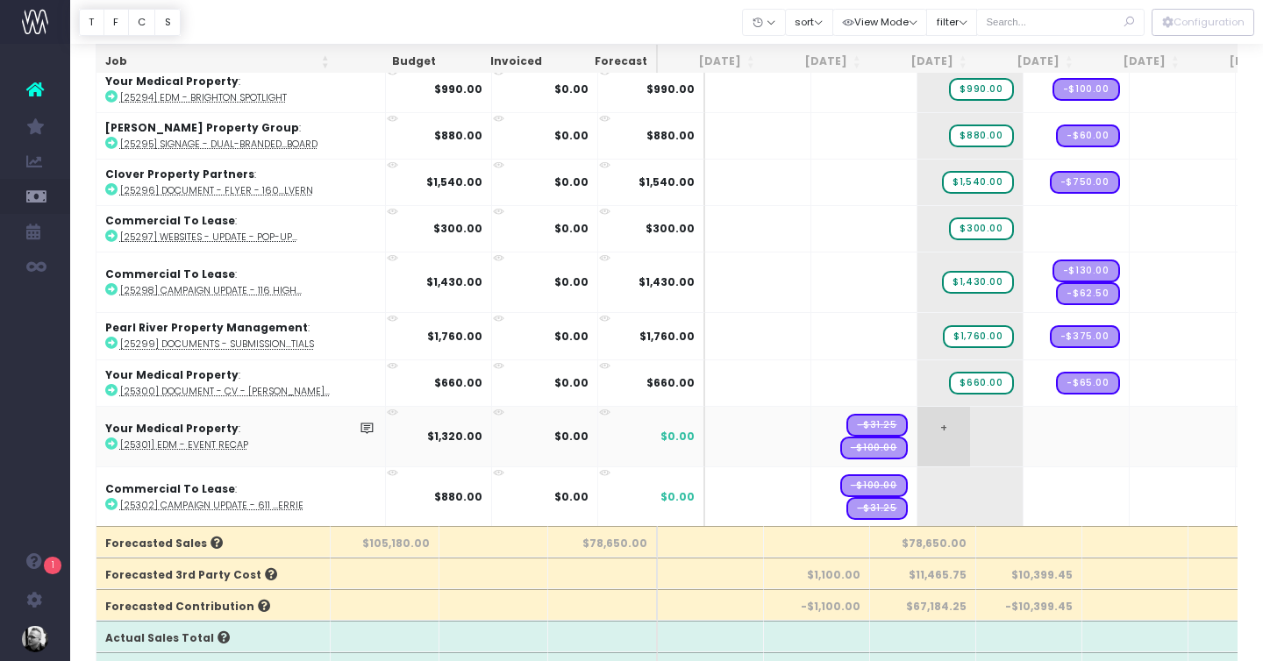
scroll to position [2524, 0]
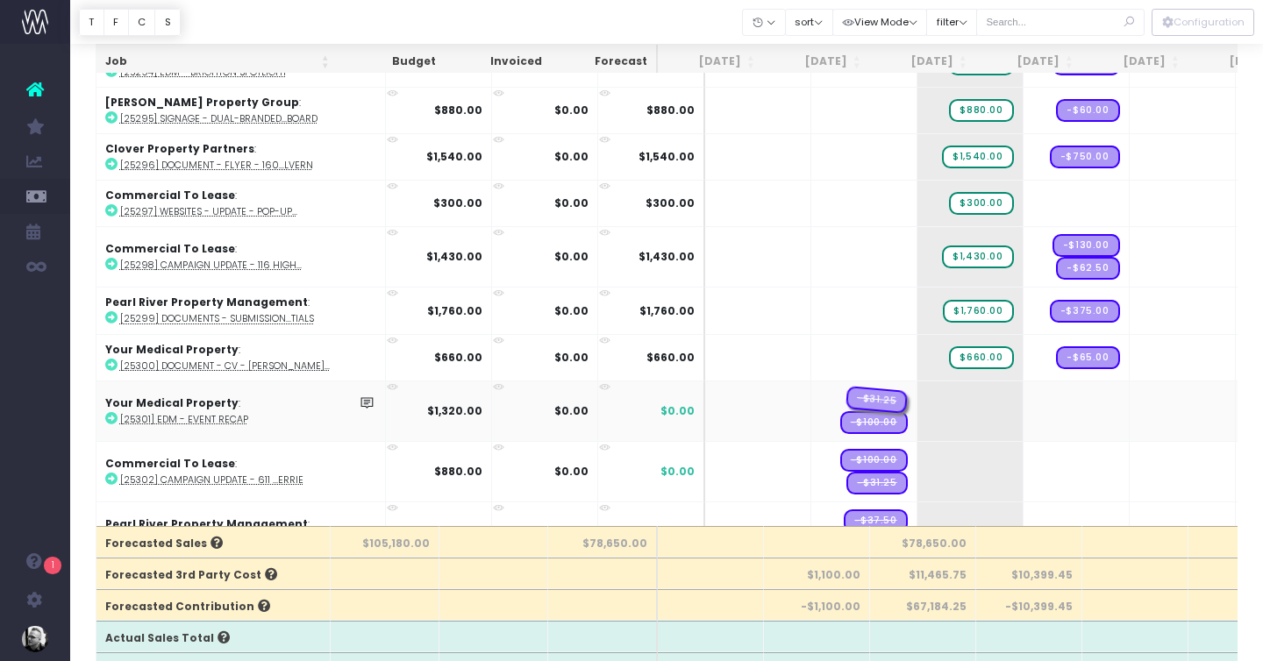
drag, startPoint x: 838, startPoint y: 385, endPoint x: 1036, endPoint y: 399, distance: 197.8
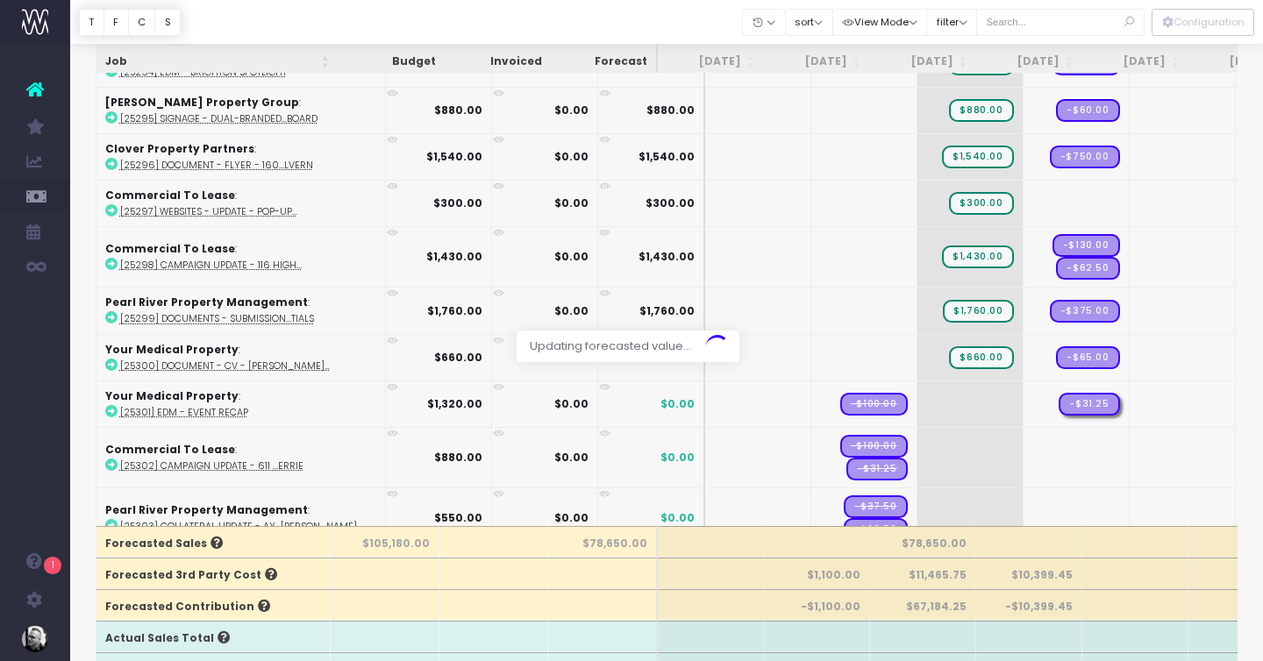
click at [830, 400] on div at bounding box center [631, 330] width 1263 height 661
click at [825, 403] on div at bounding box center [631, 330] width 1263 height 661
click at [819, 395] on div at bounding box center [631, 330] width 1263 height 661
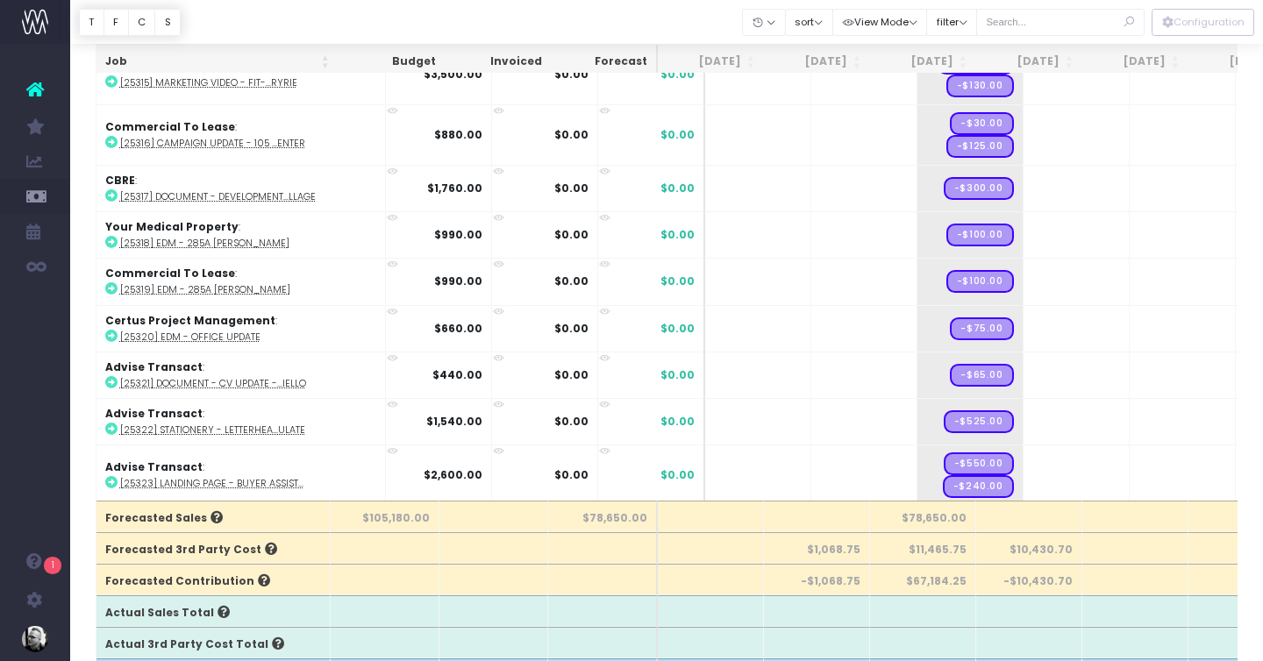
scroll to position [189, 0]
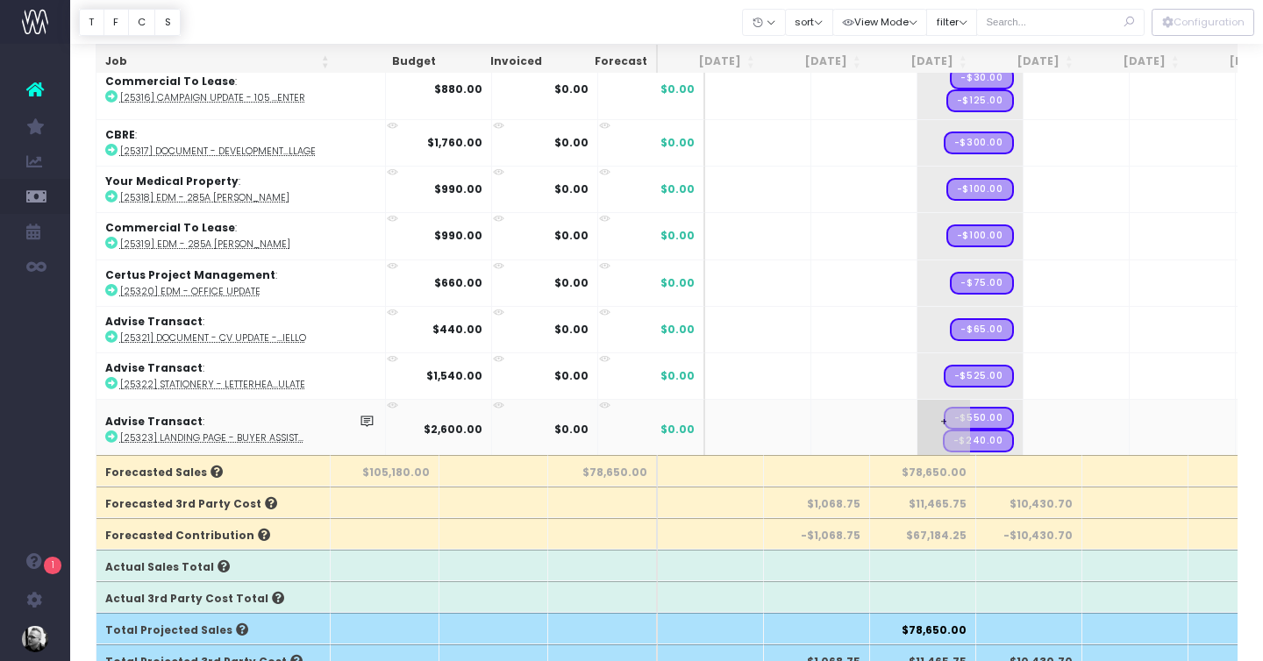
click at [917, 410] on span "+" at bounding box center [943, 430] width 53 height 60
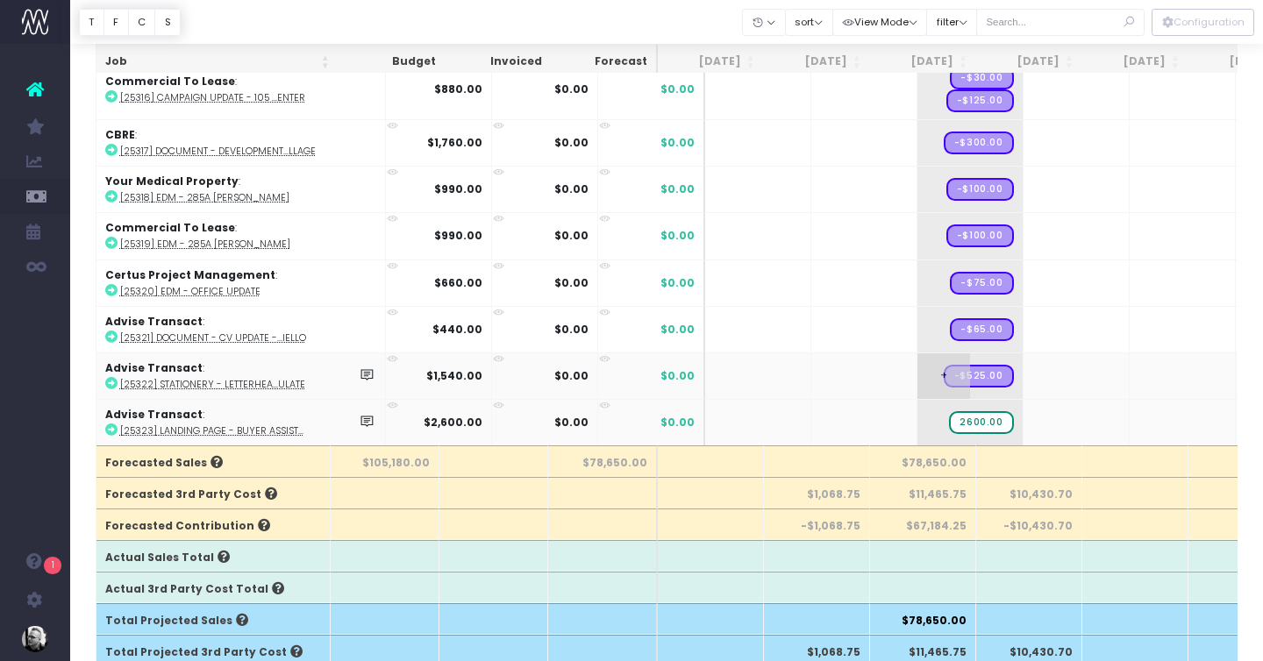
scroll to position [203, 0]
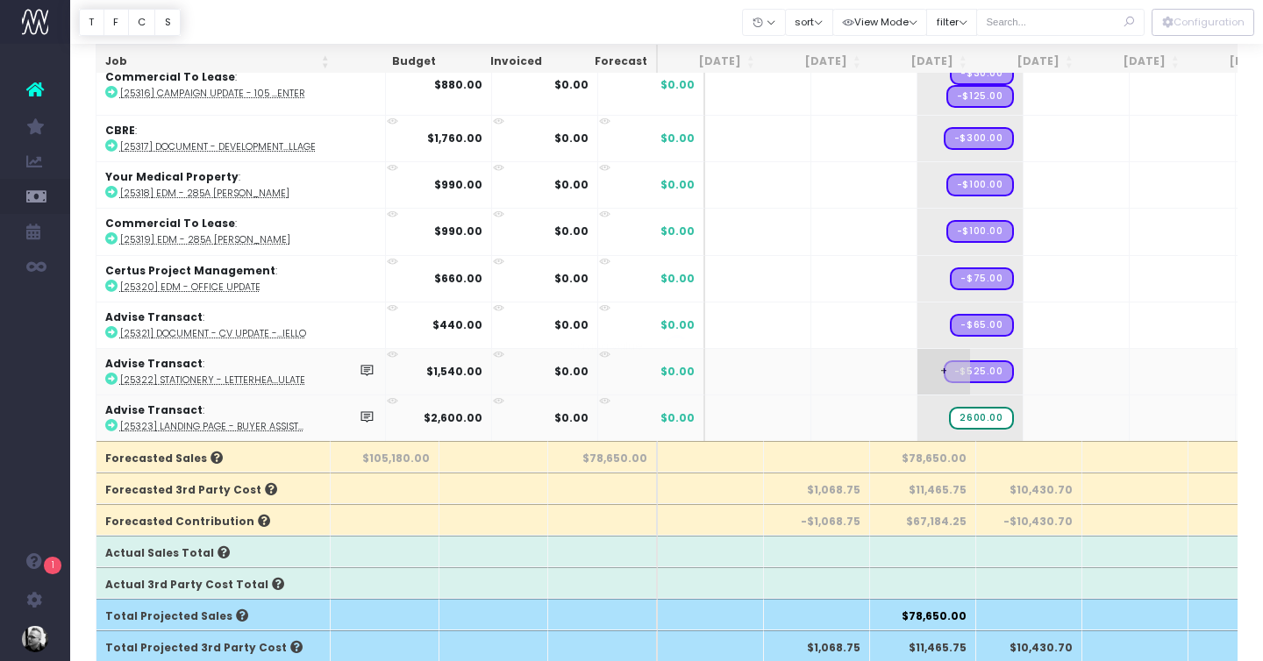
click at [896, 370] on body "Oh my... this is bad. wayahead wasn't able to load this page. Please contact su…" at bounding box center [631, 127] width 1263 height 661
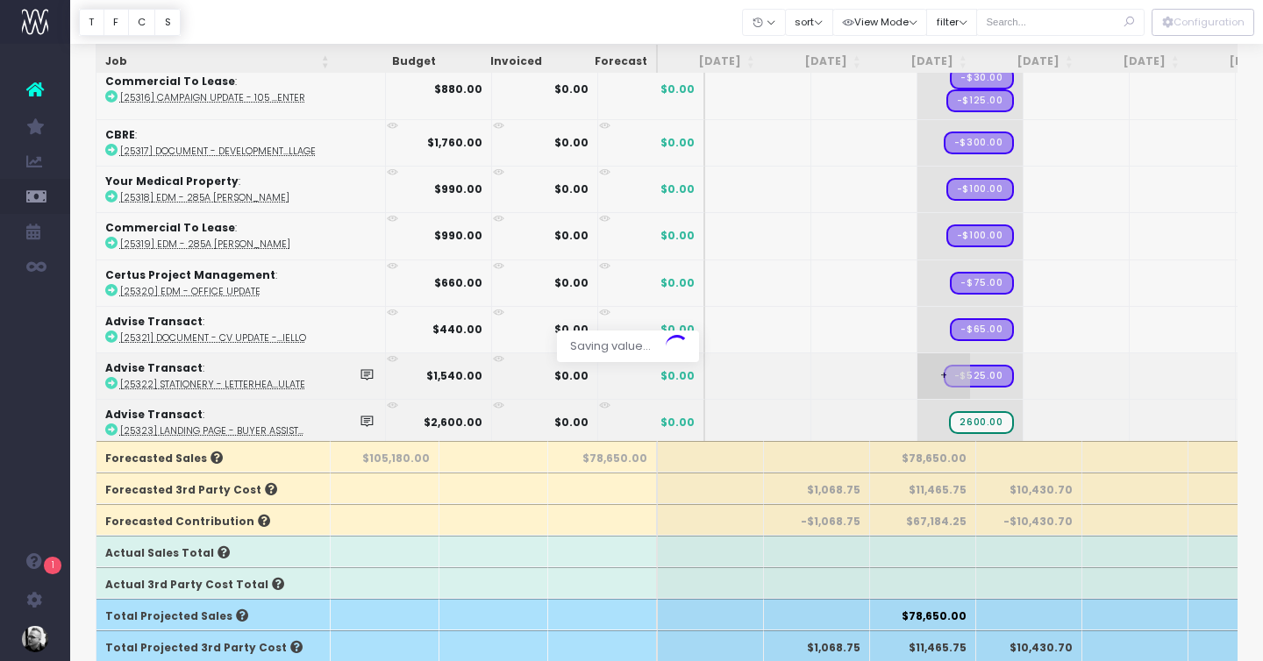
click at [896, 370] on div at bounding box center [631, 330] width 1263 height 661
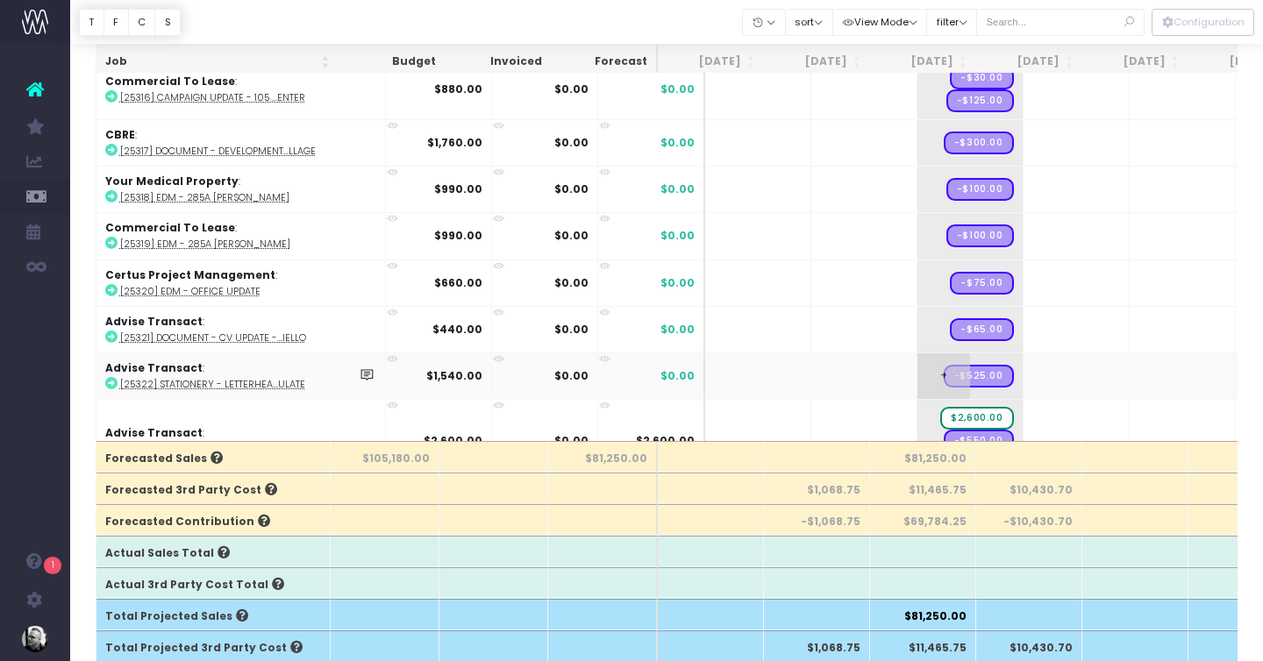
click at [917, 370] on span "+" at bounding box center [943, 376] width 53 height 46
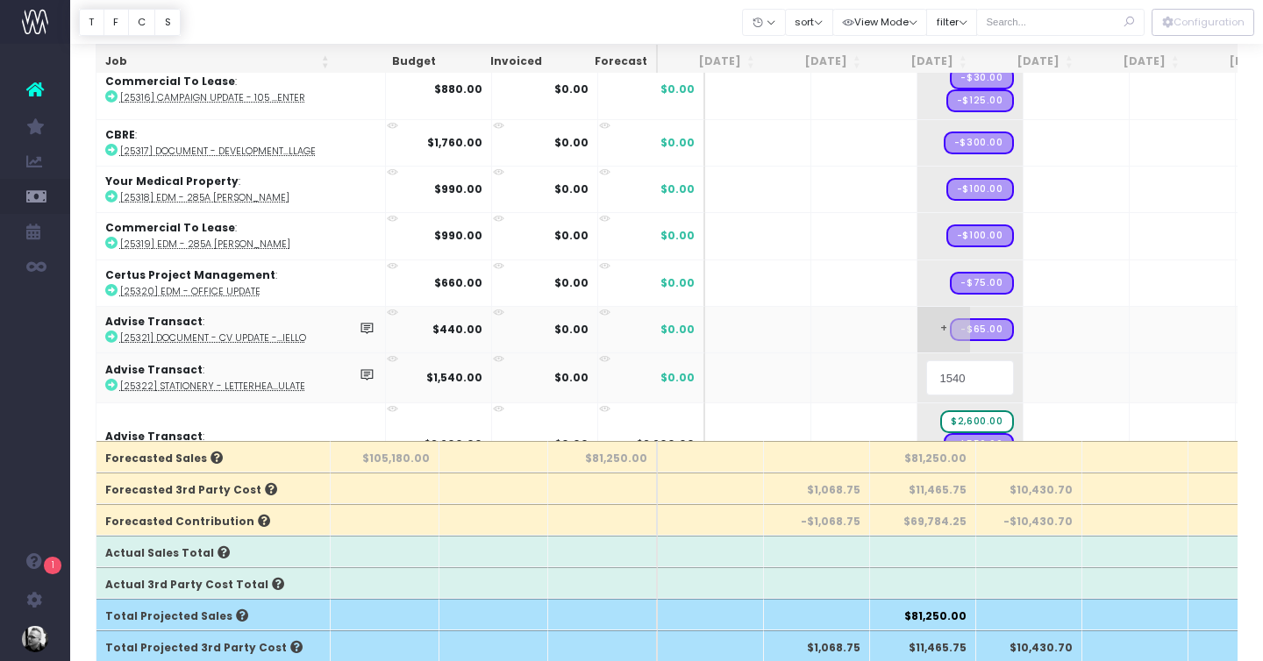
click at [901, 306] on body "Oh my... this is bad. wayahead wasn't able to load this page. Please contact su…" at bounding box center [631, 127] width 1263 height 661
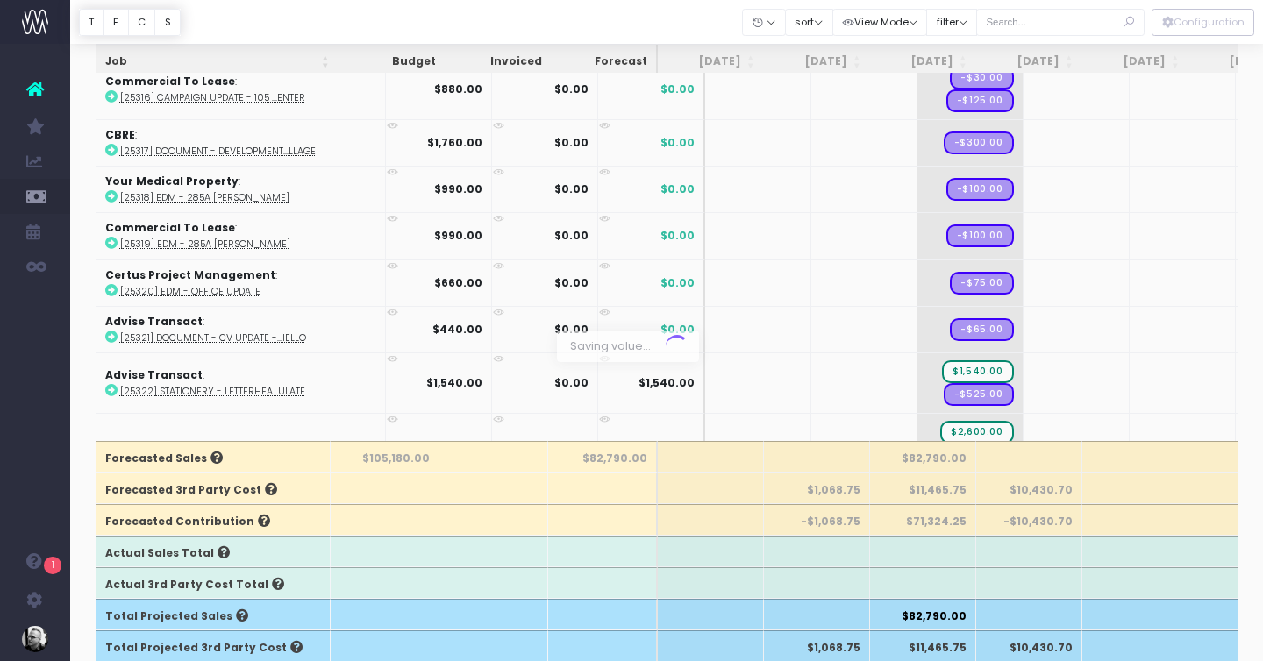
click at [898, 320] on div at bounding box center [631, 330] width 1263 height 661
click at [917, 322] on span "+" at bounding box center [943, 330] width 53 height 46
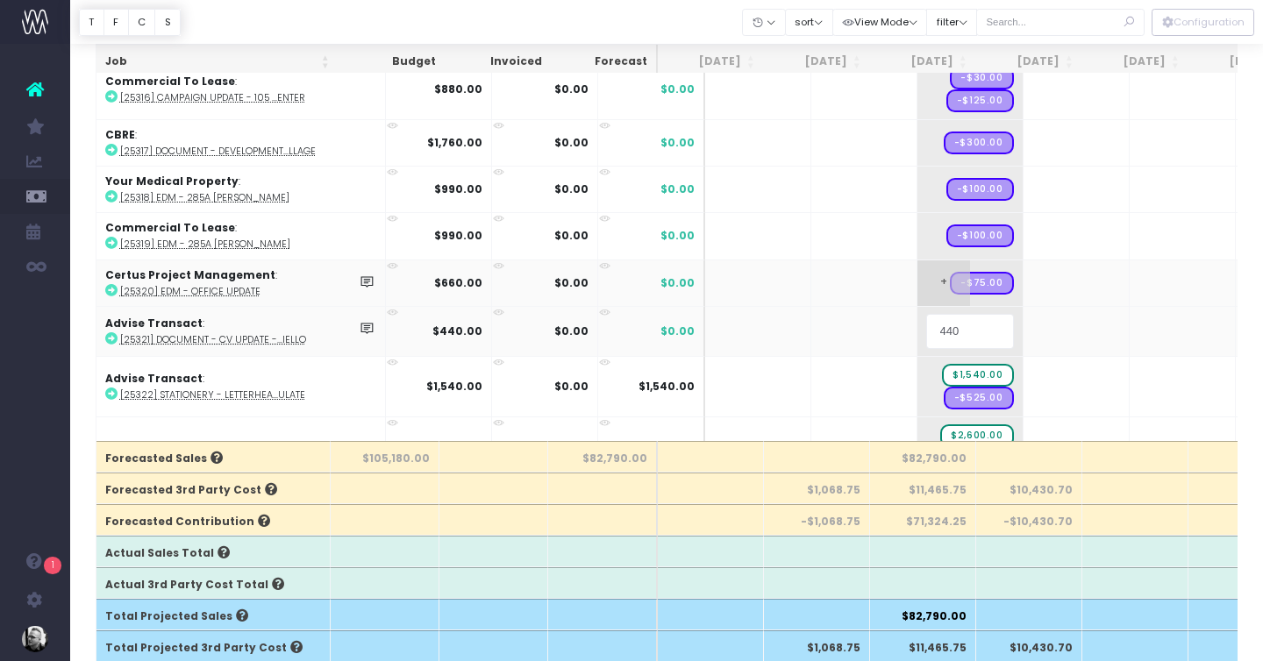
click at [906, 276] on body "Oh my... this is bad. wayahead wasn't able to load this page. Please contact su…" at bounding box center [631, 127] width 1263 height 661
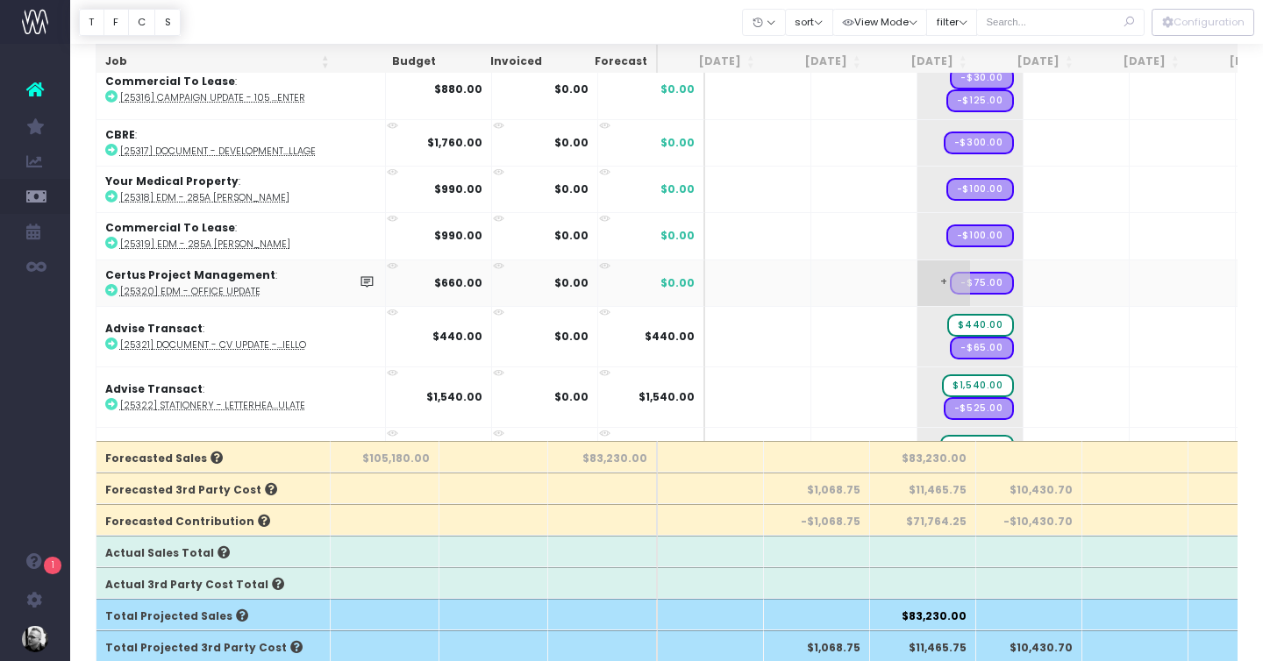
click at [917, 273] on span "+" at bounding box center [943, 283] width 53 height 46
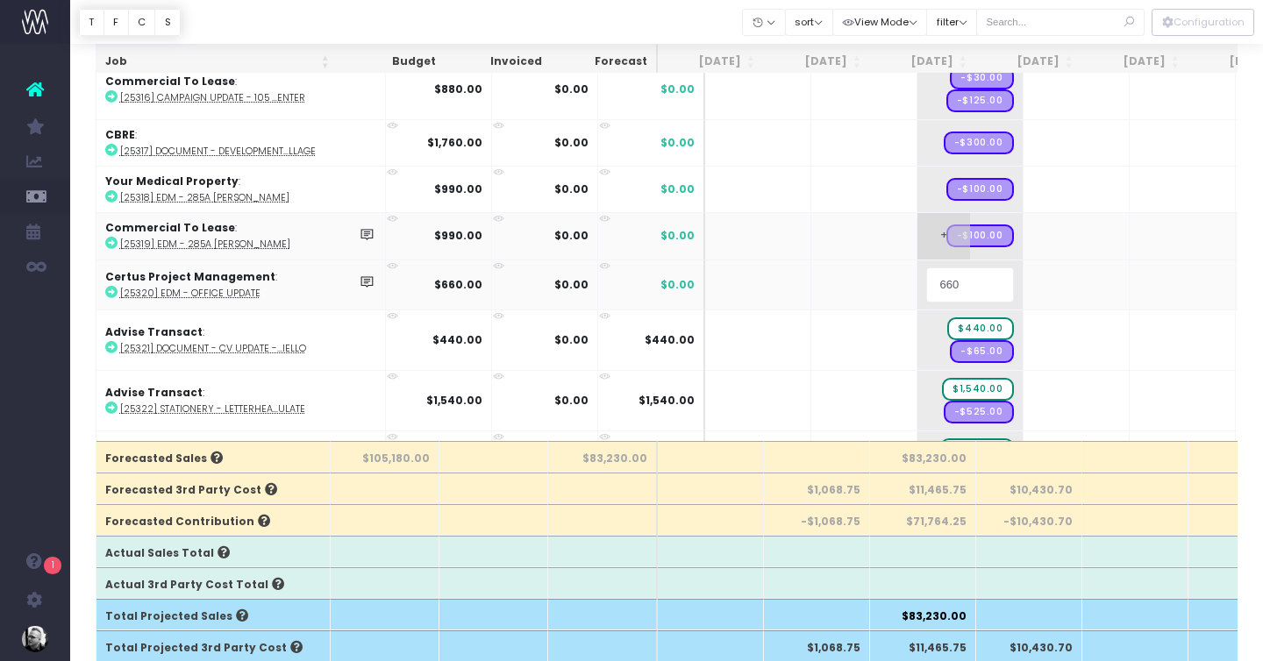
click at [898, 238] on body "Oh my... this is bad. wayahead wasn't able to load this page. Please contact su…" at bounding box center [631, 127] width 1263 height 661
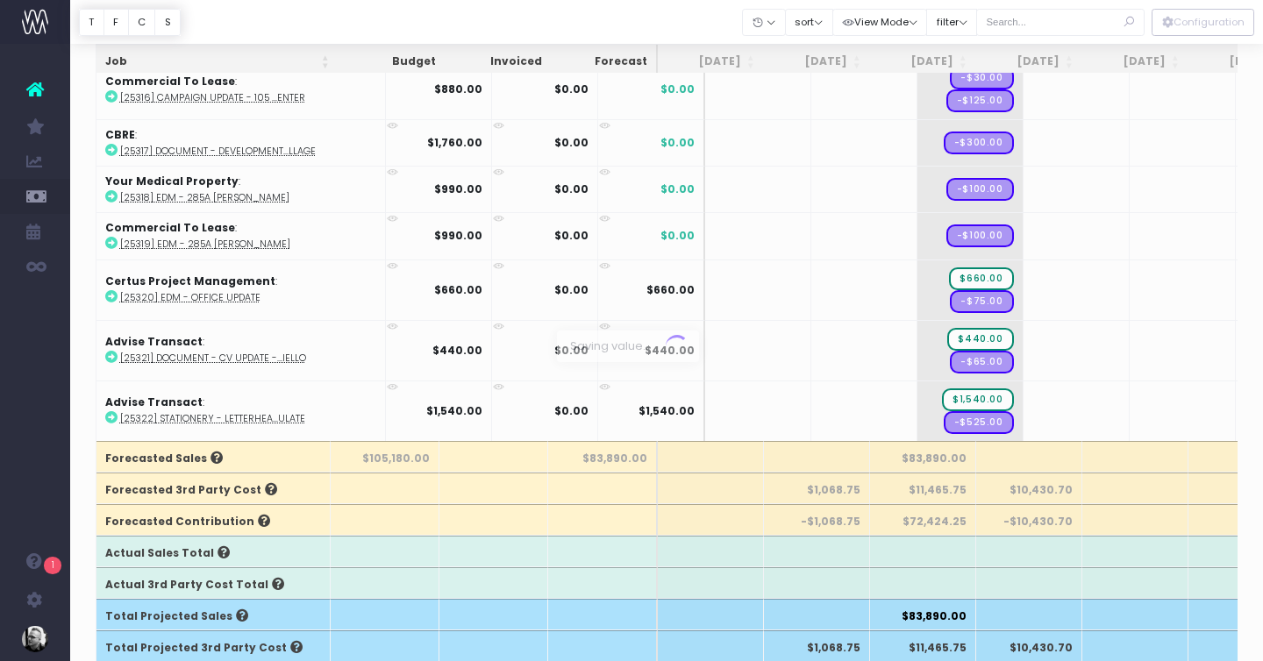
click at [899, 230] on div at bounding box center [631, 330] width 1263 height 661
click at [917, 226] on span "+" at bounding box center [943, 236] width 53 height 46
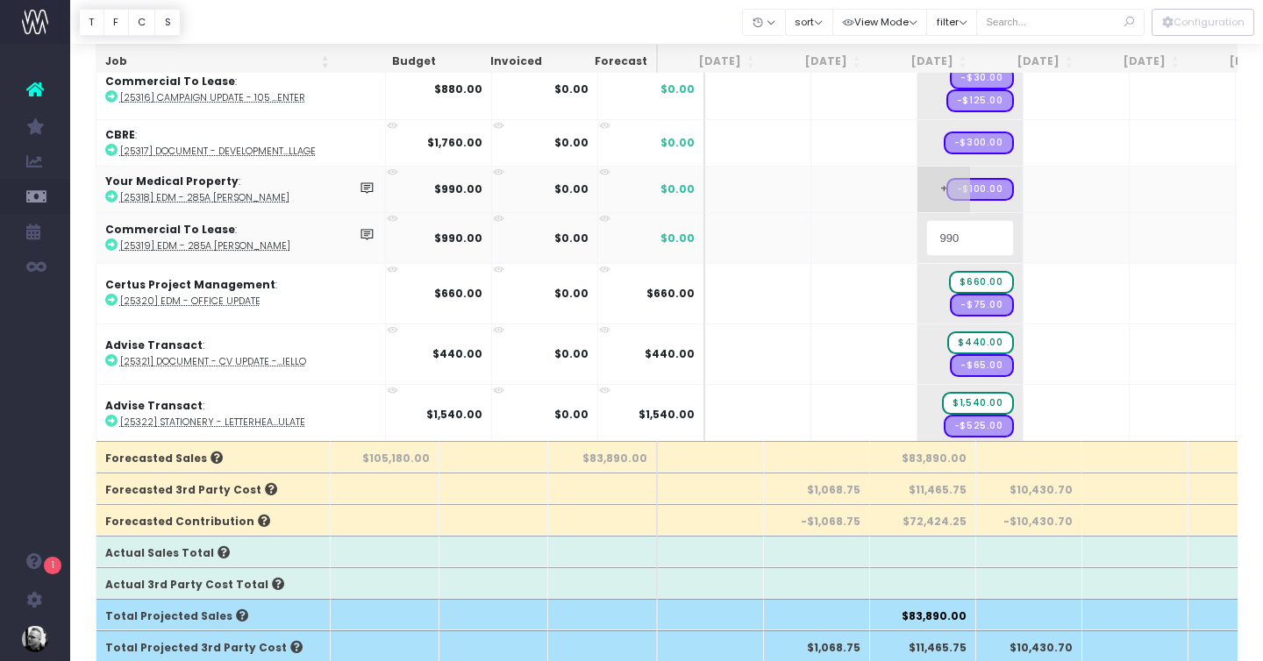
click at [893, 182] on body "Oh my... this is bad. wayahead wasn't able to load this page. Please contact su…" at bounding box center [631, 127] width 1263 height 661
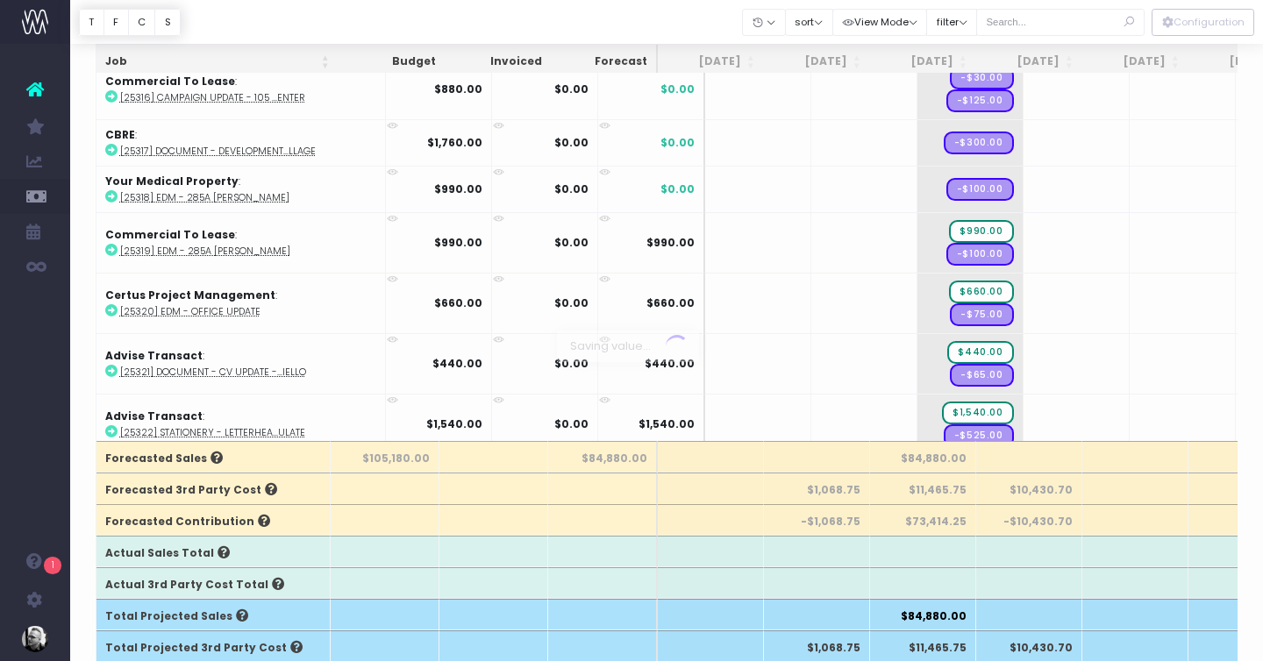
click at [893, 178] on div at bounding box center [631, 330] width 1263 height 661
click at [0, 0] on span "+" at bounding box center [0, 0] width 0 height 0
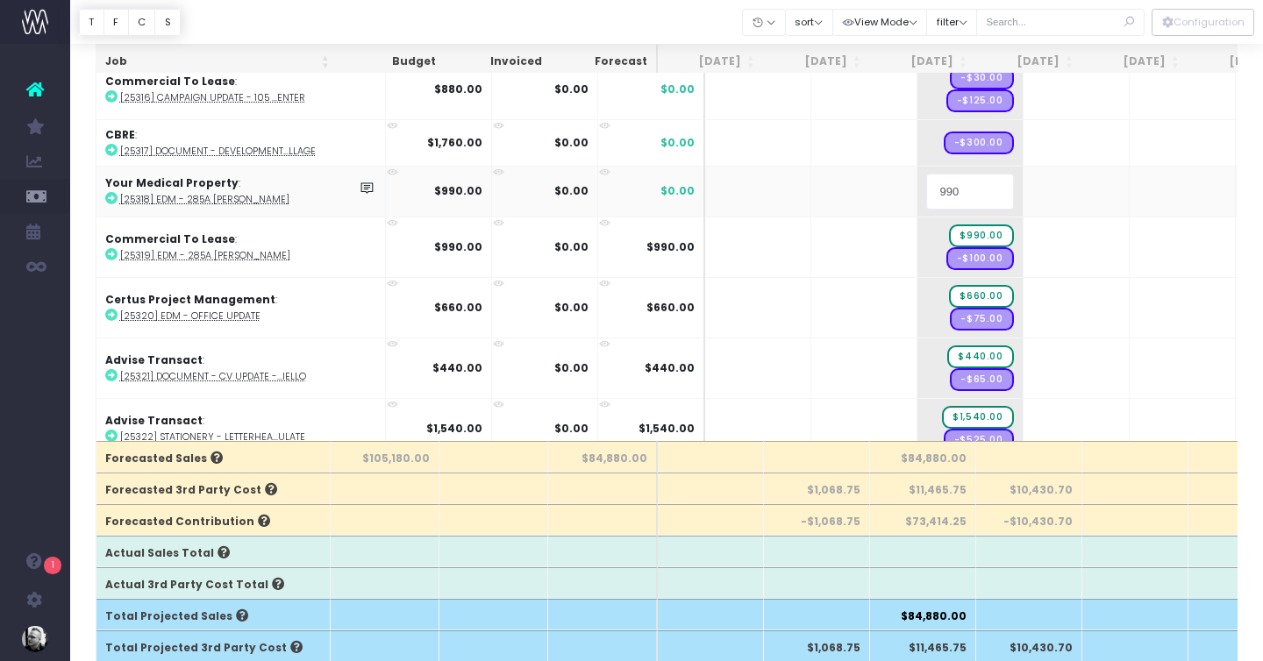
click at [926, 181] on input "990" at bounding box center [970, 191] width 88 height 35
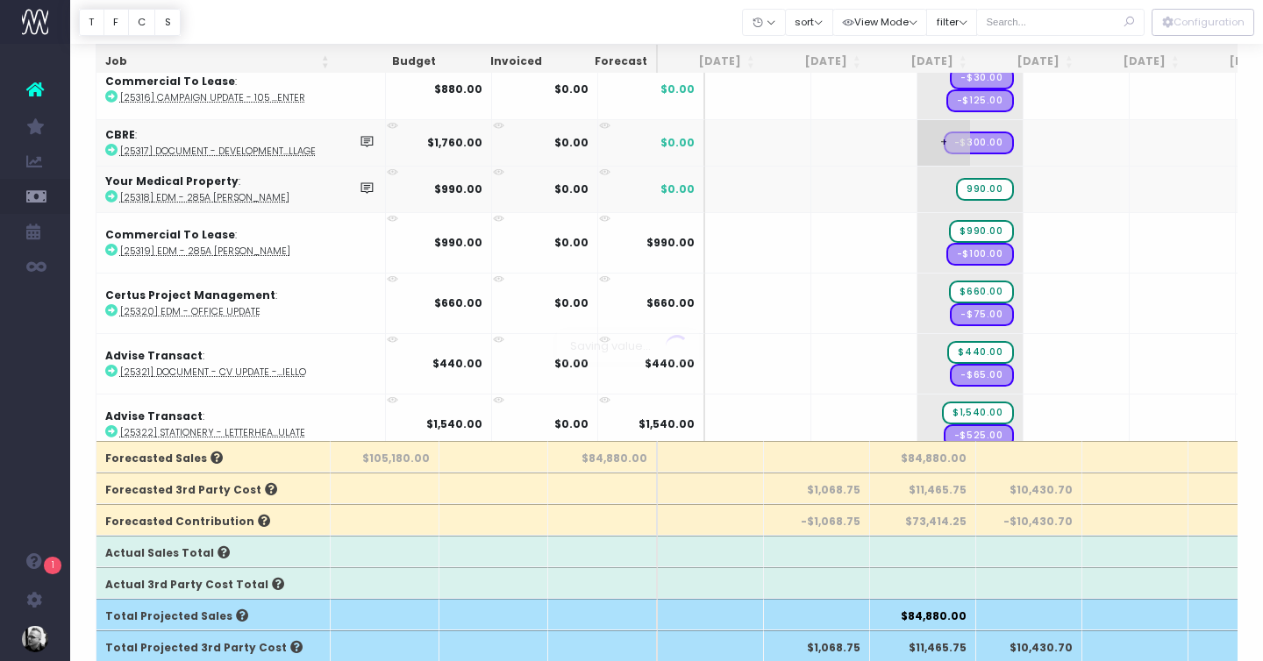
click at [901, 147] on body "Oh my... this is bad. wayahead wasn't able to load this page. Please contact su…" at bounding box center [631, 127] width 1263 height 661
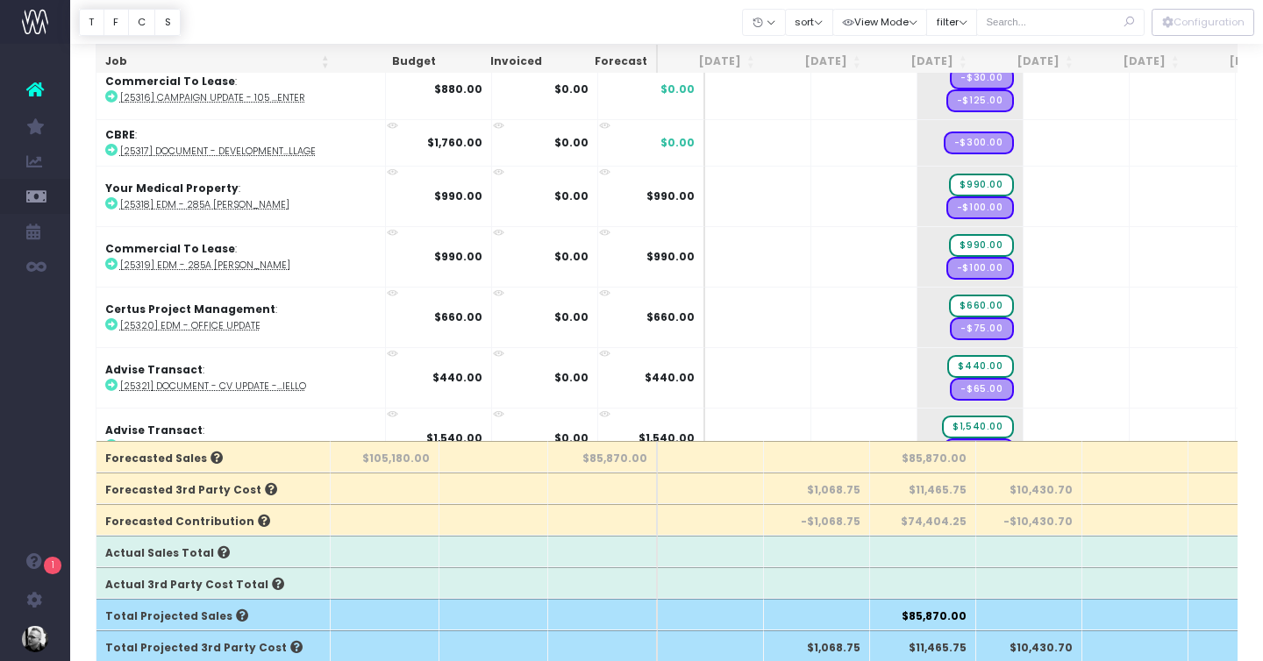
click at [0, 0] on span "+" at bounding box center [0, 0] width 0 height 0
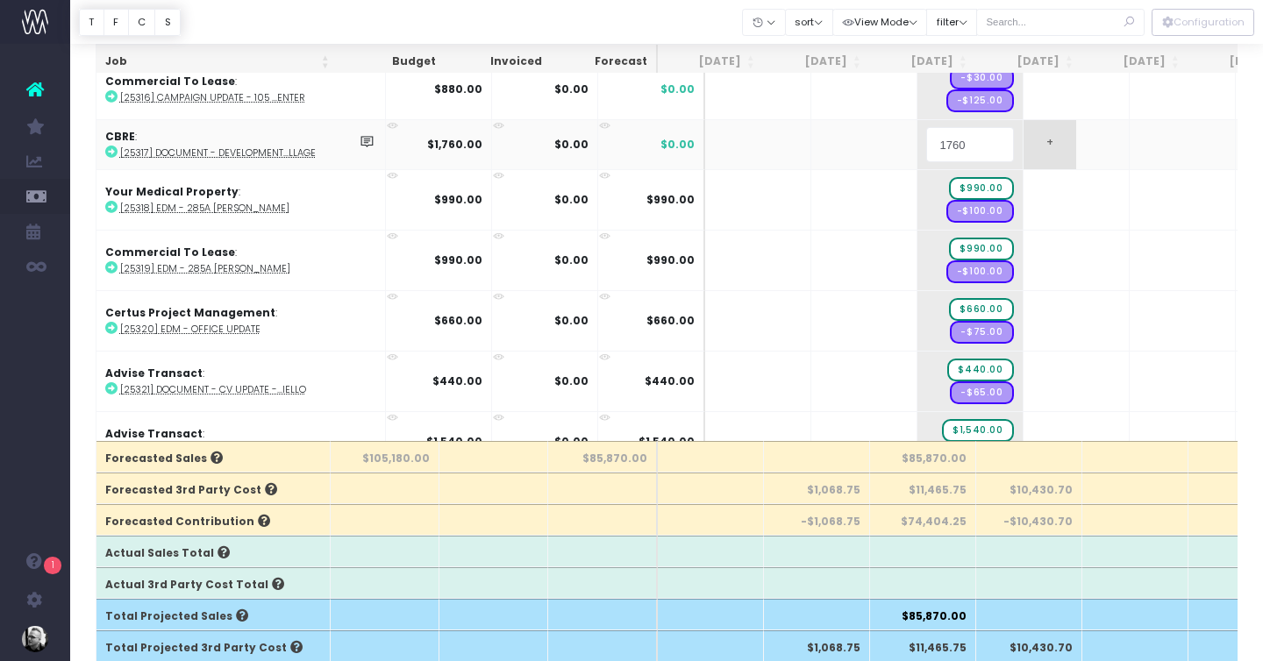
click at [1030, 162] on body "Oh my... this is bad. wayahead wasn't able to load this page. Please contact su…" at bounding box center [631, 127] width 1263 height 661
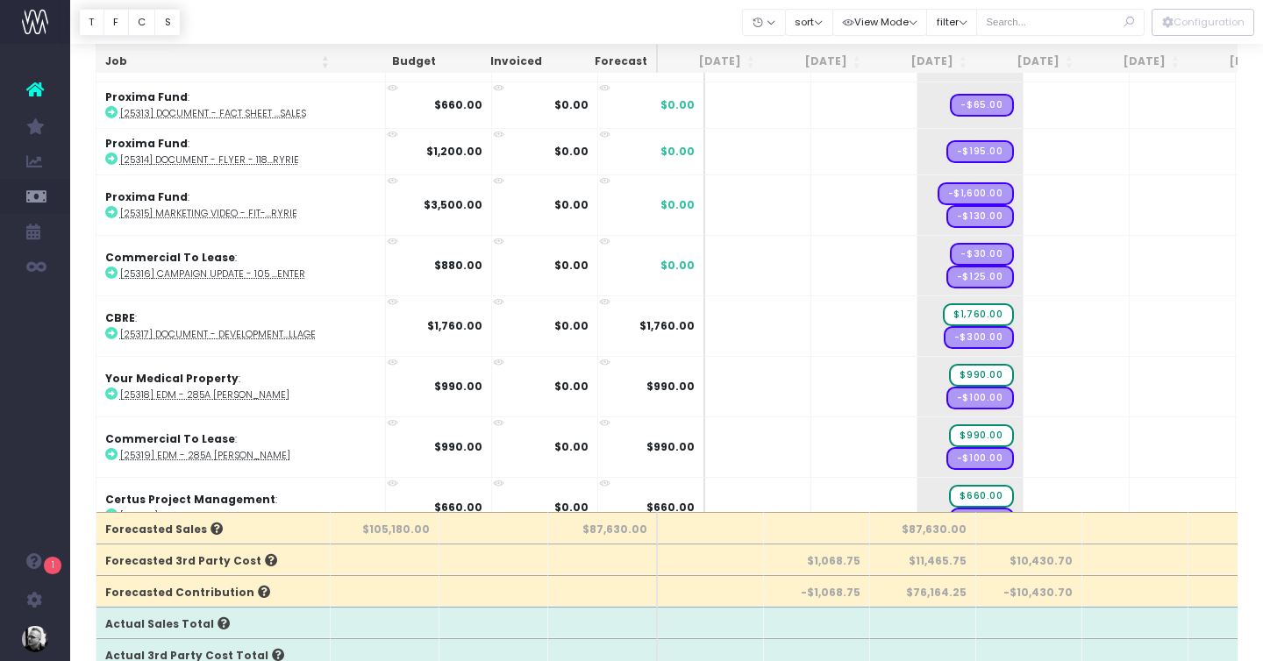
scroll to position [3220, 0]
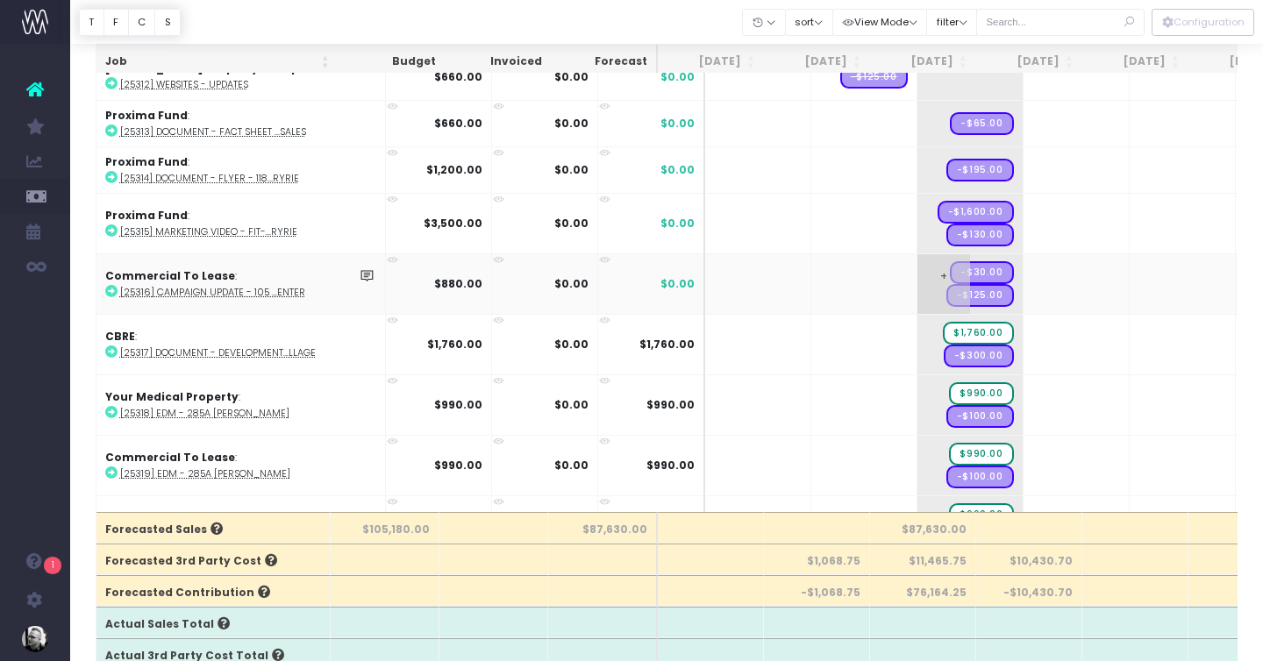
click at [917, 278] on span "+" at bounding box center [943, 284] width 53 height 60
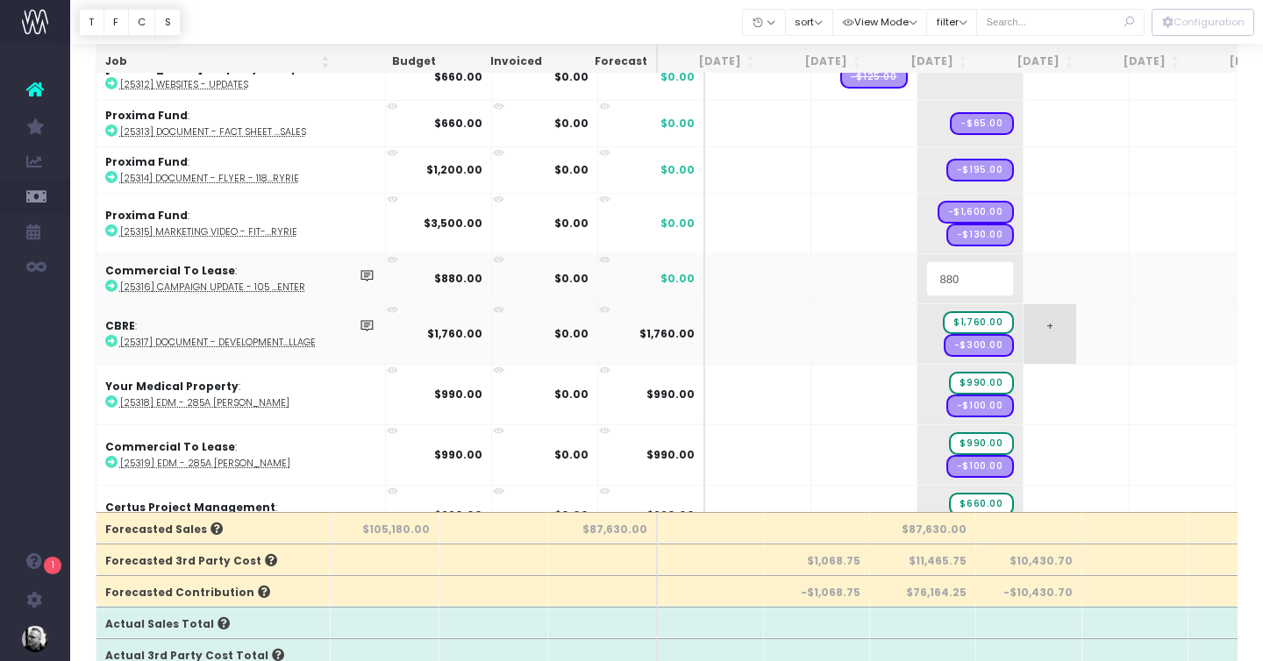
click at [1031, 315] on body "Oh my... this is bad. wayahead wasn't able to load this page. Please contact su…" at bounding box center [631, 198] width 1263 height 661
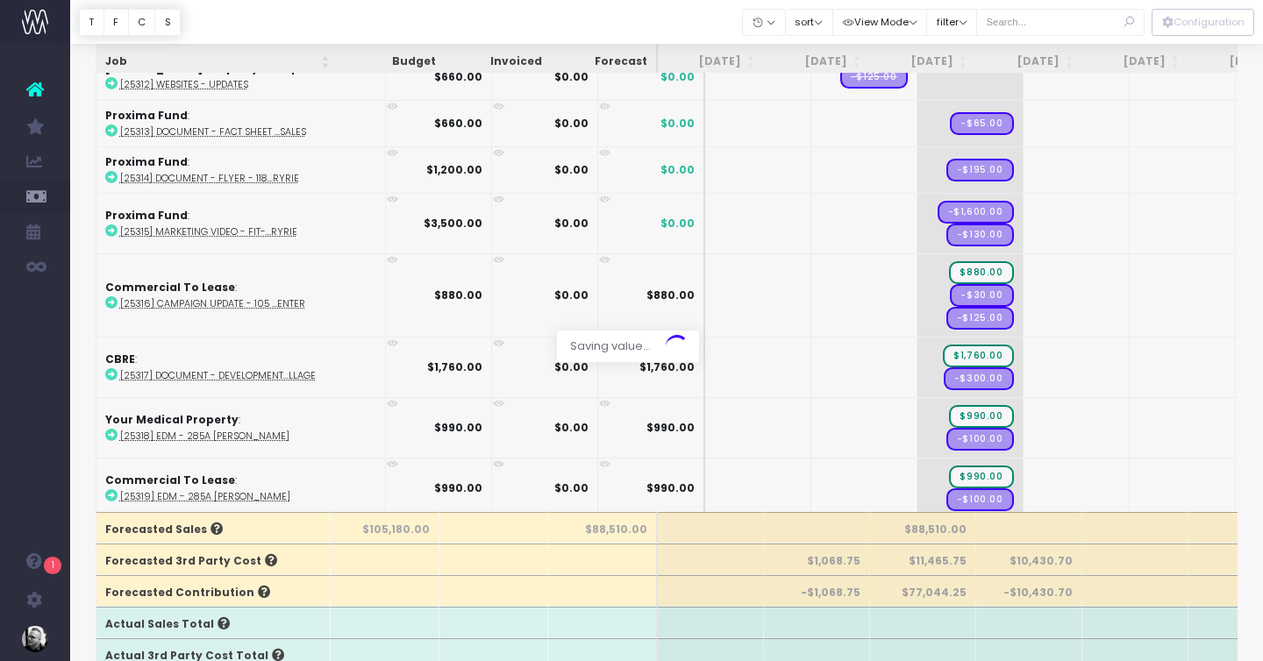
click at [893, 217] on div at bounding box center [631, 330] width 1263 height 661
click at [917, 215] on span "+" at bounding box center [943, 224] width 53 height 60
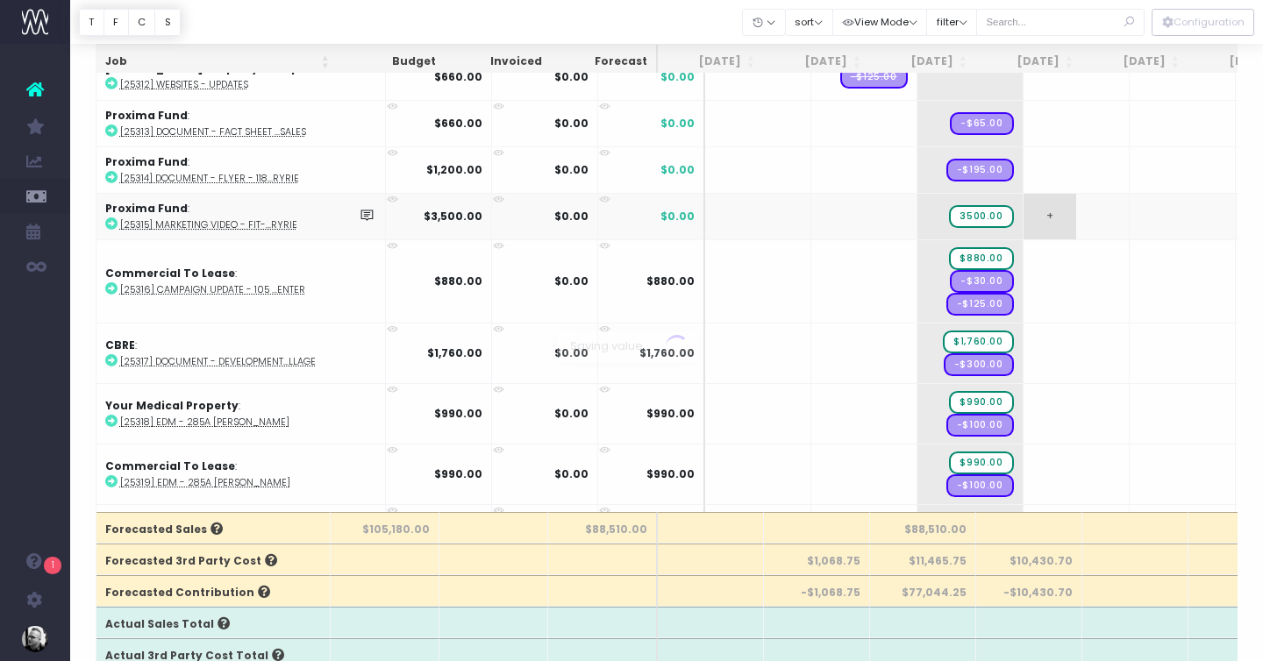
click at [1050, 233] on body "Oh my... this is bad. wayahead wasn't able to load this page. Please contact su…" at bounding box center [631, 198] width 1263 height 661
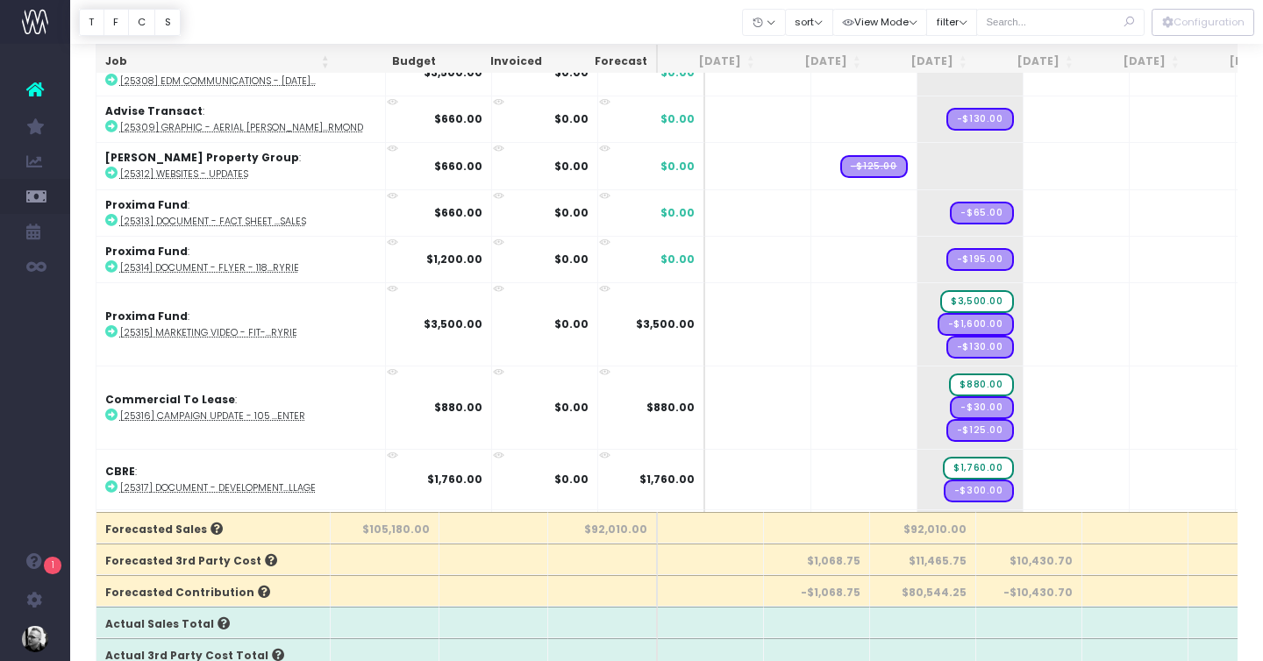
scroll to position [3114, 0]
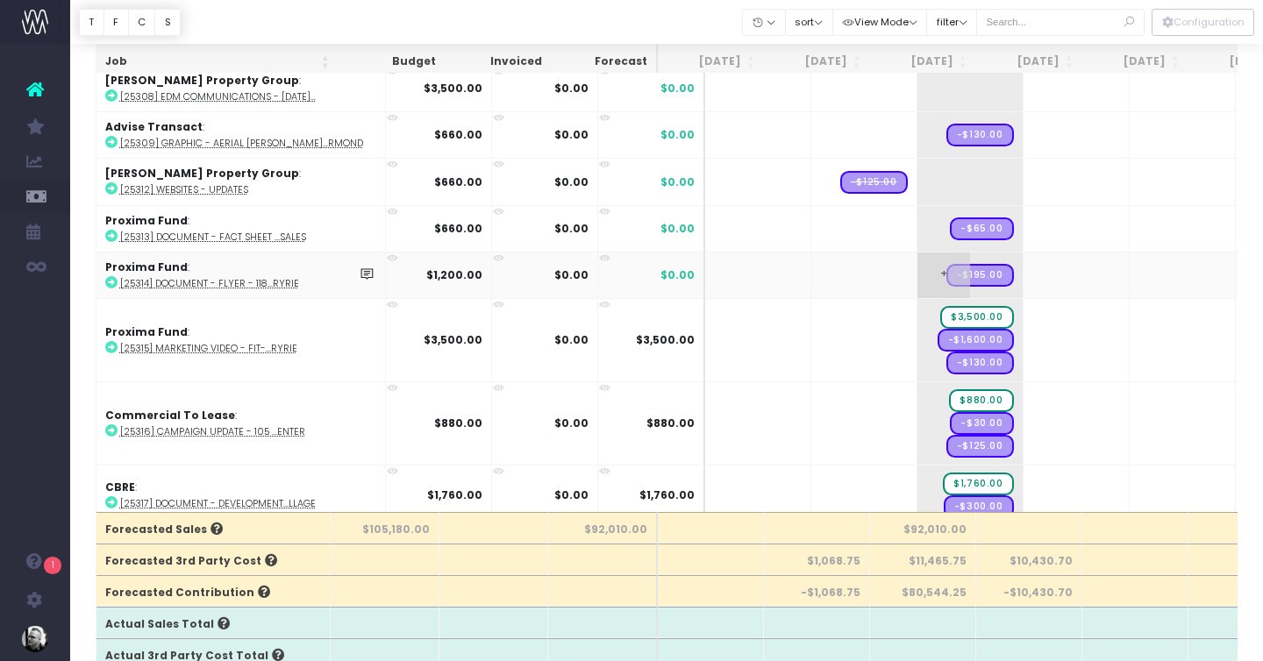
click at [917, 272] on span "+" at bounding box center [943, 276] width 53 height 46
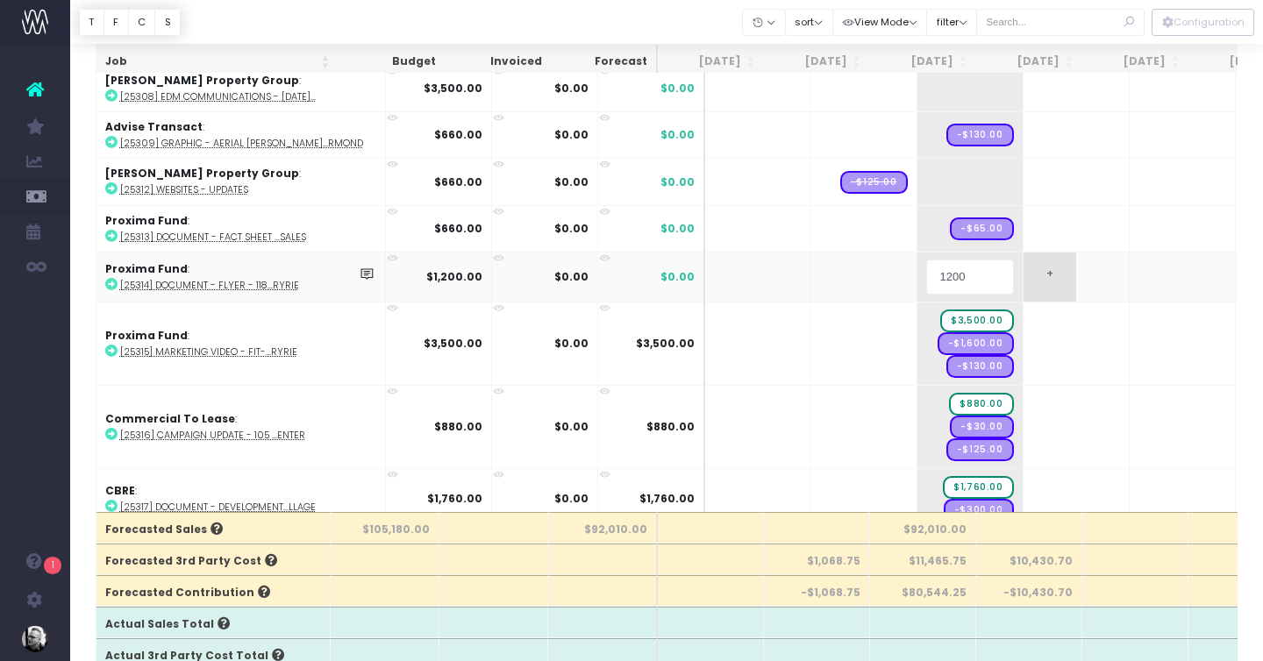
click at [1025, 267] on body "Oh my... this is bad. wayahead wasn't able to load this page. Please contact su…" at bounding box center [631, 198] width 1263 height 661
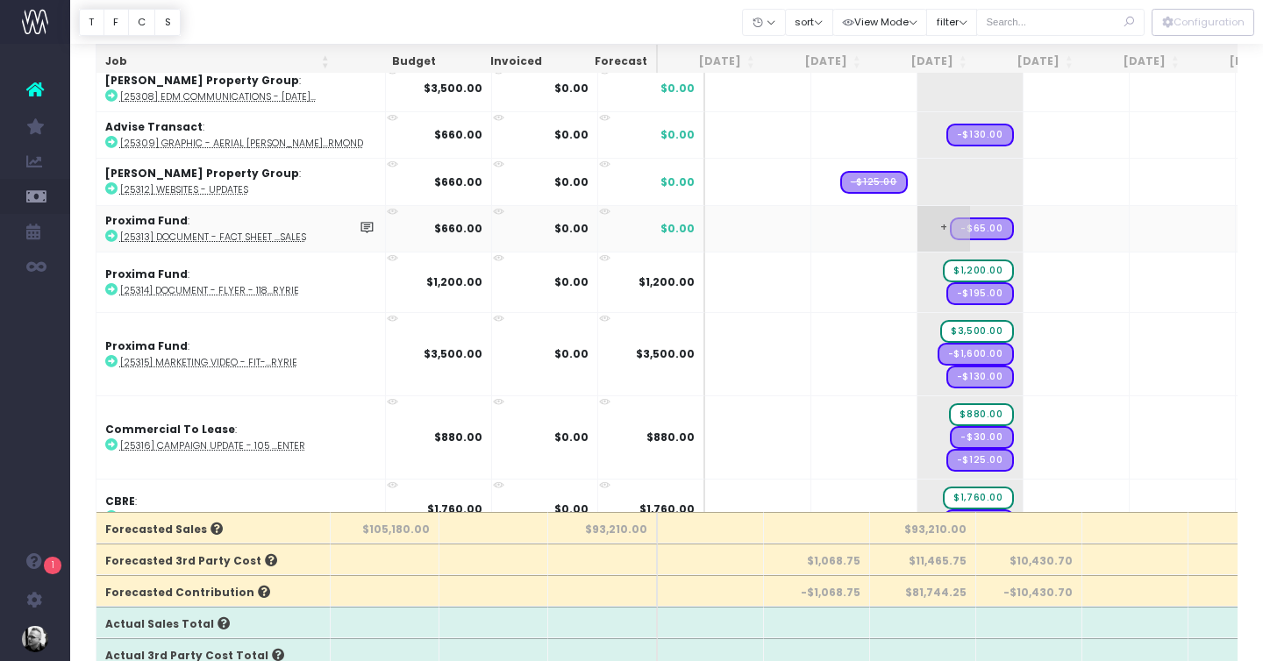
click at [917, 224] on span "+" at bounding box center [943, 229] width 53 height 46
click at [1100, 263] on body "Oh my... this is bad. wayahead wasn't able to load this page. Please contact su…" at bounding box center [631, 198] width 1263 height 661
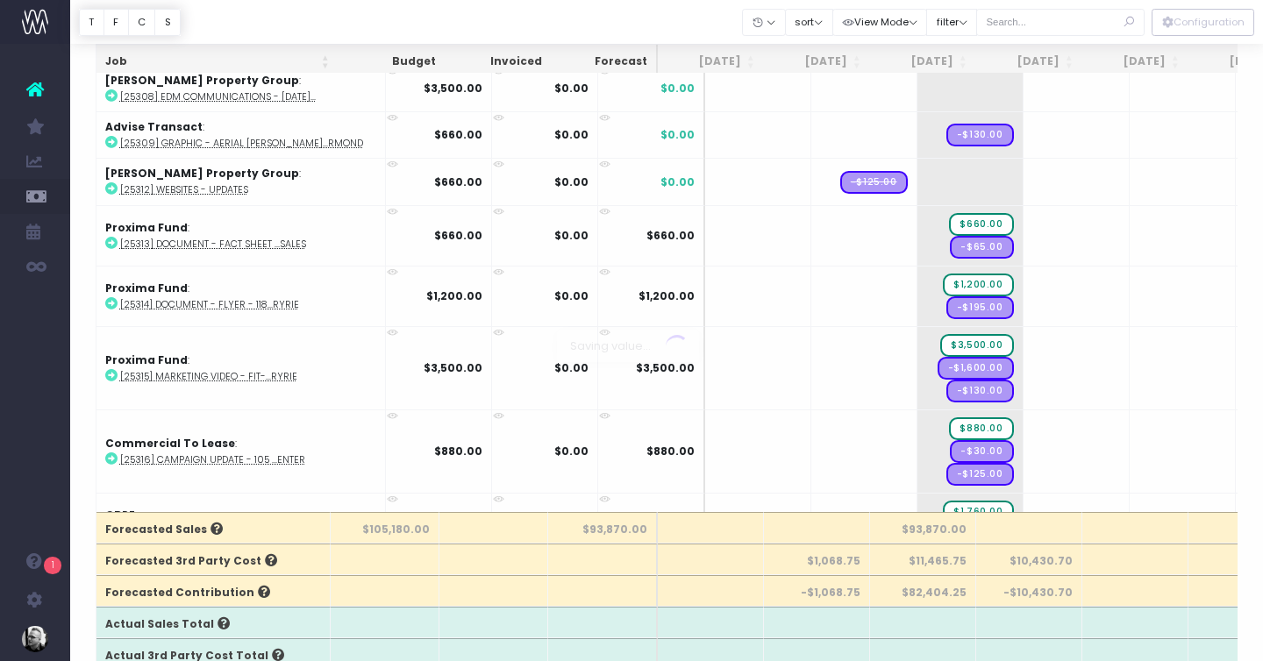
click at [0, 0] on span "+" at bounding box center [0, 0] width 0 height 0
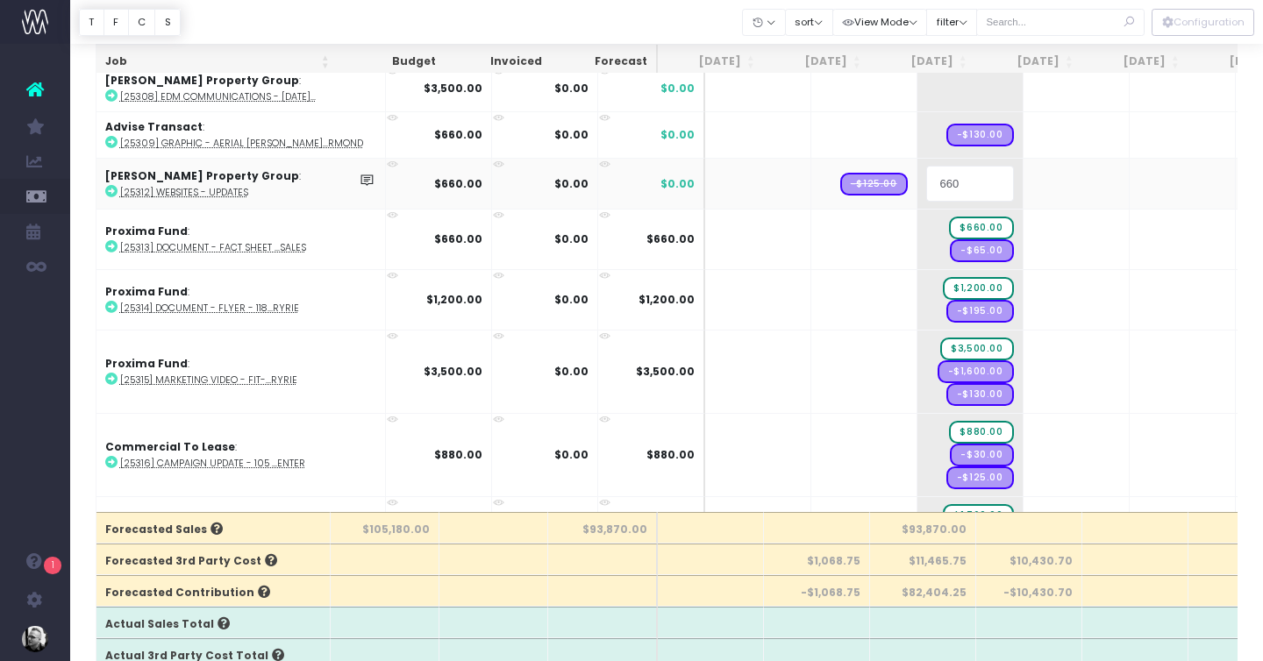
click at [926, 178] on input "660" at bounding box center [970, 183] width 88 height 35
click at [1037, 178] on body "Oh my... this is bad. wayahead wasn't able to load this page. Please contact su…" at bounding box center [631, 198] width 1263 height 661
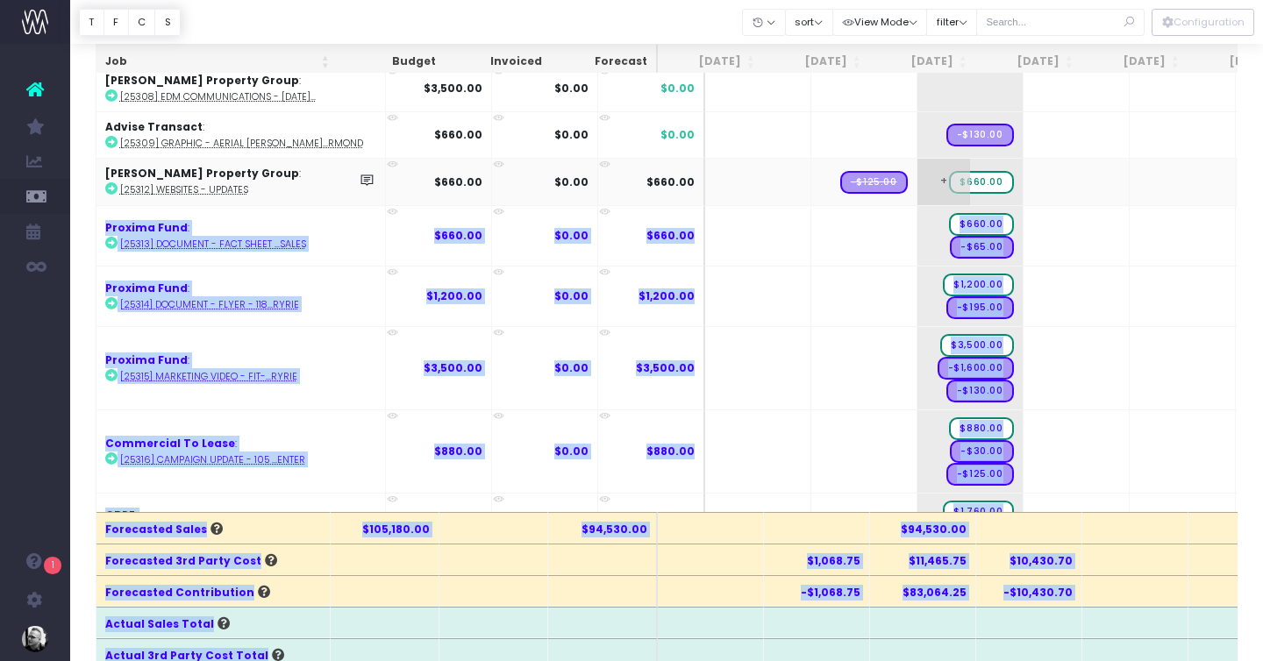
drag, startPoint x: 818, startPoint y: 178, endPoint x: 974, endPoint y: 178, distance: 156.1
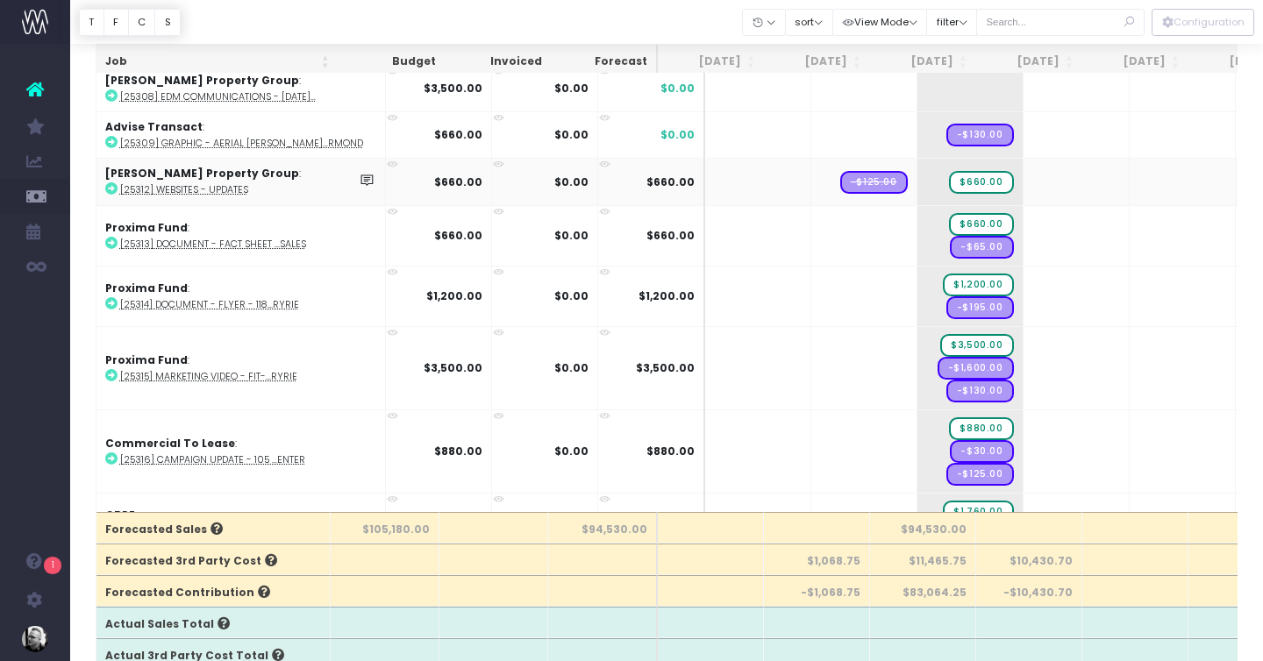
click at [816, 166] on td "-$125.00" at bounding box center [864, 181] width 106 height 46
drag, startPoint x: 818, startPoint y: 177, endPoint x: 1093, endPoint y: 177, distance: 274.4
drag, startPoint x: 1141, startPoint y: 174, endPoint x: 1036, endPoint y: 171, distance: 105.3
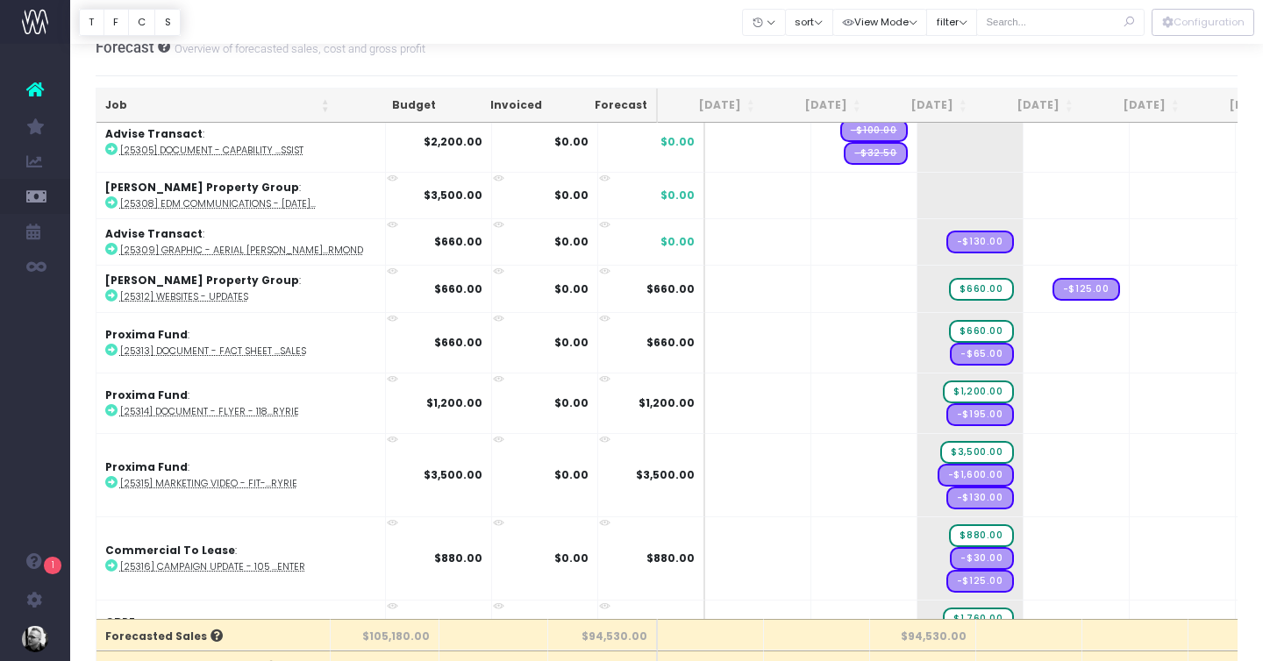
scroll to position [3100, 0]
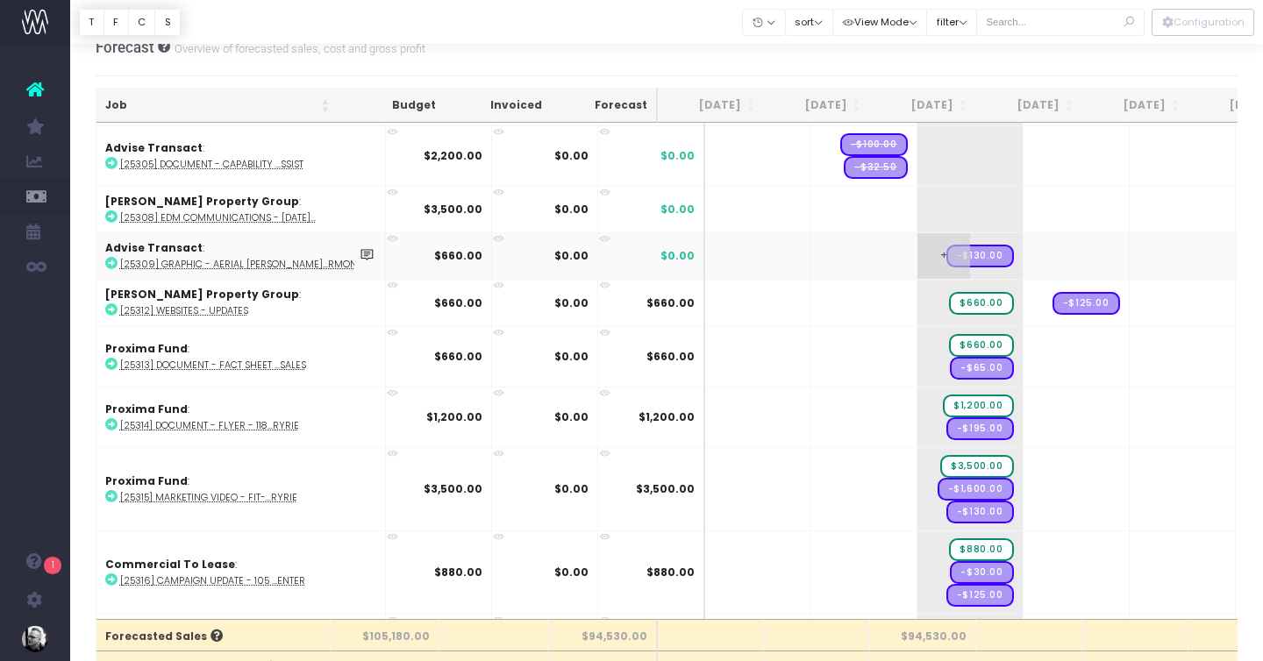
click at [917, 250] on span "+" at bounding box center [943, 256] width 53 height 46
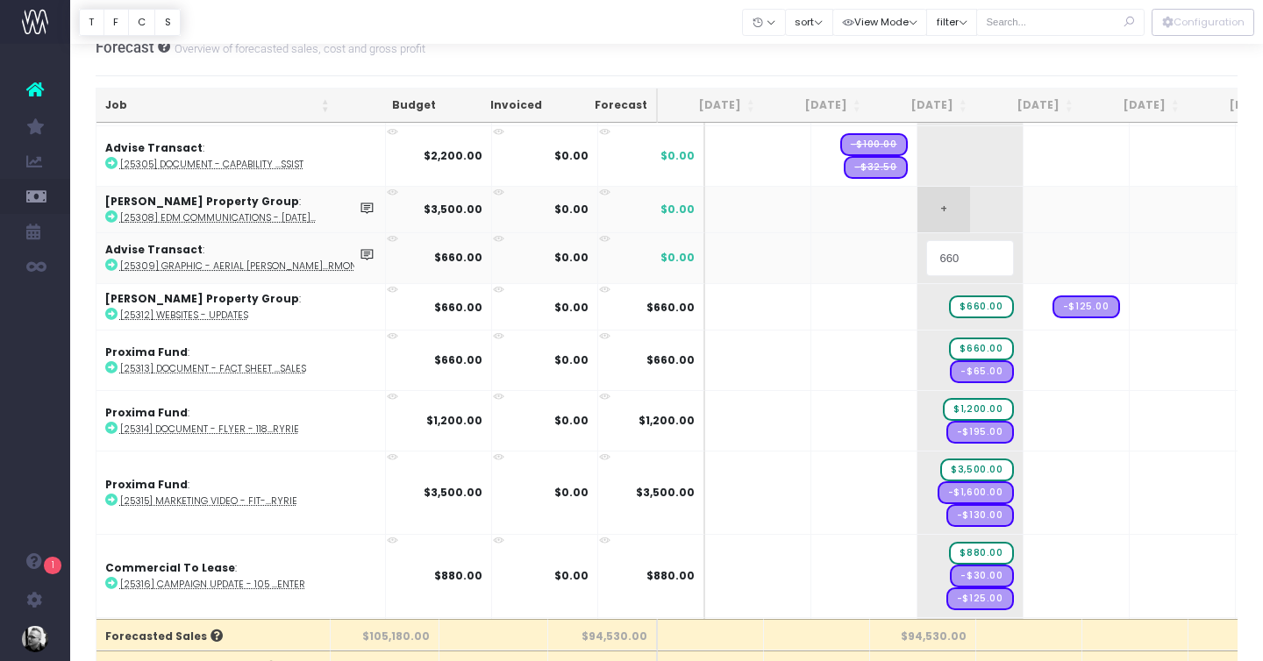
click at [903, 194] on body "Oh my... this is bad. wayahead wasn't able to load this page. Please contact su…" at bounding box center [631, 305] width 1263 height 661
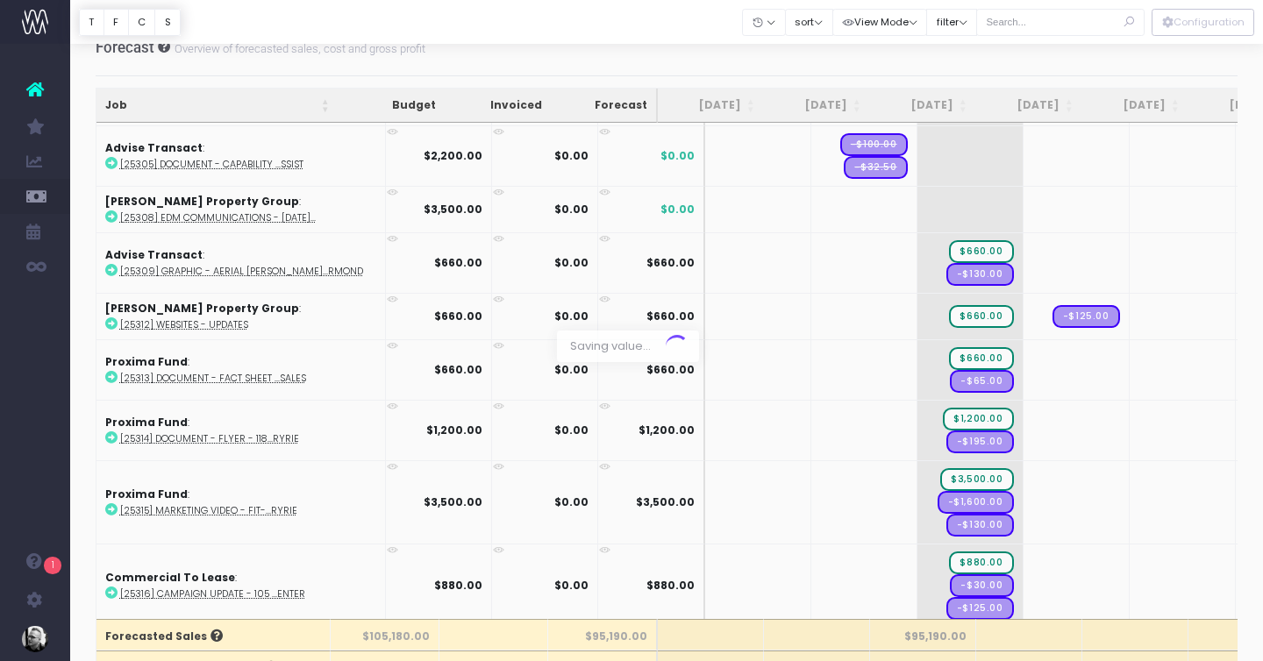
click at [894, 203] on div at bounding box center [631, 330] width 1263 height 661
click at [917, 203] on span "+" at bounding box center [943, 210] width 53 height 46
click at [963, 237] on td "+ $660.00 -$130.00" at bounding box center [970, 262] width 106 height 61
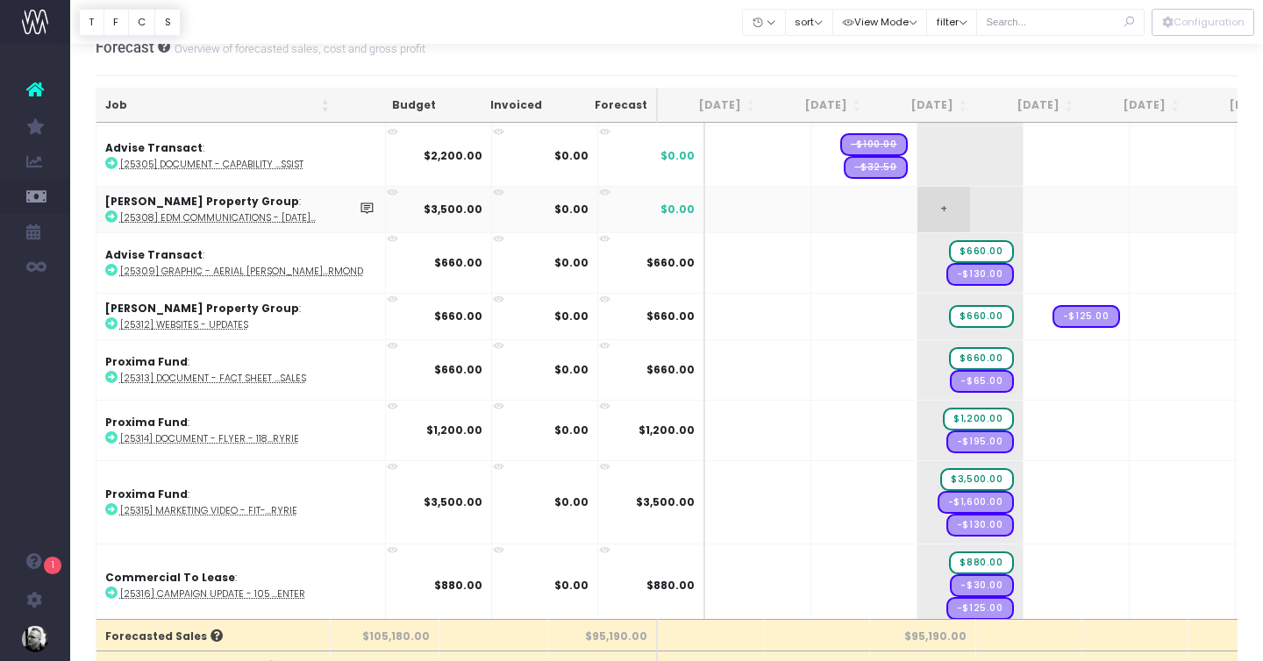
click at [917, 205] on span "+" at bounding box center [943, 210] width 53 height 46
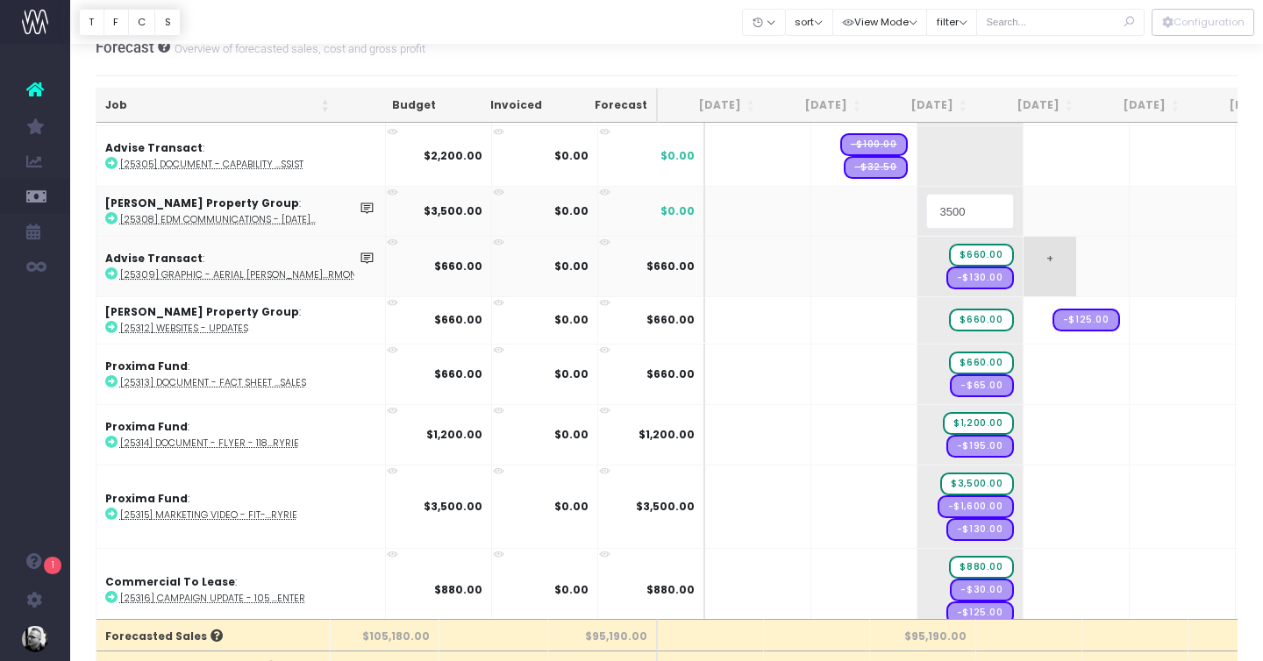
click at [1043, 266] on body "Oh my... this is bad. wayahead wasn't able to load this page. Please contact su…" at bounding box center [631, 305] width 1263 height 661
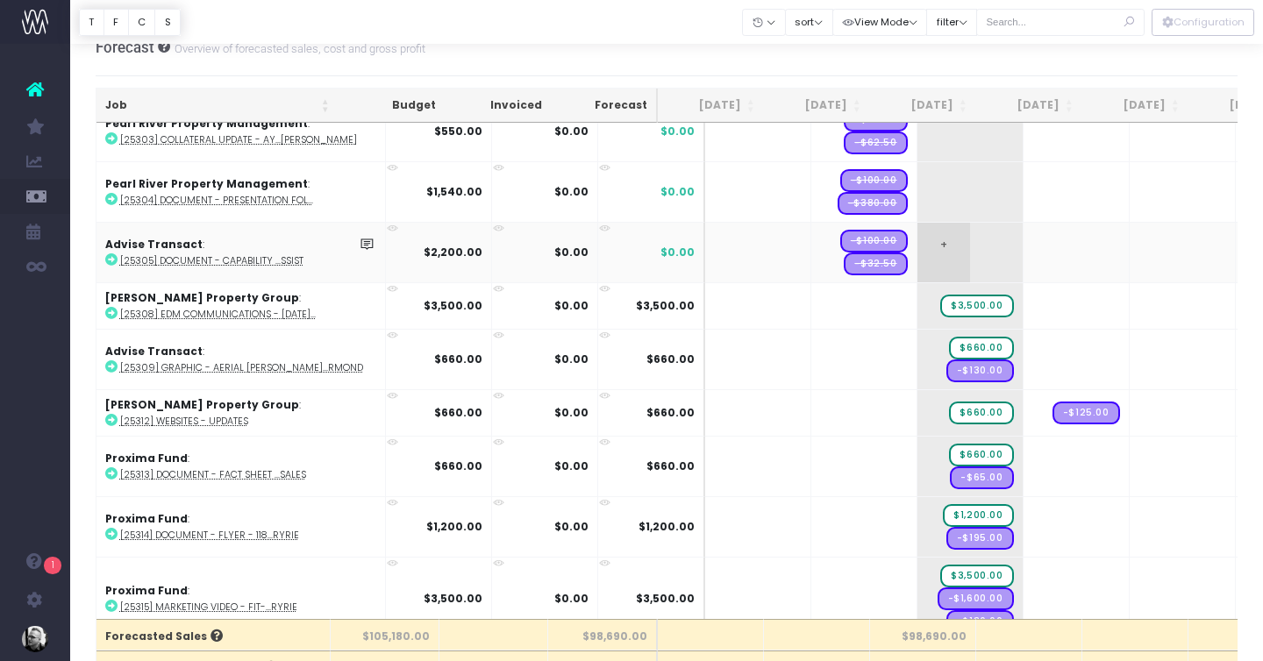
scroll to position [2989, 0]
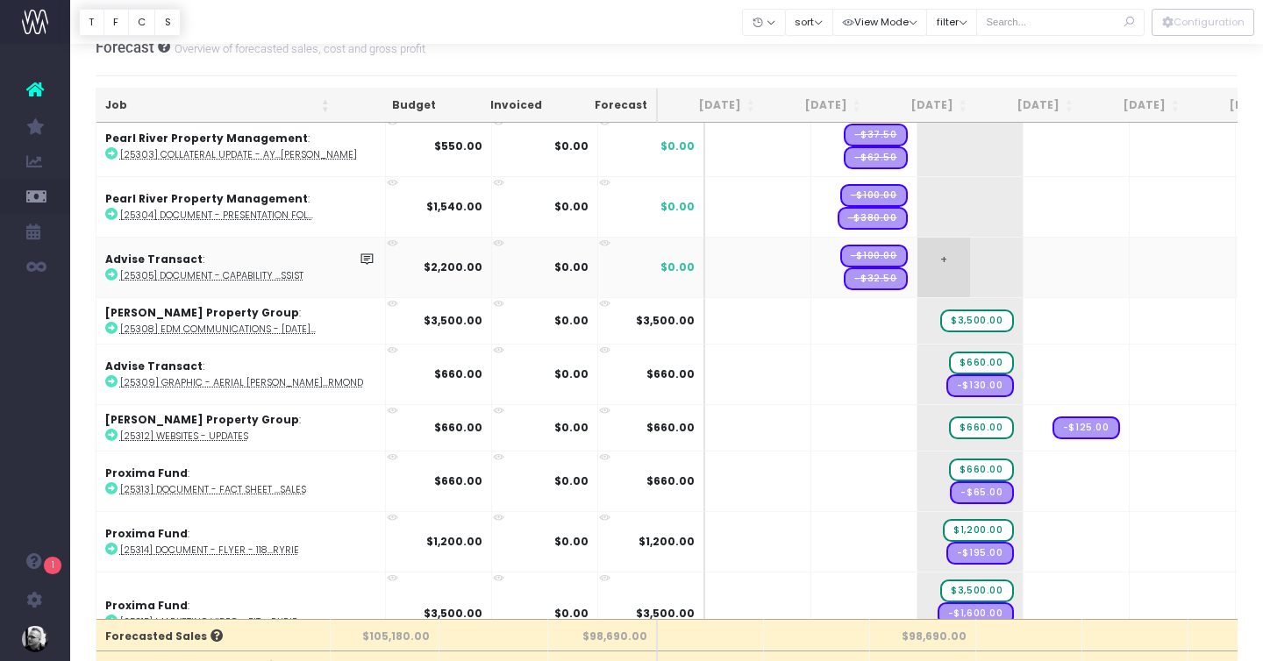
click at [917, 260] on span "+" at bounding box center [943, 268] width 53 height 60
click at [967, 306] on body "Oh my... this is bad. wayahead wasn't able to load this page. Please contact su…" at bounding box center [631, 305] width 1263 height 661
drag, startPoint x: 861, startPoint y: 252, endPoint x: 991, endPoint y: 262, distance: 130.2
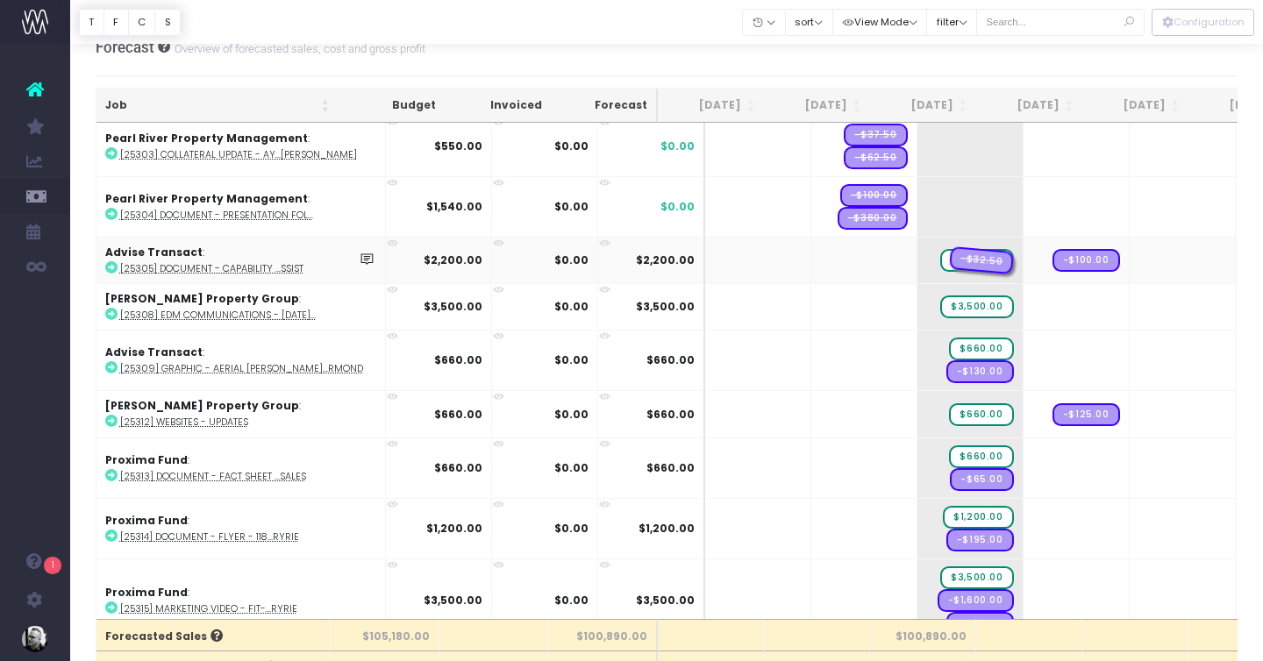
drag, startPoint x: 828, startPoint y: 253, endPoint x: 996, endPoint y: 262, distance: 168.6
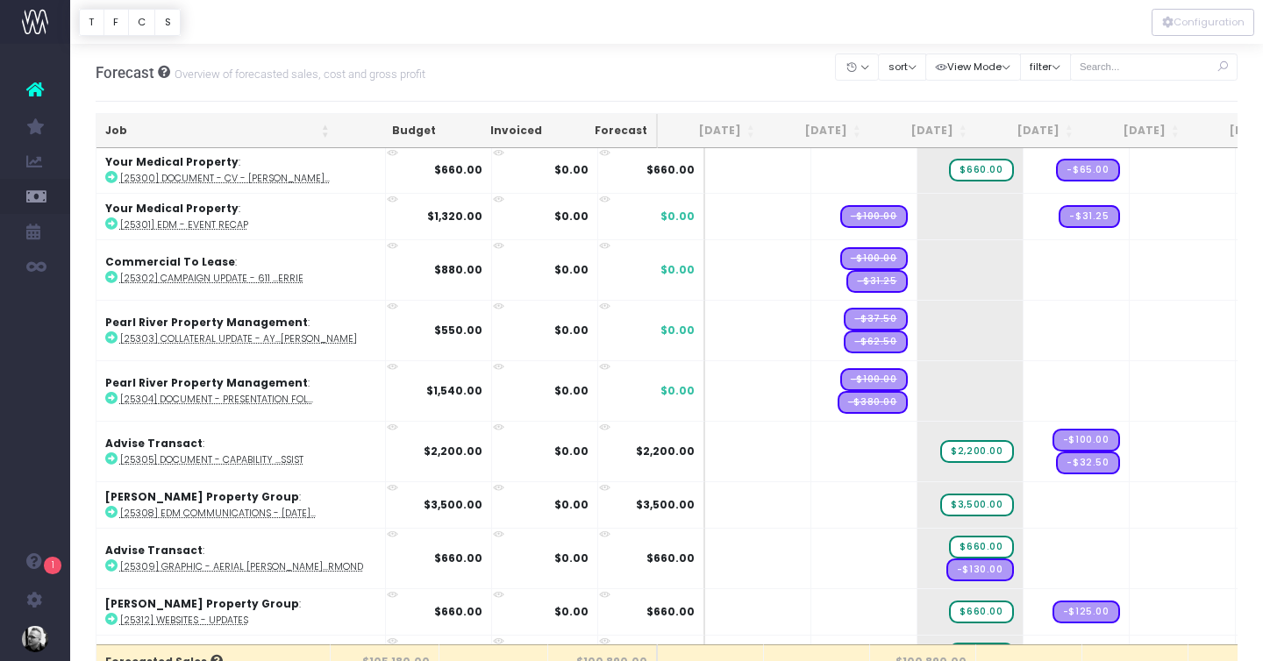
scroll to position [2711, 0]
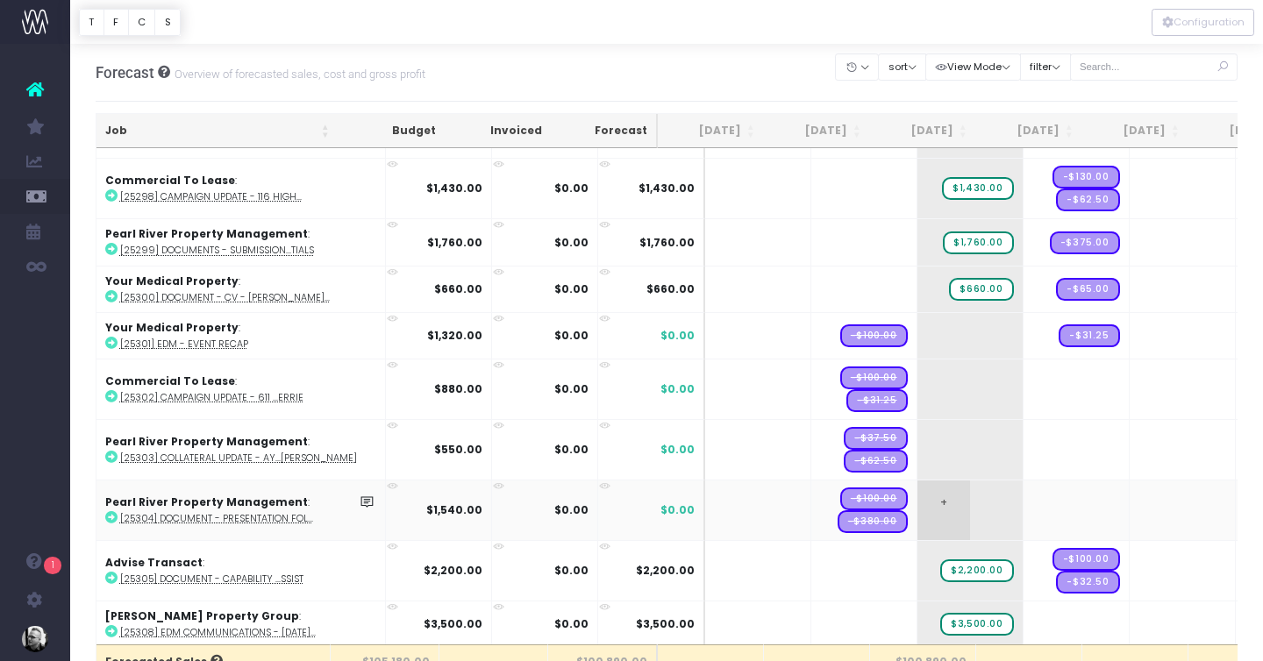
click at [917, 508] on span "+" at bounding box center [943, 511] width 53 height 60
click at [895, 468] on body "Oh my... this is bad. wayahead wasn't able to load this page. Please contact su…" at bounding box center [631, 330] width 1263 height 661
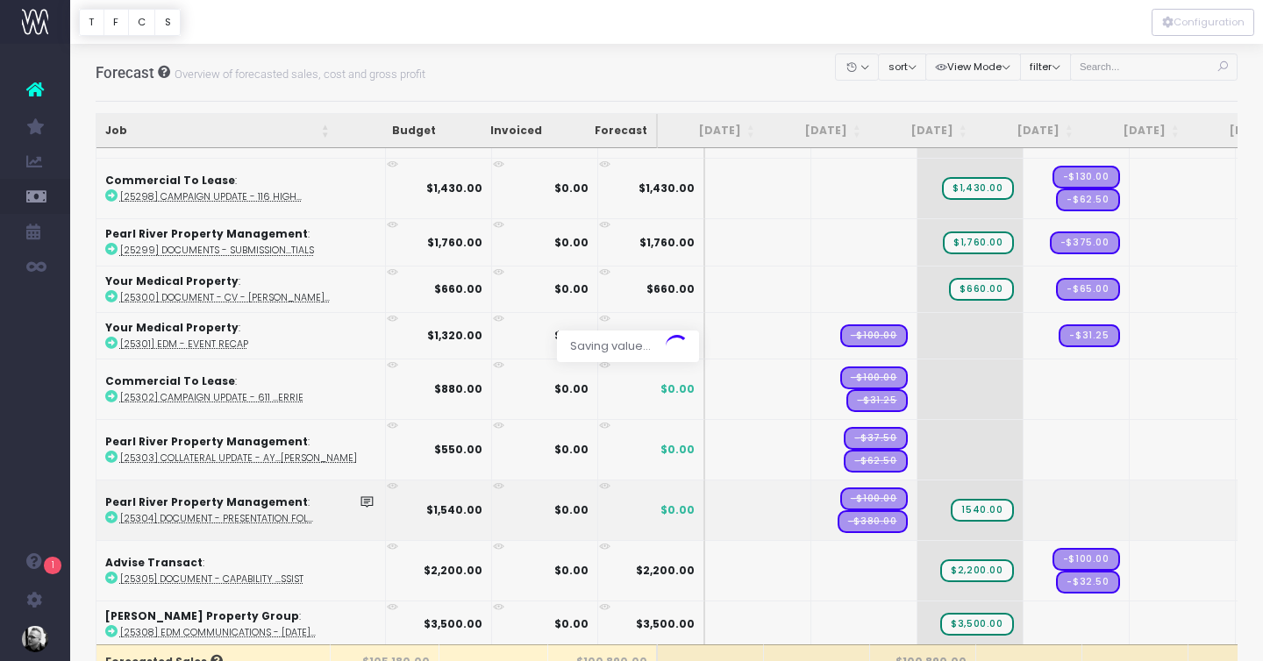
click at [891, 420] on div at bounding box center [631, 330] width 1263 height 661
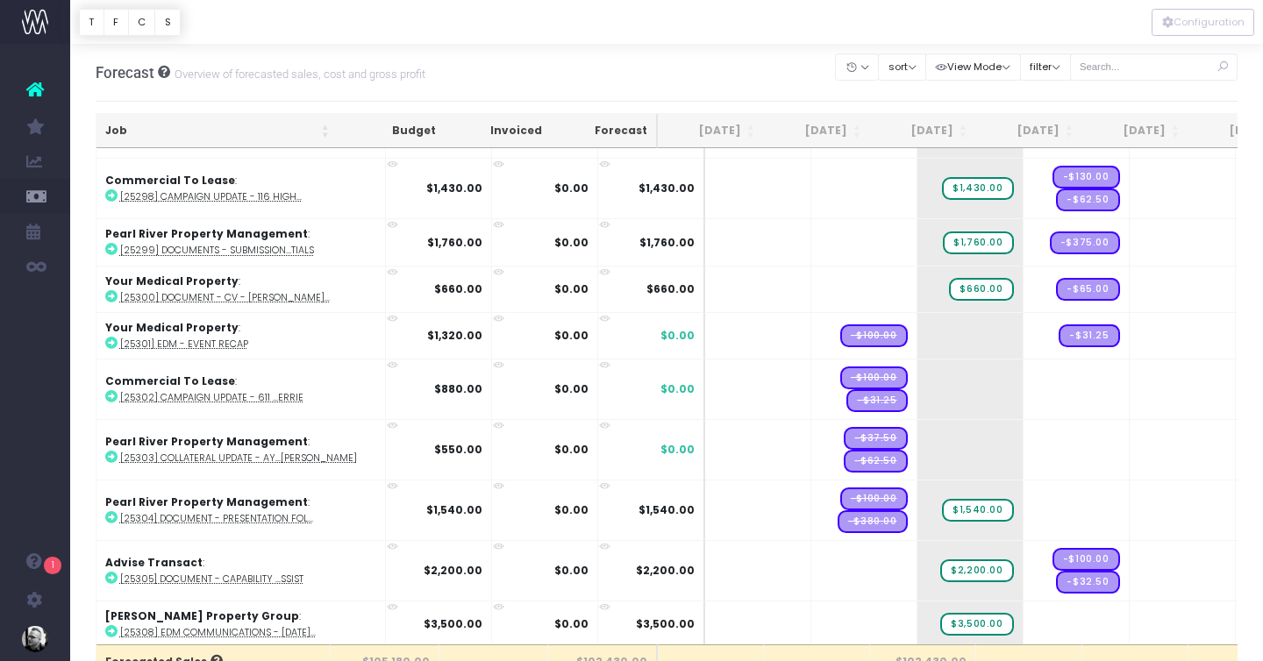
click at [0, 0] on span "+" at bounding box center [0, 0] width 0 height 0
click at [901, 391] on body "Oh my... this is bad. wayahead wasn't able to load this page. Please contact su…" at bounding box center [631, 330] width 1263 height 661
click at [887, 376] on div at bounding box center [631, 330] width 1263 height 661
click at [0, 0] on span "+" at bounding box center [0, 0] width 0 height 0
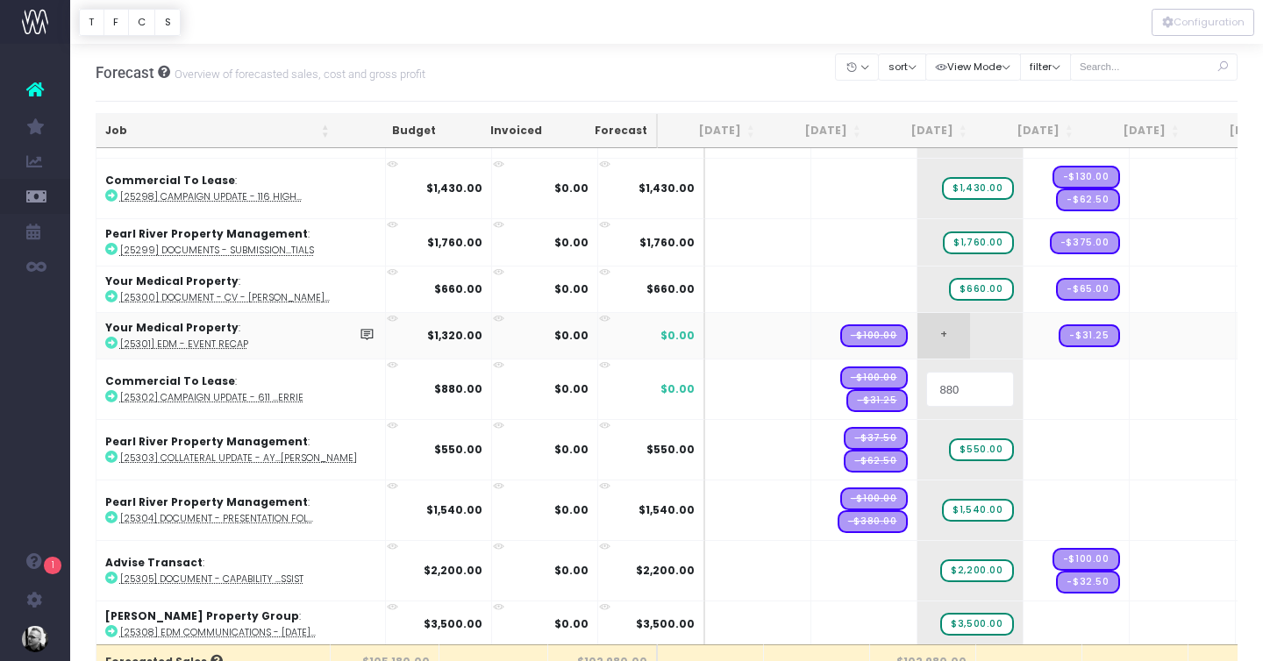
click at [893, 335] on body "Oh my... this is bad. wayahead wasn't able to load this page. Please contact su…" at bounding box center [631, 330] width 1263 height 661
click at [897, 331] on div at bounding box center [631, 330] width 1263 height 661
click at [917, 334] on span "+" at bounding box center [943, 336] width 53 height 46
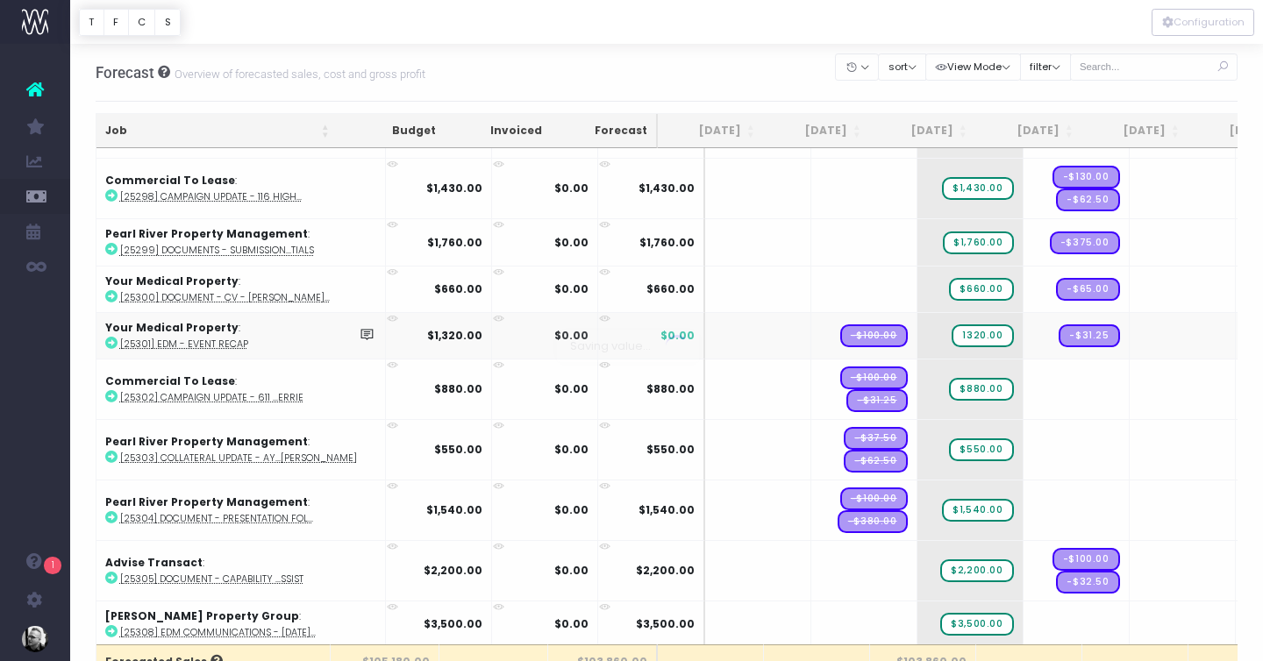
click at [852, 333] on body "Oh my... this is bad. wayahead wasn't able to load this page. Please contact su…" at bounding box center [631, 330] width 1263 height 661
drag, startPoint x: 824, startPoint y: 334, endPoint x: 1024, endPoint y: 333, distance: 199.9
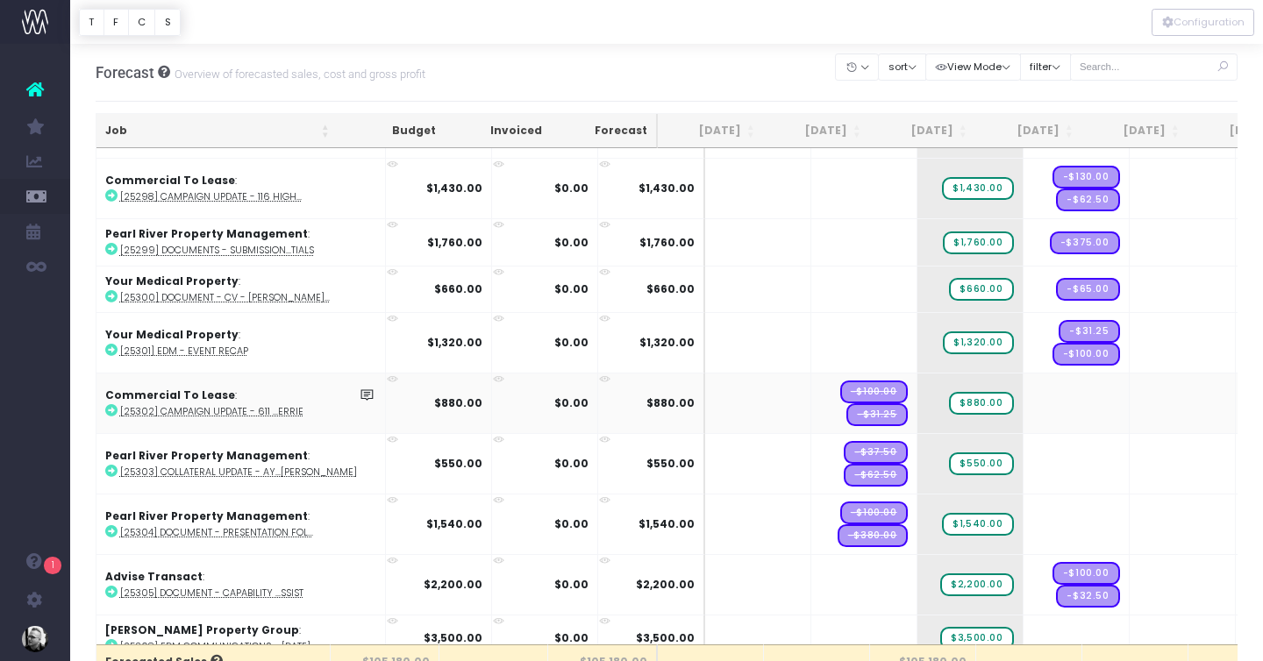
drag, startPoint x: 827, startPoint y: 387, endPoint x: 1024, endPoint y: 387, distance: 197.3
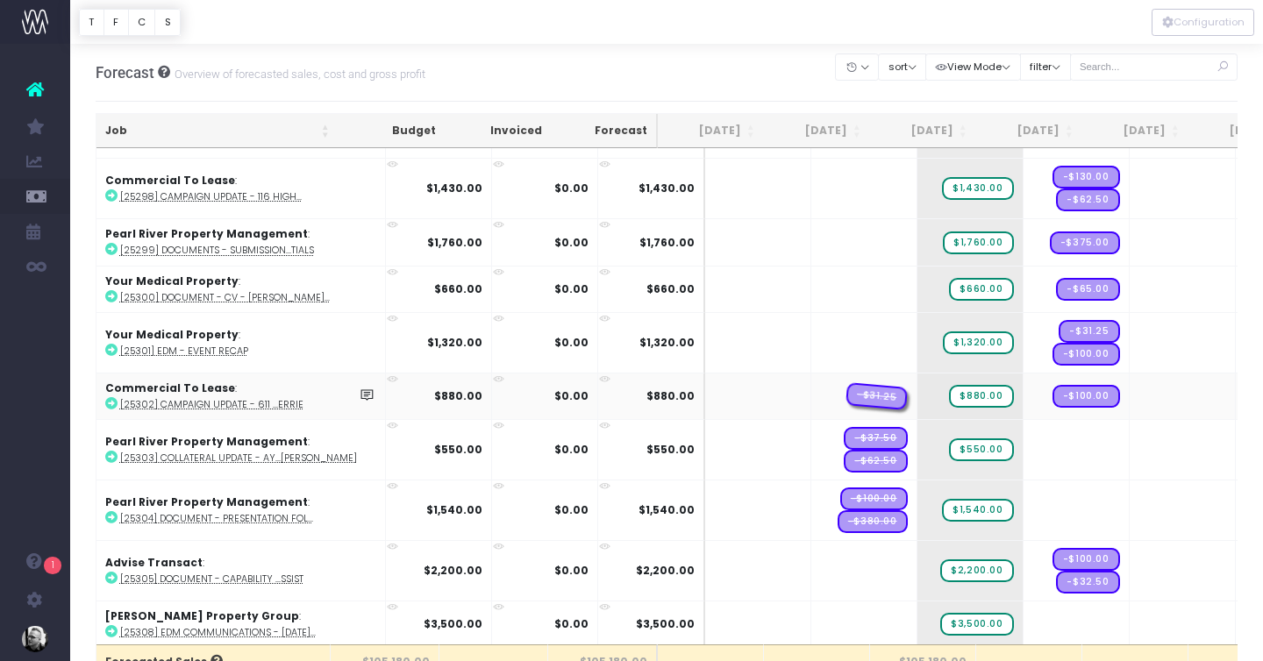
drag, startPoint x: 825, startPoint y: 384, endPoint x: 1000, endPoint y: 404, distance: 175.7
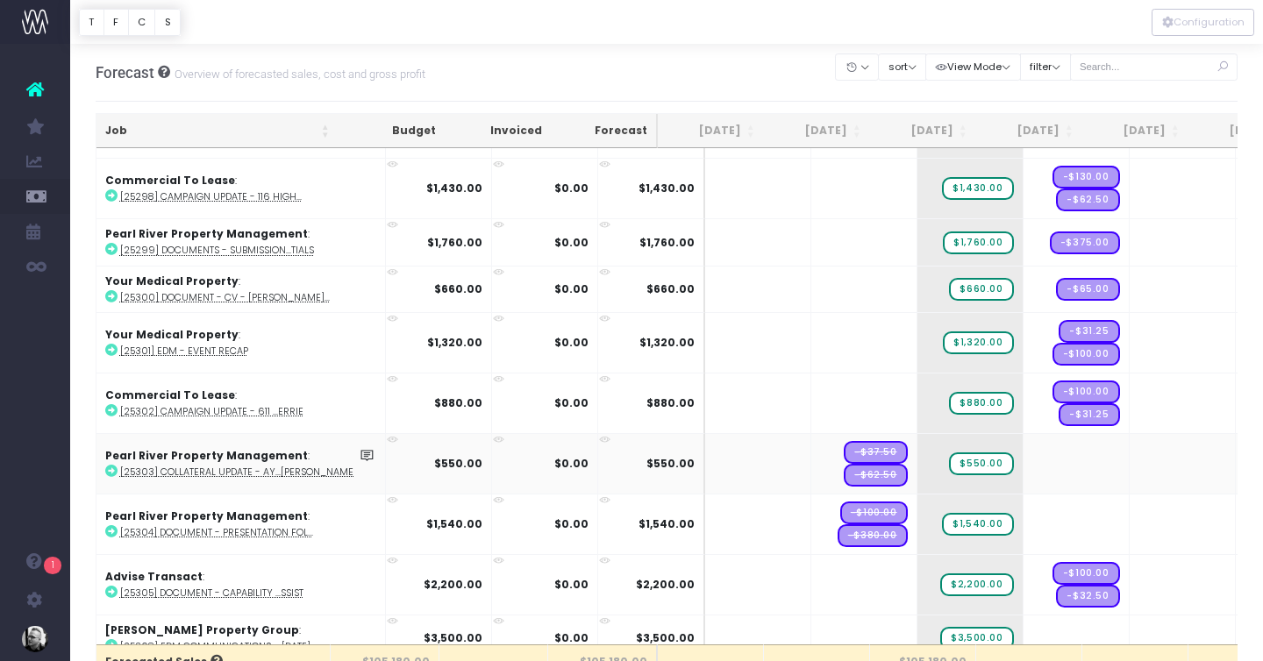
drag, startPoint x: 824, startPoint y: 447, endPoint x: 1040, endPoint y: 445, distance: 215.7
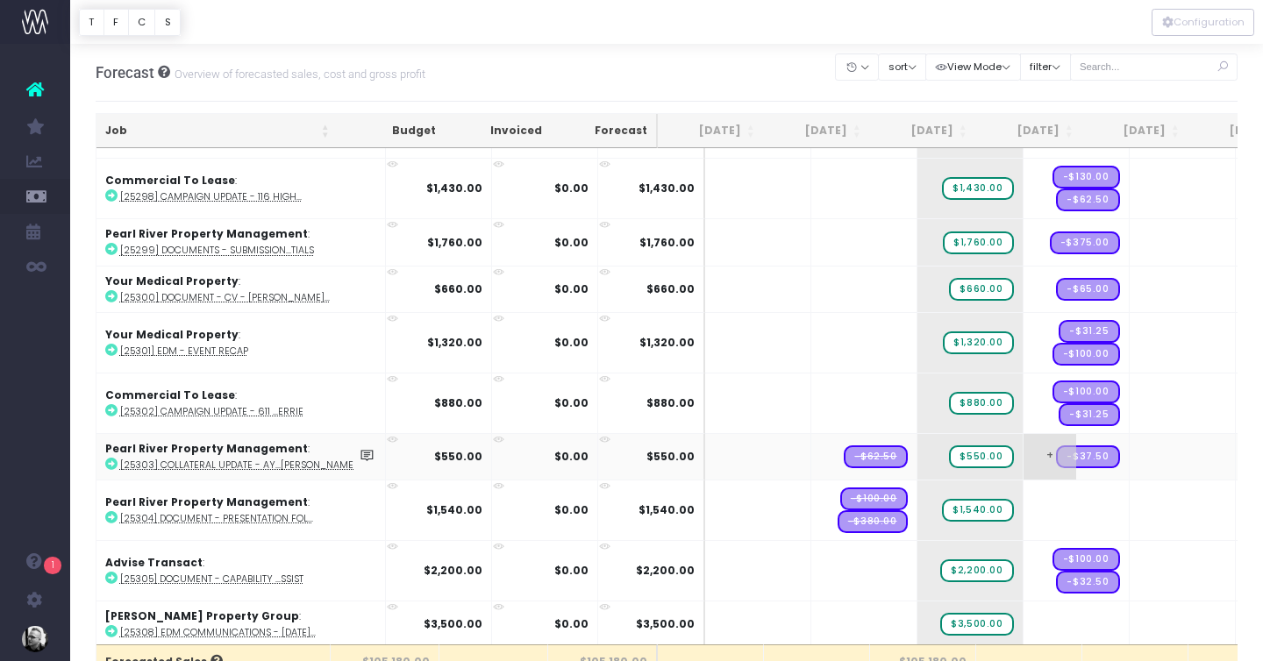
drag, startPoint x: 822, startPoint y: 453, endPoint x: 1007, endPoint y: 453, distance: 185.0
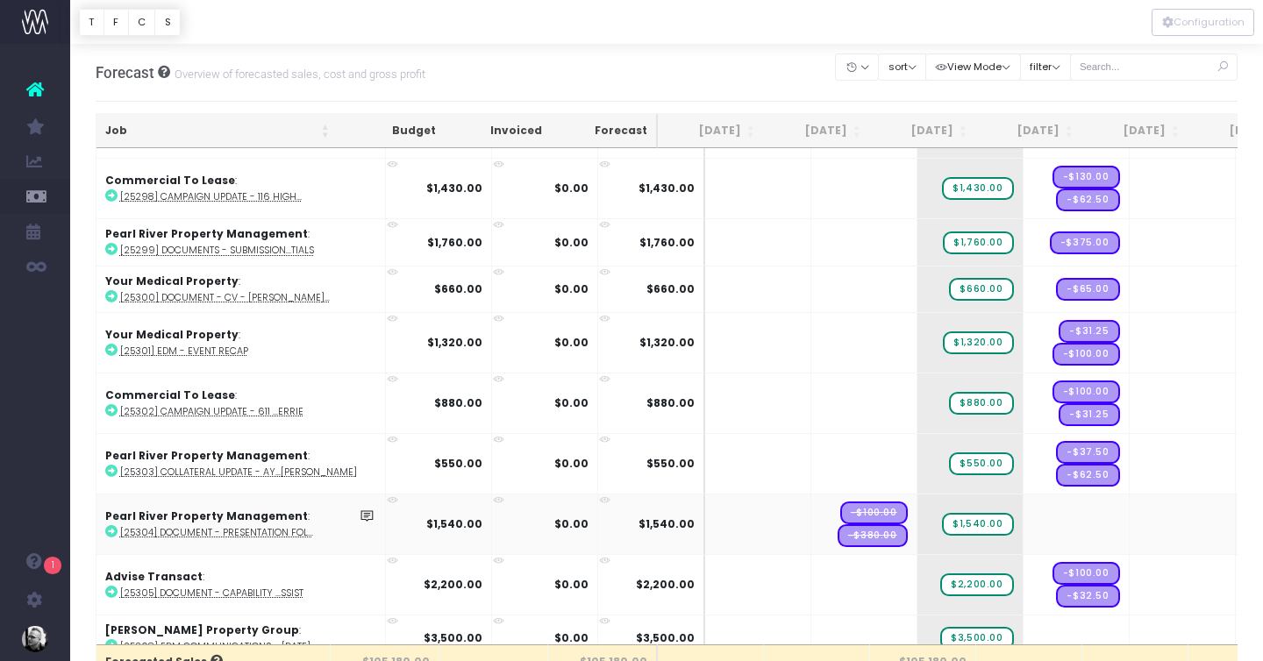
click at [840, 513] on span "-$100.00" at bounding box center [874, 513] width 68 height 23
drag, startPoint x: 831, startPoint y: 513, endPoint x: 1000, endPoint y: 513, distance: 169.2
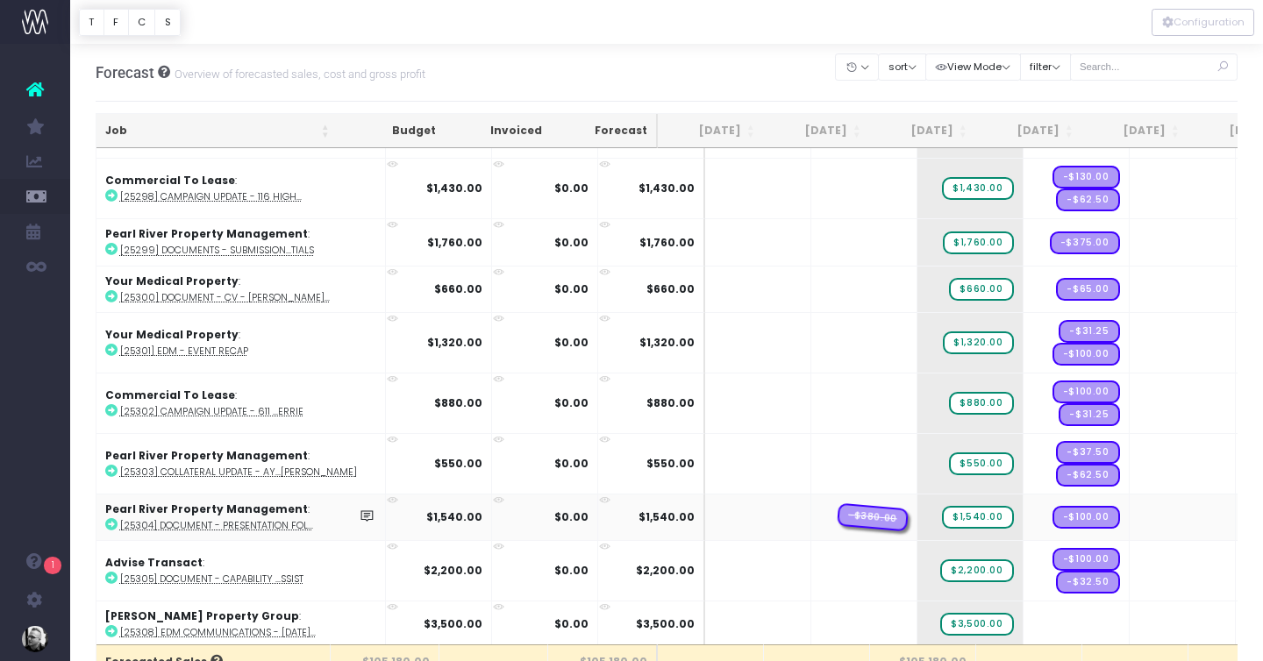
drag, startPoint x: 843, startPoint y: 514, endPoint x: 982, endPoint y: 514, distance: 139.4
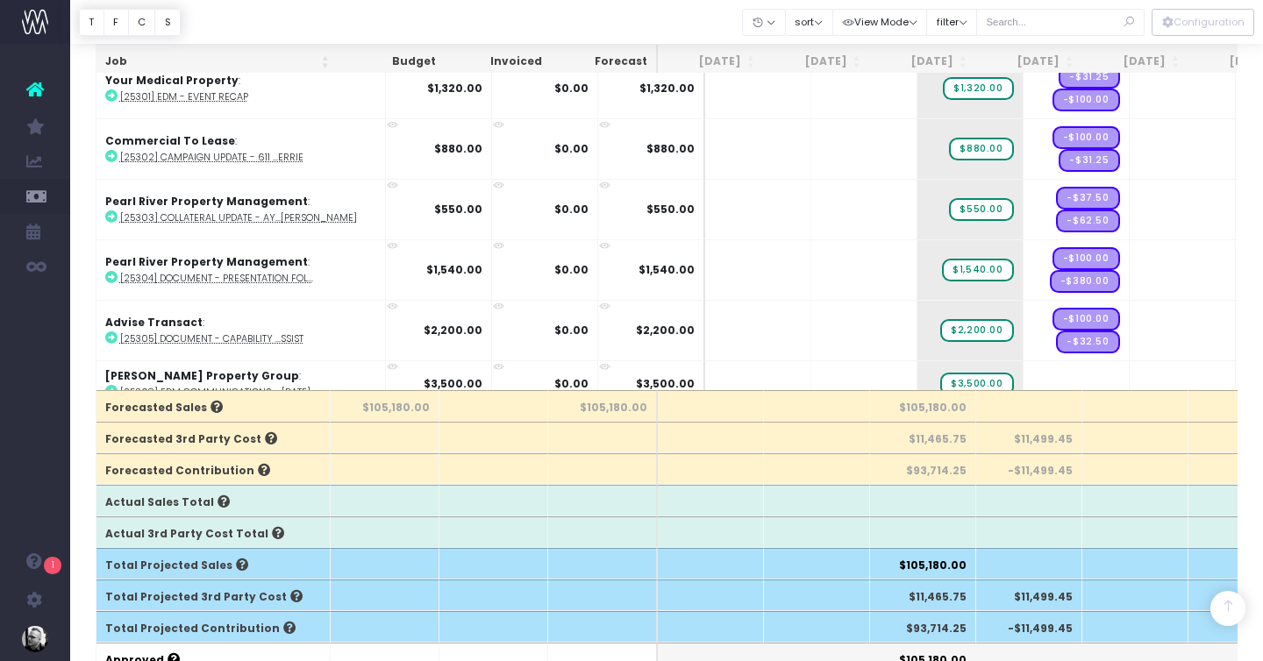
scroll to position [0, 0]
